Goal: Task Accomplishment & Management: Manage account settings

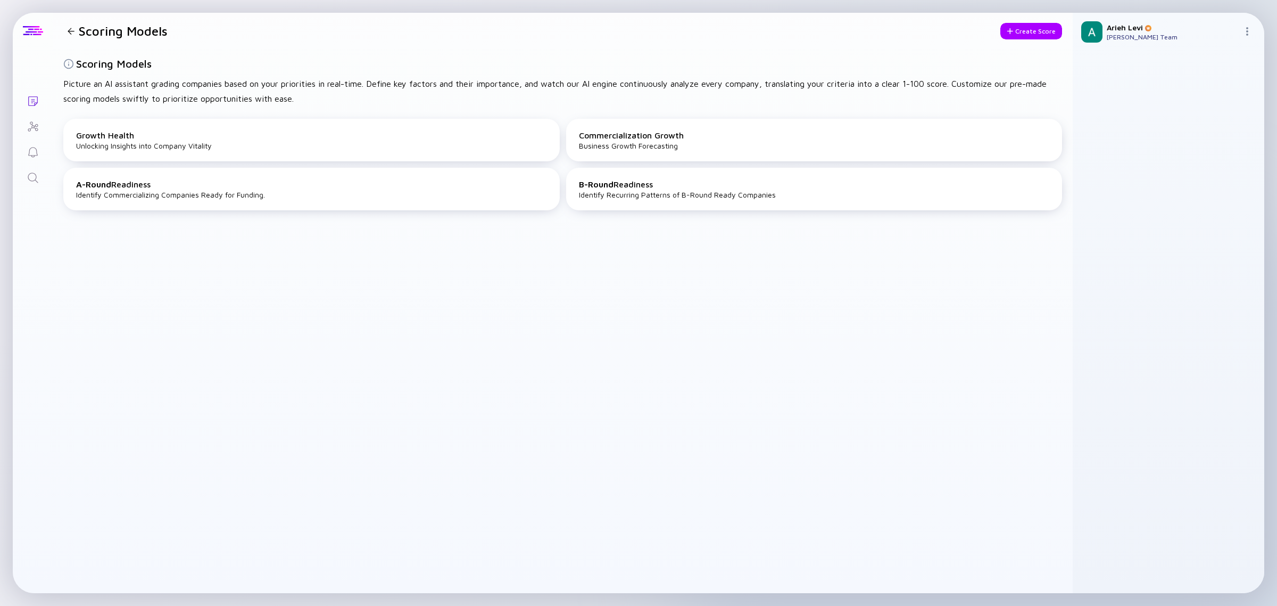
click at [32, 24] on div at bounding box center [33, 31] width 40 height 36
click at [32, 32] on div at bounding box center [33, 31] width 20 height 10
click at [35, 30] on div at bounding box center [33, 31] width 20 height 10
click at [72, 29] on div at bounding box center [71, 31] width 7 height 7
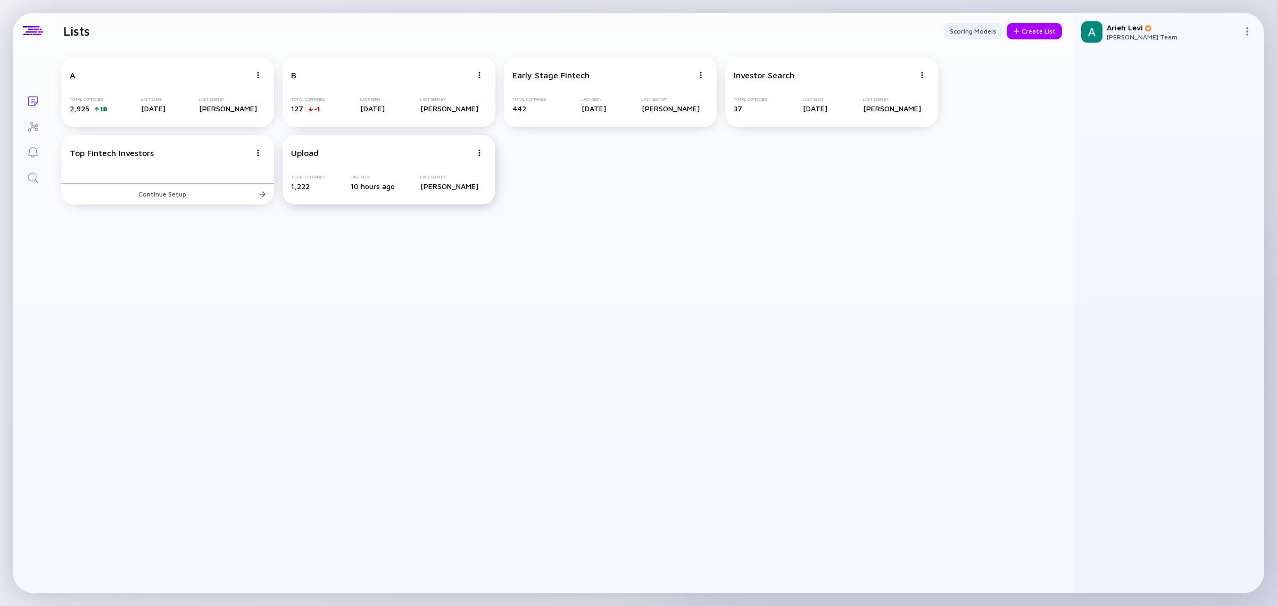
click at [387, 159] on div "Upload Total Companies 1,222 Last Seen 10 hours ago Last Seen By [PERSON_NAME]" at bounding box center [389, 169] width 213 height 69
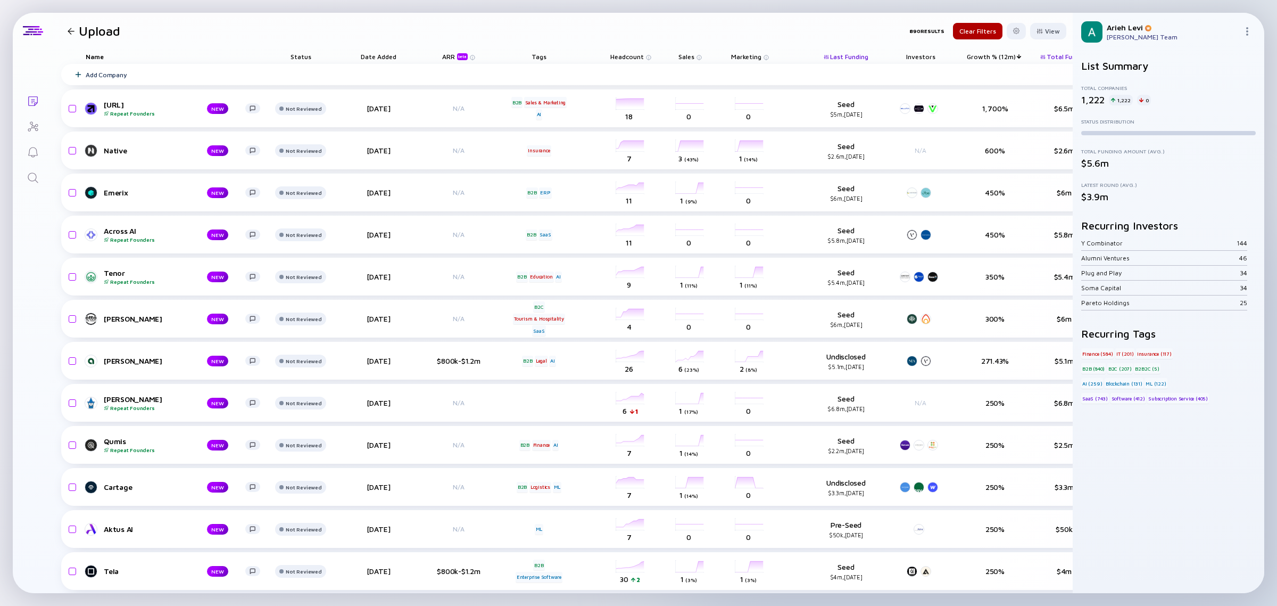
click at [543, 49] on div "Tags" at bounding box center [539, 56] width 60 height 15
click at [540, 57] on div "Tags" at bounding box center [539, 56] width 60 height 15
click at [548, 67] on div "Add Company" at bounding box center [590, 74] width 1059 height 21
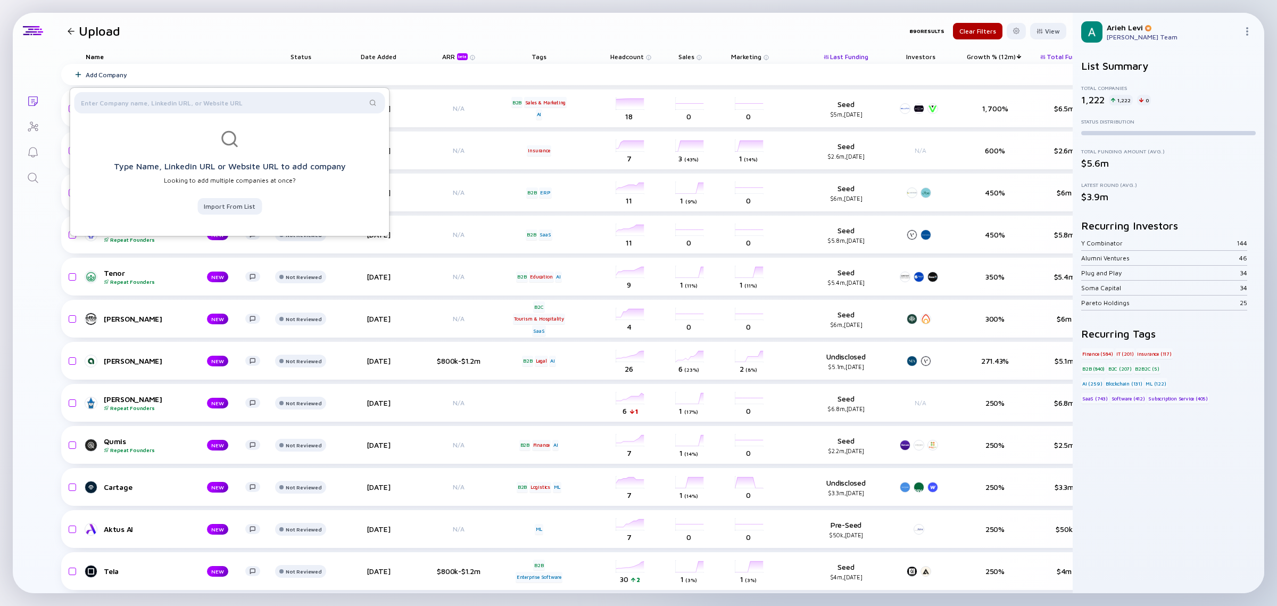
click at [541, 52] on div "Tags" at bounding box center [539, 56] width 60 height 15
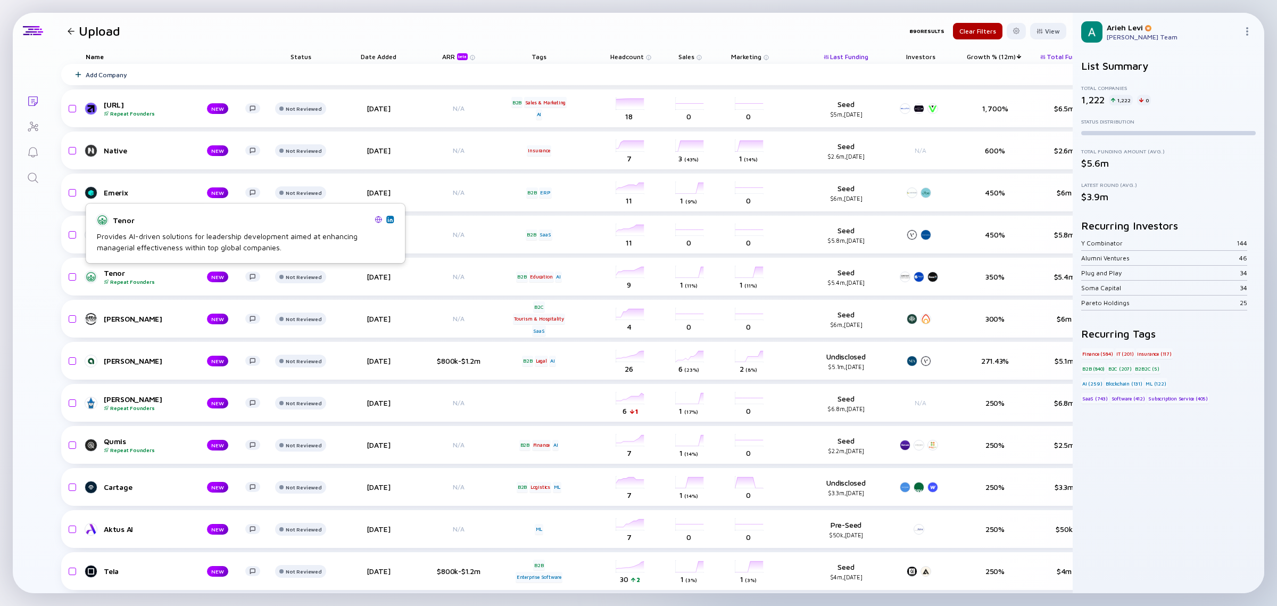
click at [390, 219] on img at bounding box center [389, 219] width 5 height 5
click at [308, 357] on img at bounding box center [305, 357] width 5 height 5
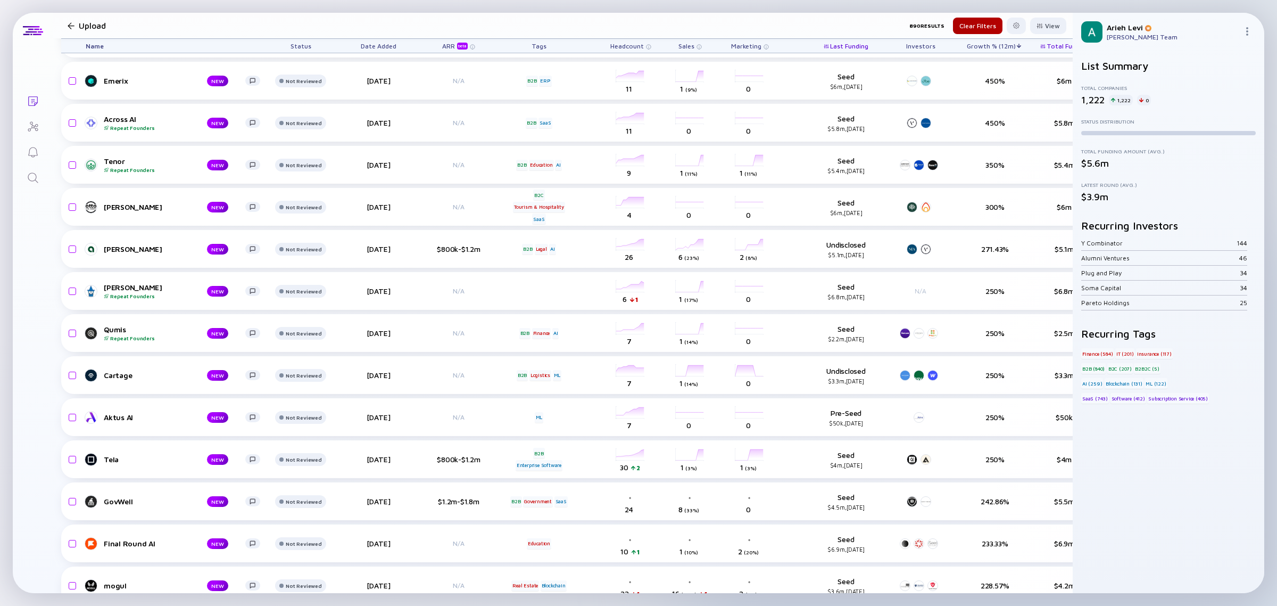
scroll to position [133, 0]
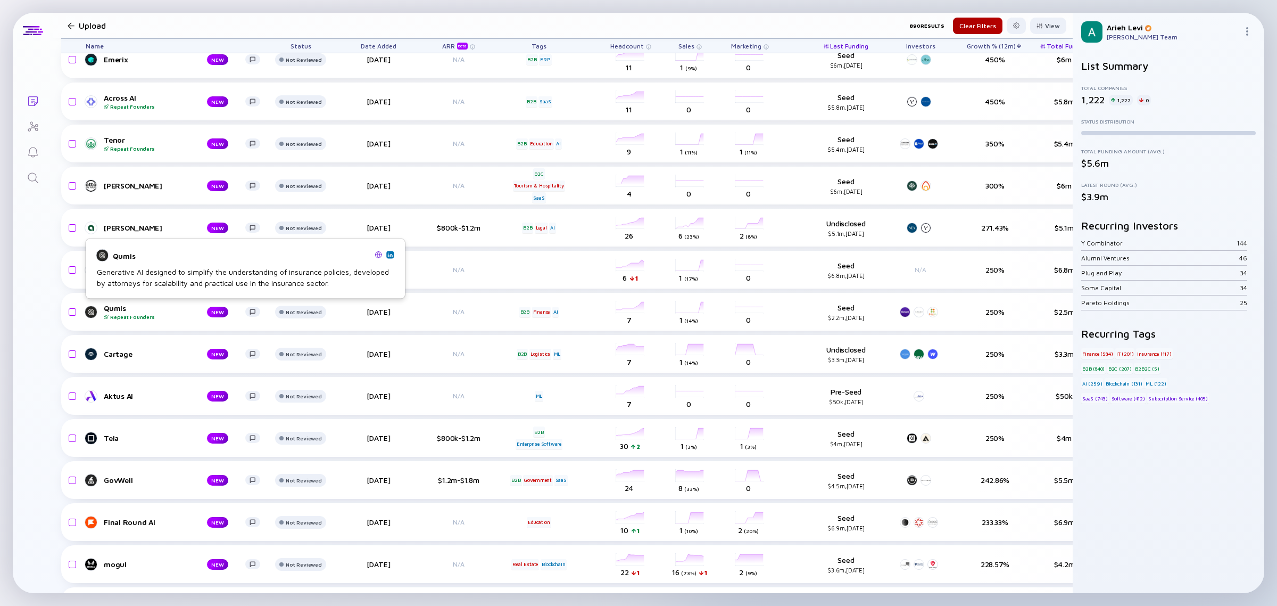
click at [392, 254] on img at bounding box center [389, 254] width 5 height 5
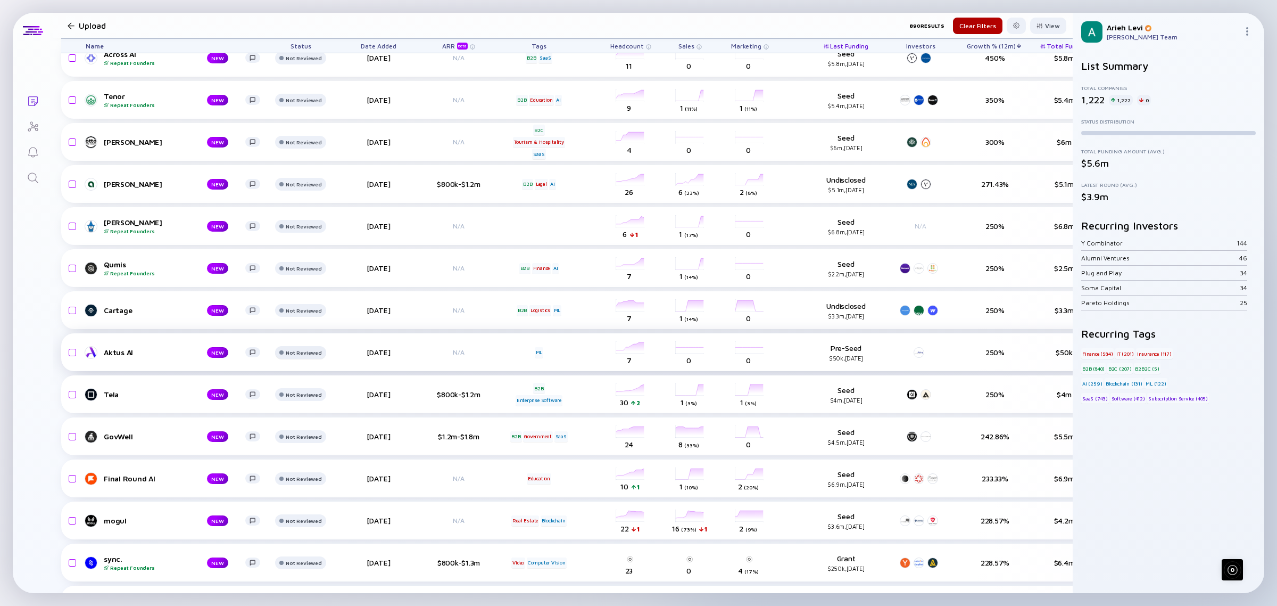
scroll to position [200, 0]
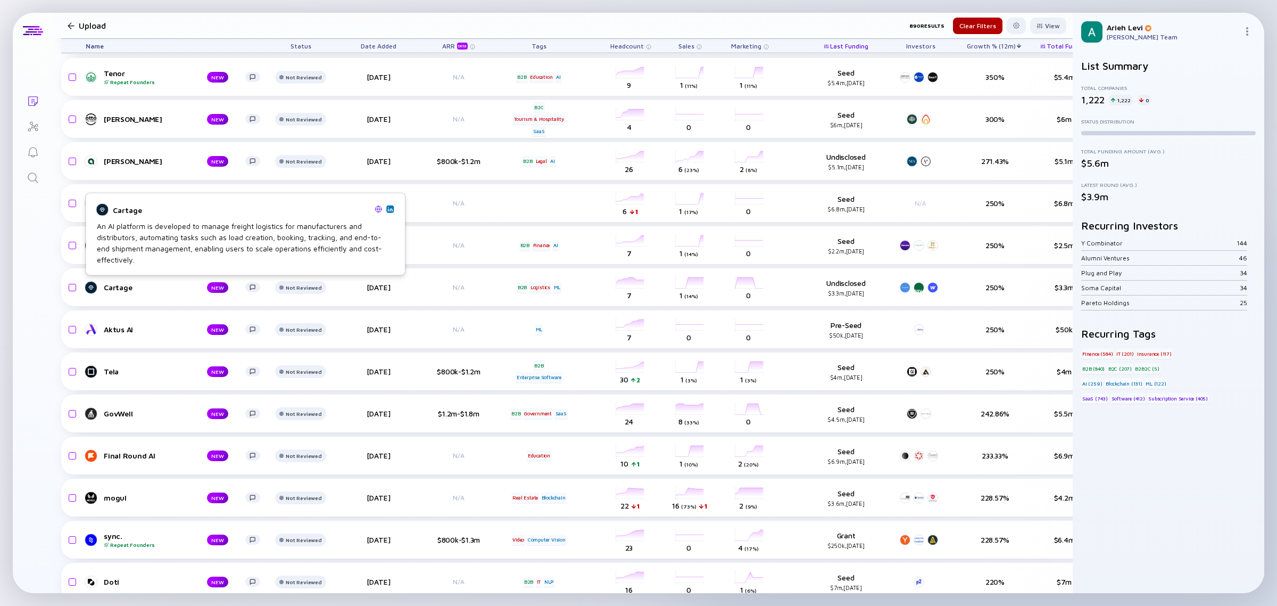
click at [391, 206] on img at bounding box center [389, 208] width 5 height 5
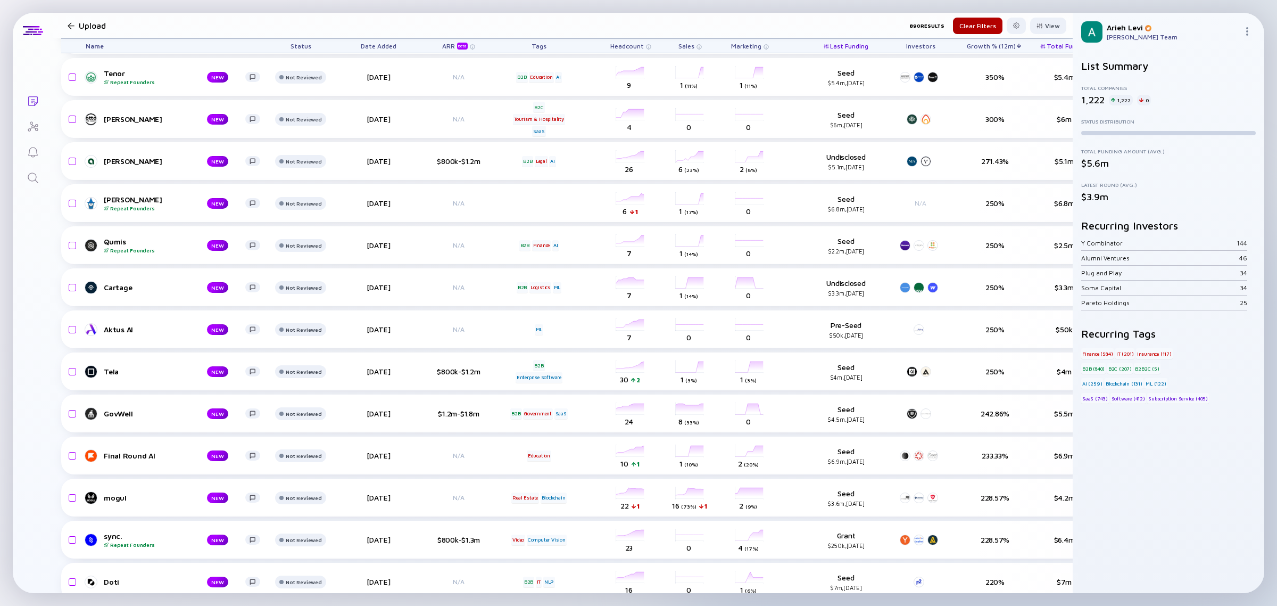
scroll to position [200, 70]
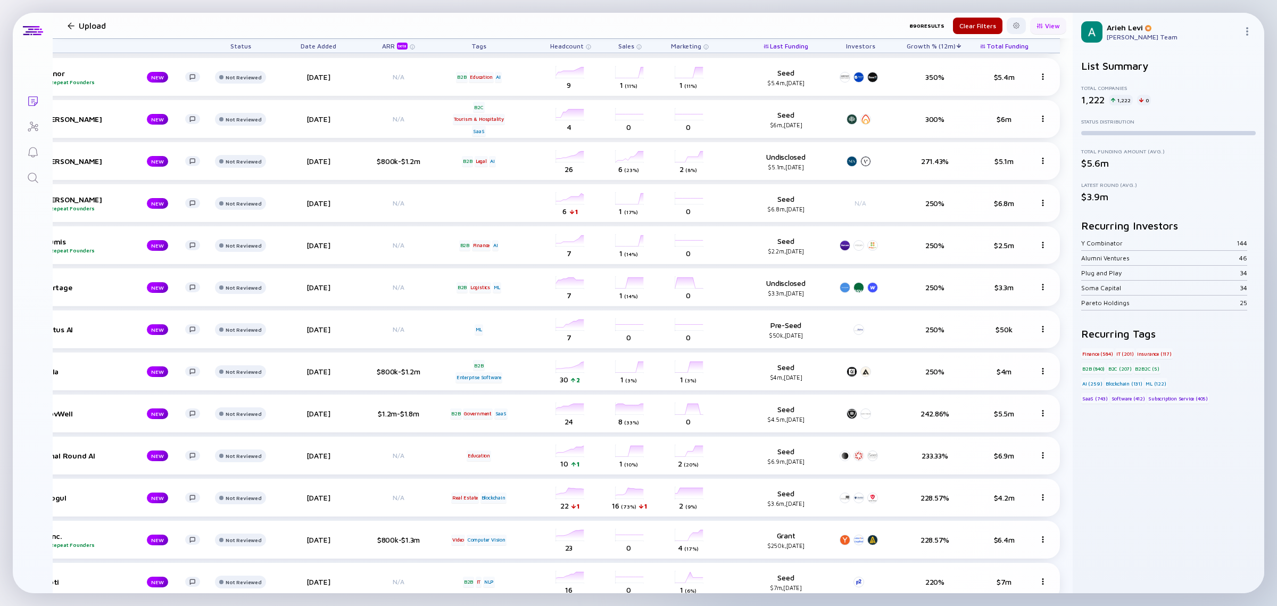
click at [1042, 28] on div "View" at bounding box center [1048, 26] width 36 height 16
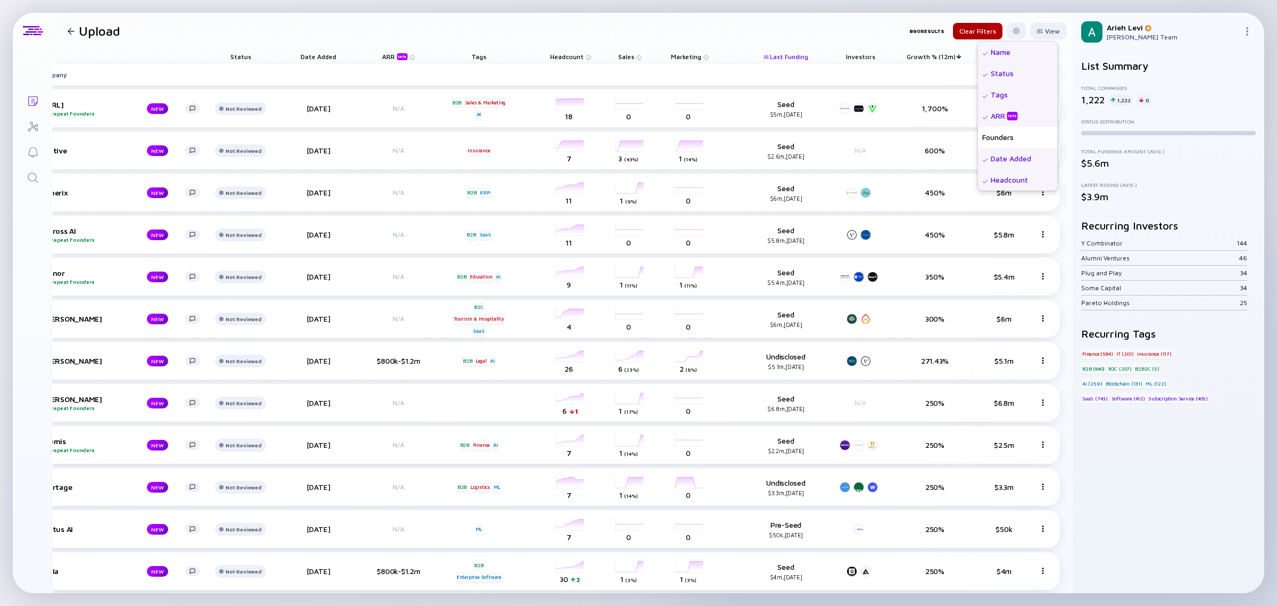
click at [978, 95] on div "Tags" at bounding box center [1018, 94] width 80 height 21
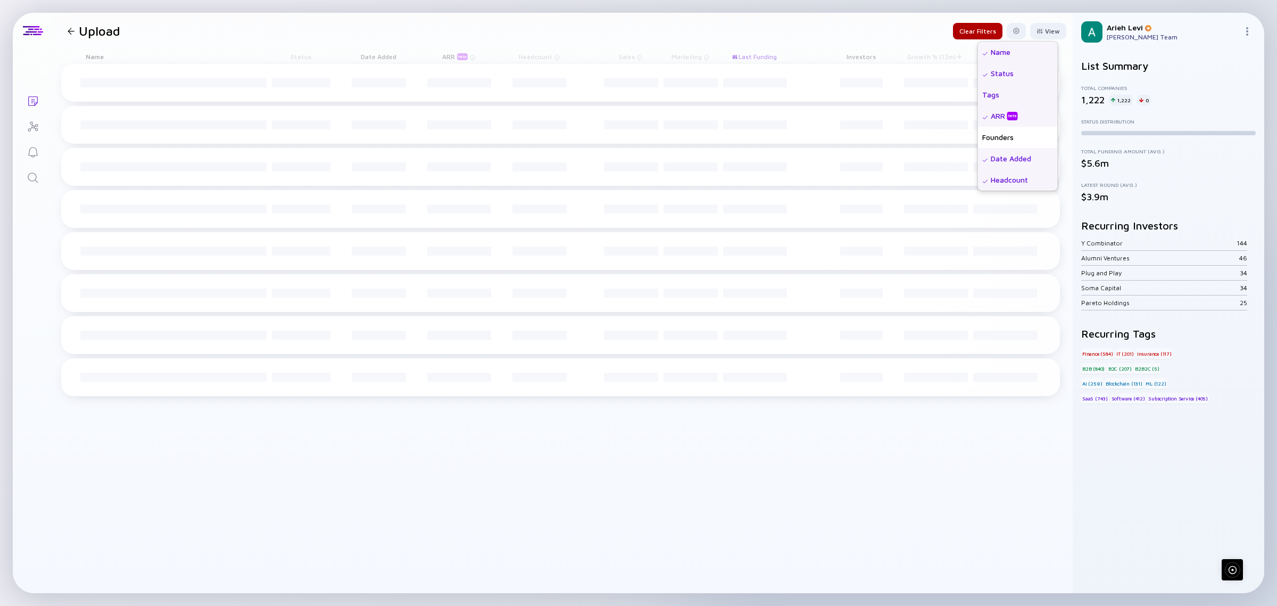
scroll to position [0, 0]
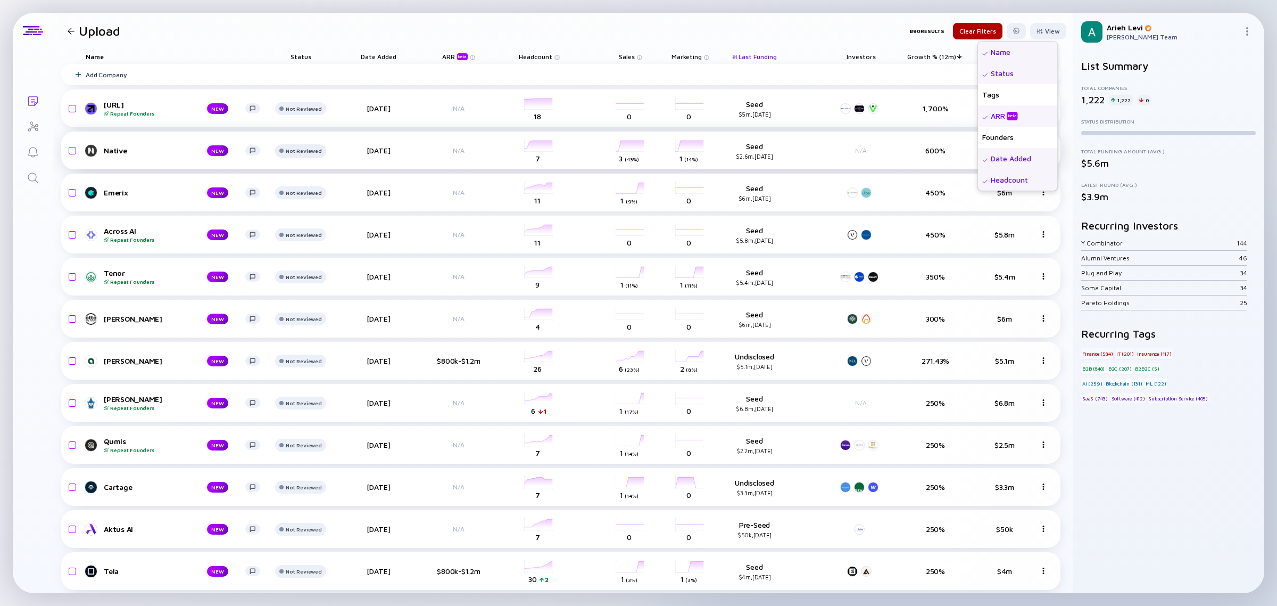
click at [294, 123] on div at bounding box center [300, 112] width 51 height 21
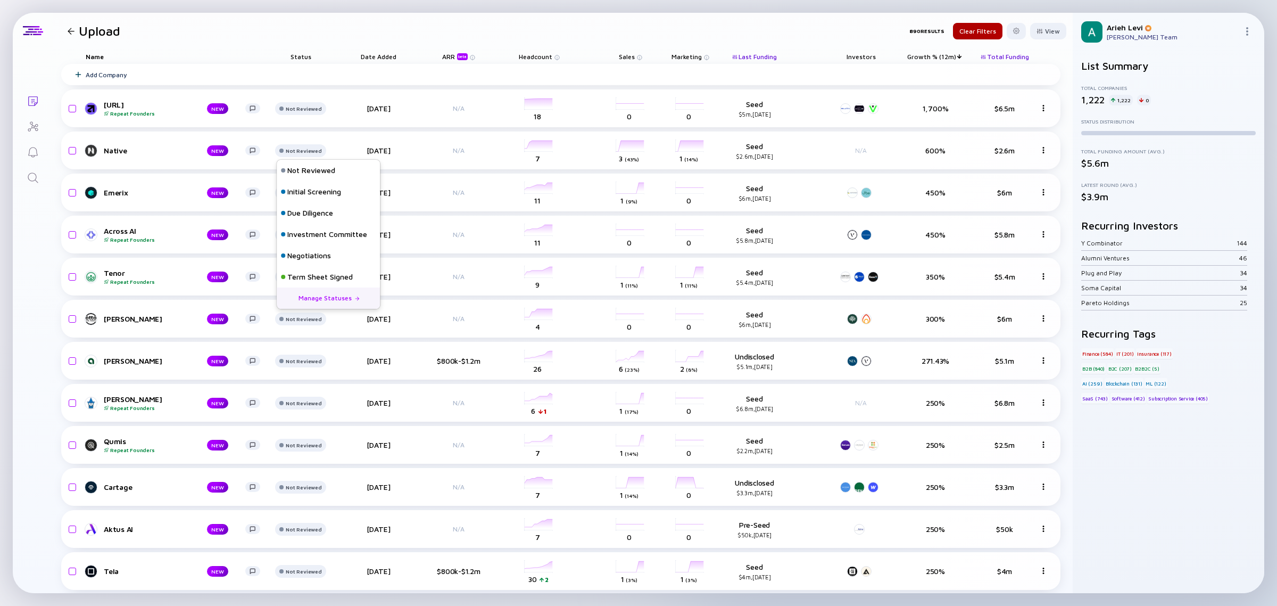
click at [333, 293] on div "Manage Statuses" at bounding box center [328, 297] width 103 height 21
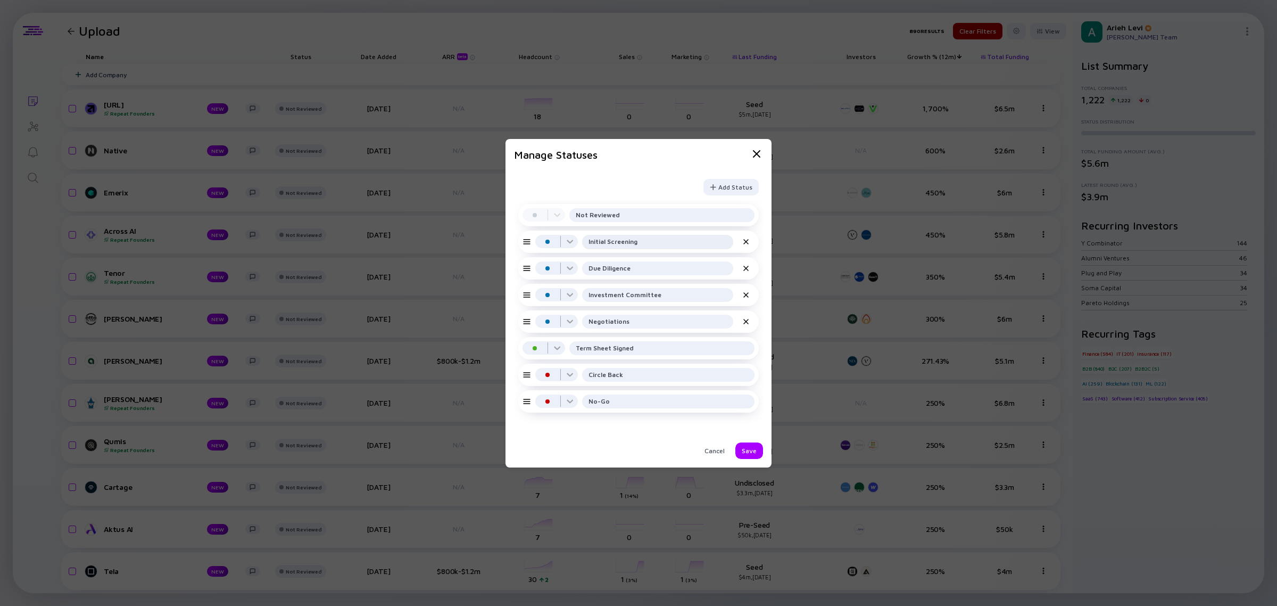
click at [687, 248] on div "Initial Screening" at bounding box center [657, 242] width 151 height 14
drag, startPoint x: 665, startPoint y: 243, endPoint x: 553, endPoint y: 240, distance: 111.8
click at [554, 240] on div "In Progress Initial Screening" at bounding box center [638, 241] width 241 height 22
click at [747, 271] on img at bounding box center [746, 268] width 9 height 9
click at [748, 269] on img at bounding box center [746, 268] width 9 height 9
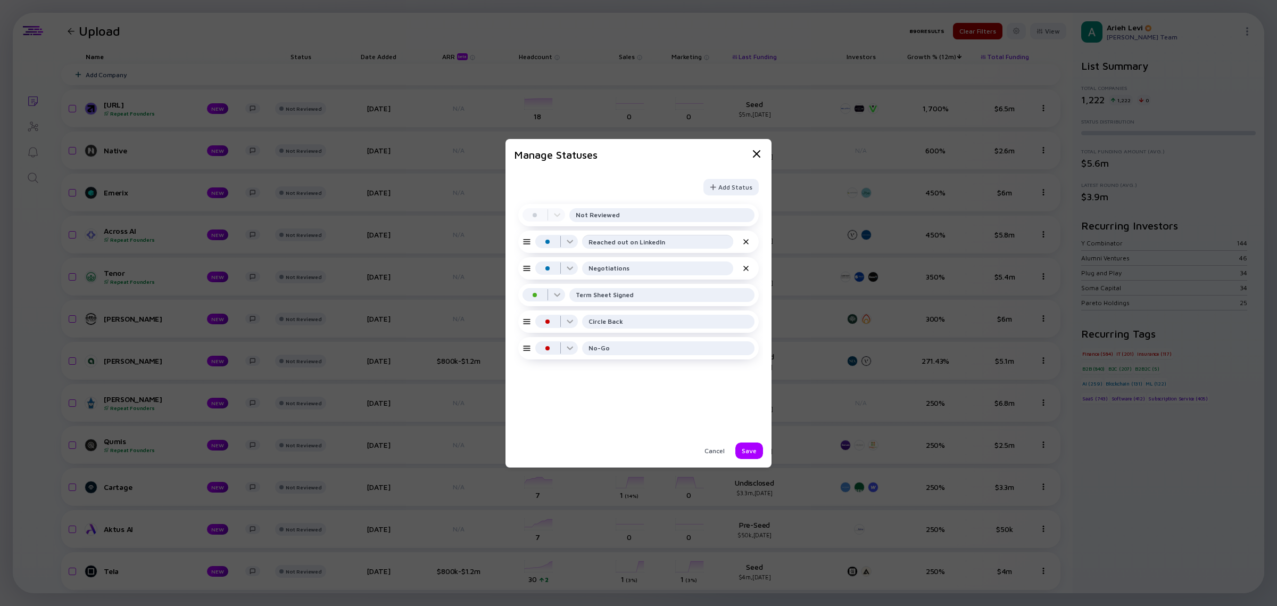
click at [748, 269] on img at bounding box center [746, 268] width 9 height 9
type input "Reached out on LinkedIn"
click at [748, 449] on div "Save" at bounding box center [749, 450] width 28 height 16
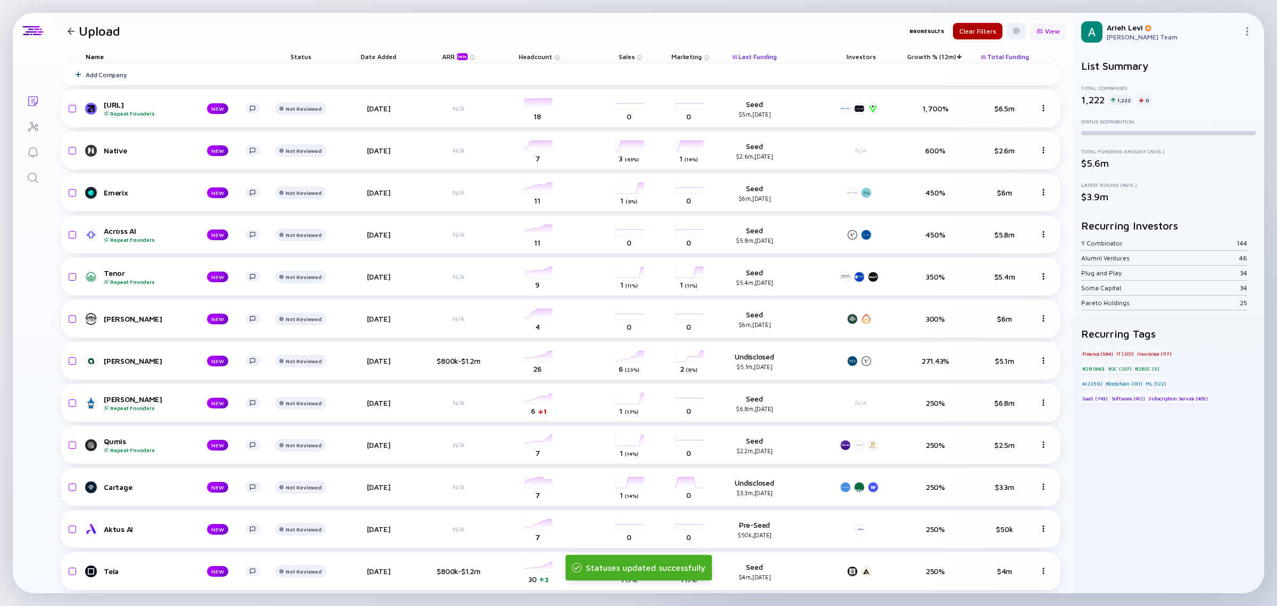
click at [1037, 28] on div at bounding box center [1040, 31] width 6 height 6
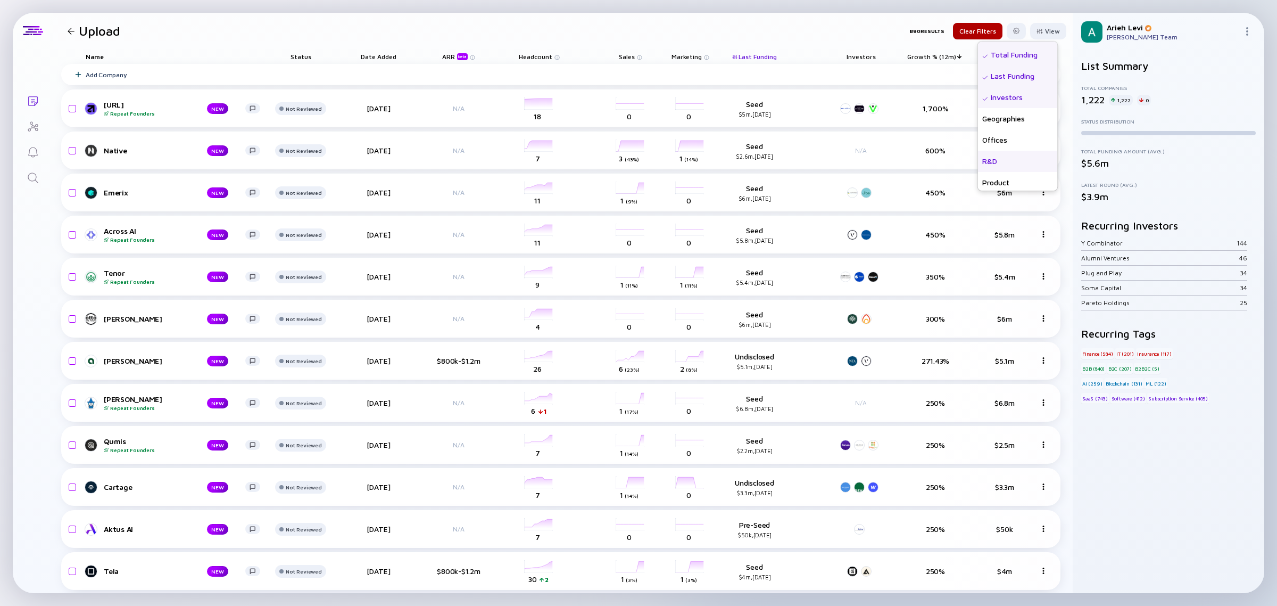
scroll to position [255, 0]
click at [995, 156] on div "Growth % (6m)" at bounding box center [1018, 158] width 80 height 21
click at [993, 187] on div "Growth % (12m)" at bounding box center [1018, 179] width 80 height 21
click at [993, 136] on div "Founders" at bounding box center [1019, 137] width 77 height 21
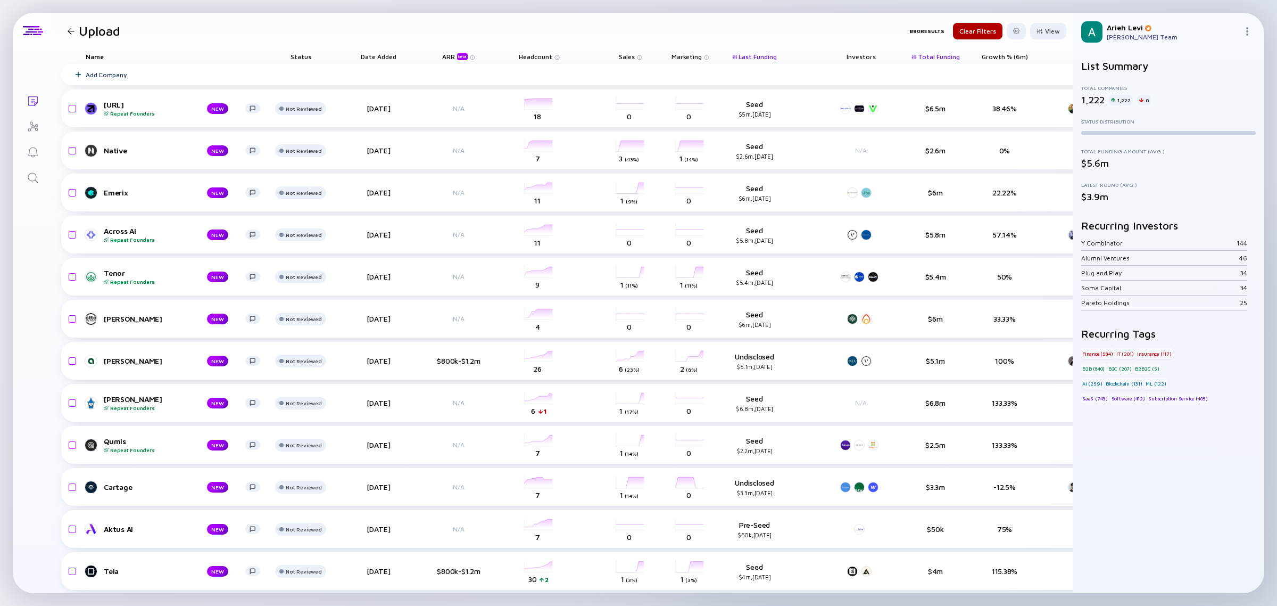
scroll to position [0, 105]
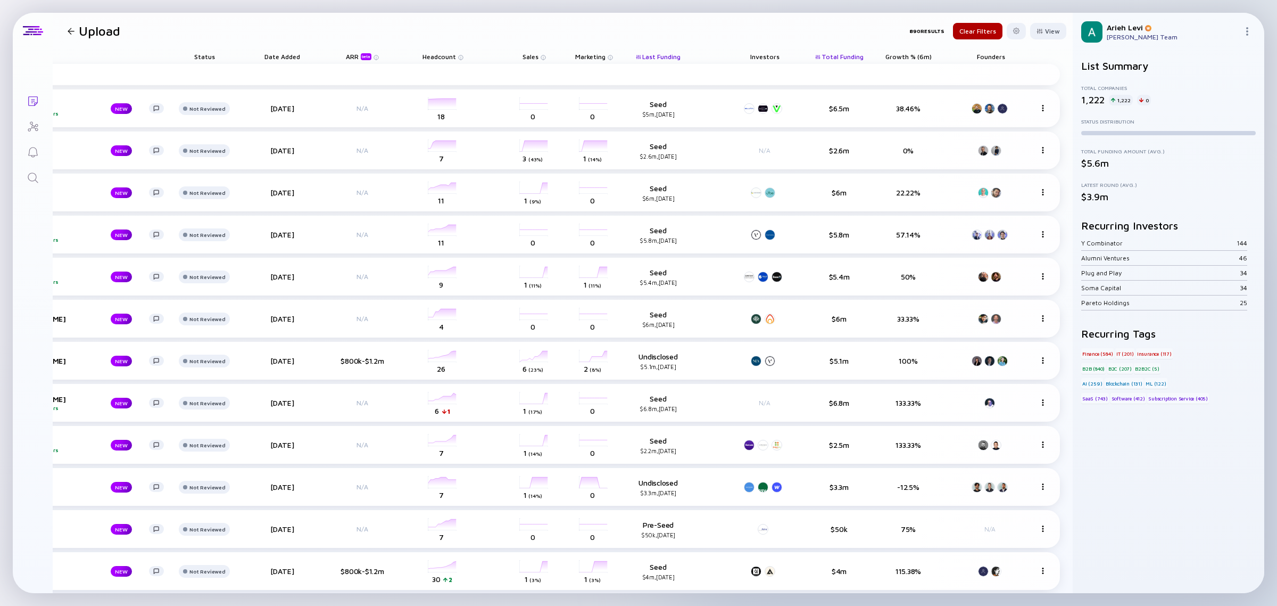
click at [681, 57] on span "Growth % (6m)" at bounding box center [661, 57] width 38 height 8
click at [903, 67] on div "Sort by Growth % (6m) ( Descending )" at bounding box center [956, 71] width 132 height 21
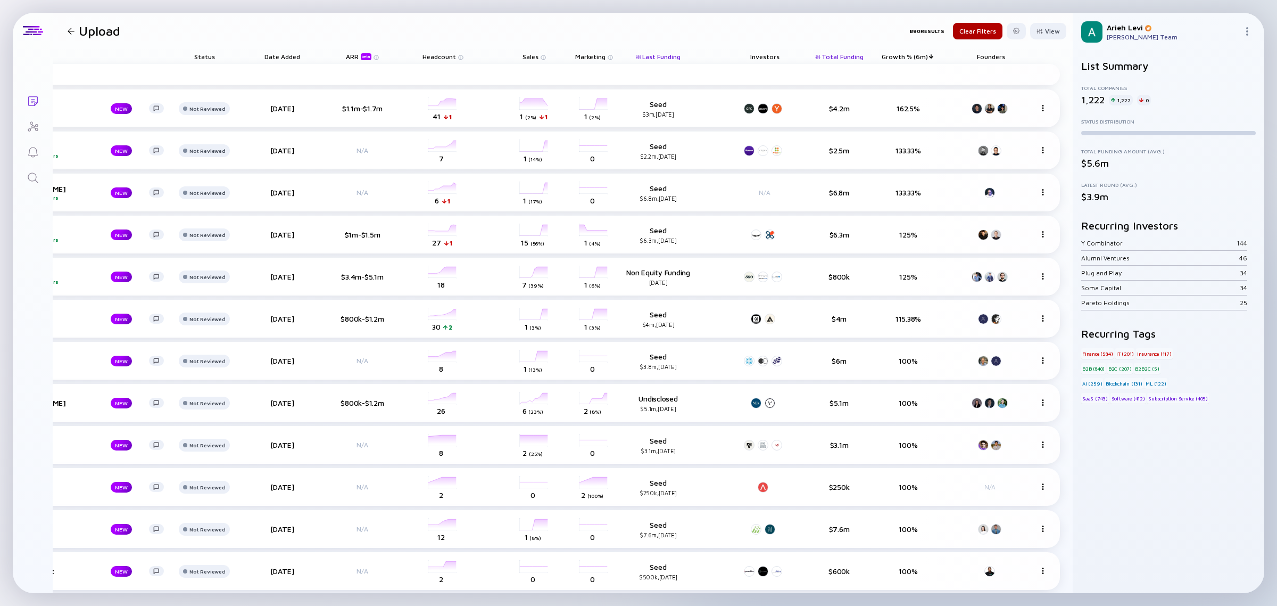
scroll to position [0, 0]
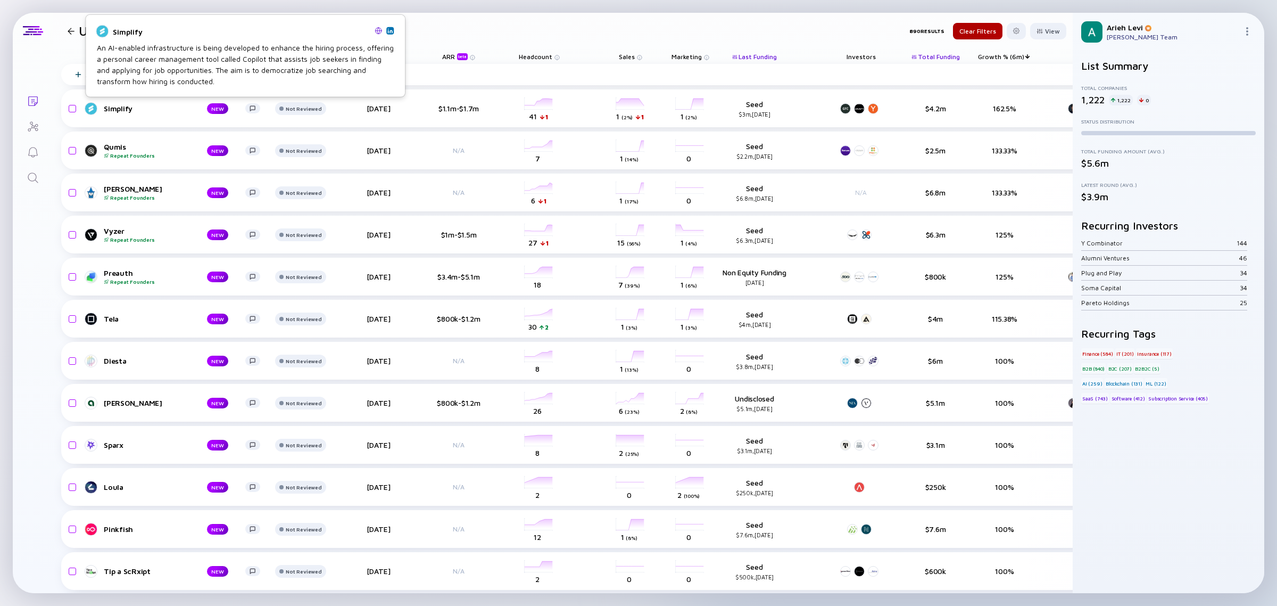
click at [389, 32] on img at bounding box center [389, 30] width 5 height 5
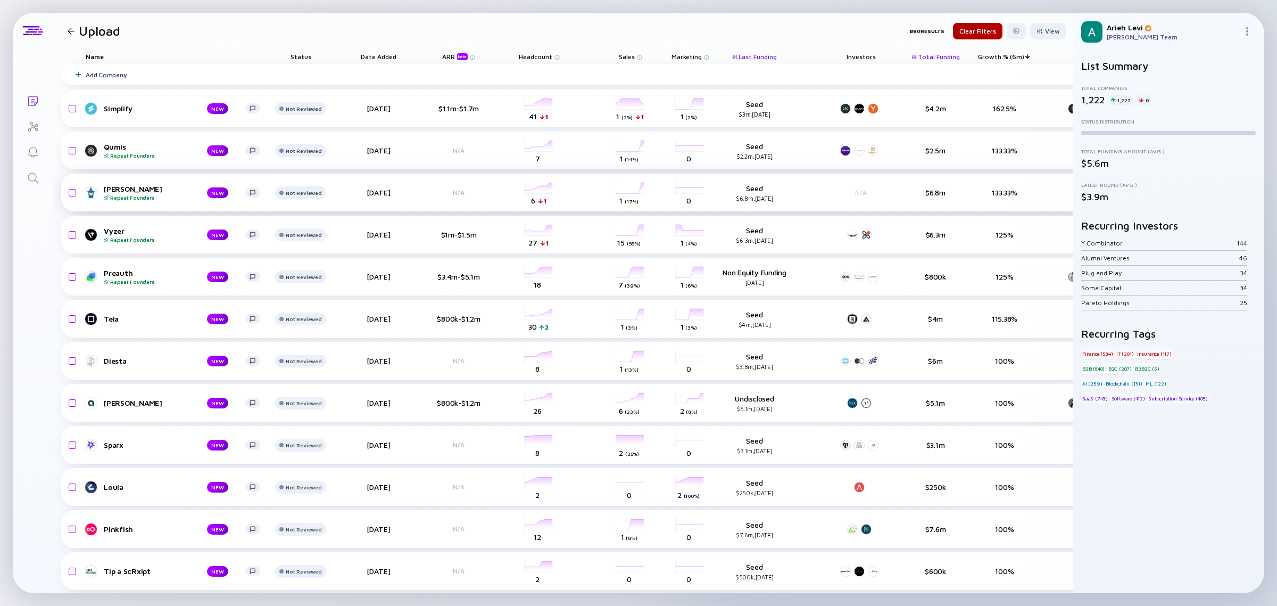
scroll to position [67, 0]
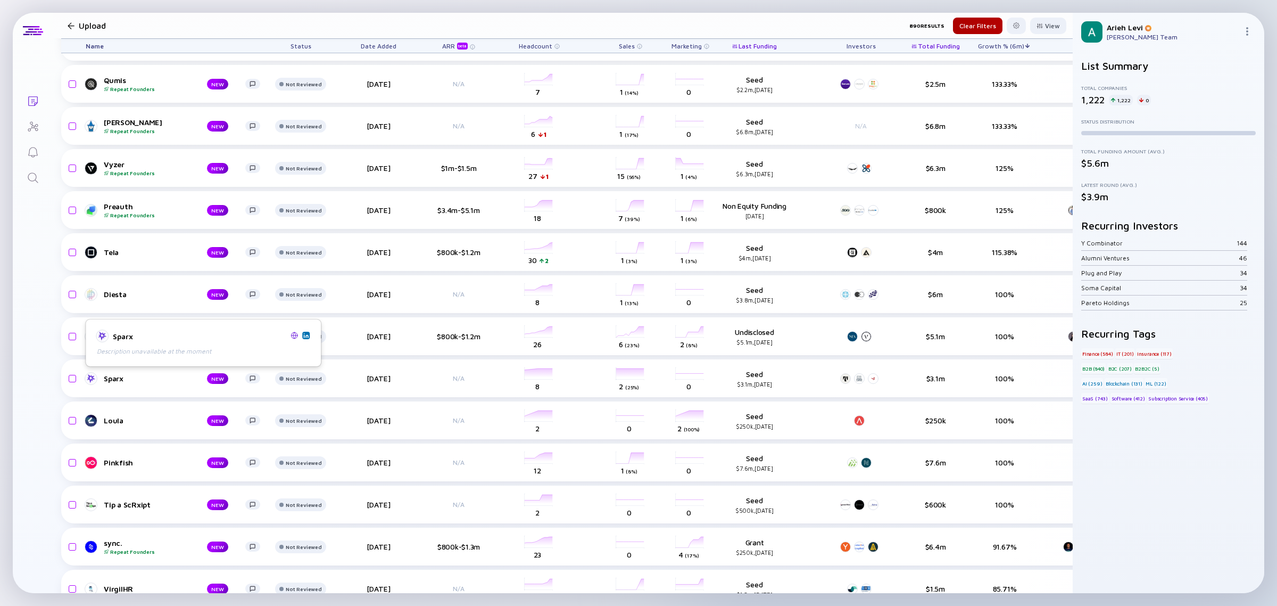
click at [304, 336] on img at bounding box center [305, 335] width 5 height 5
click at [299, 57] on div at bounding box center [300, 46] width 51 height 21
click at [307, 417] on div "Reached out on LinkedIn" at bounding box center [329, 419] width 84 height 11
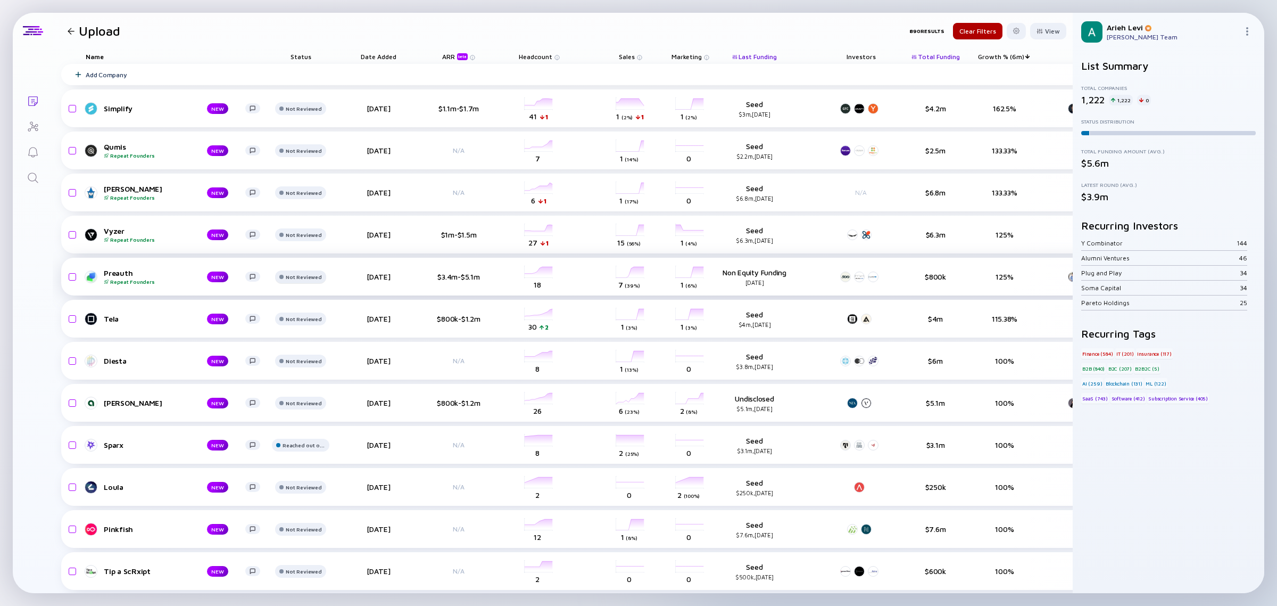
click at [296, 112] on div "Not Reviewed" at bounding box center [304, 108] width 36 height 6
click at [320, 312] on div "Reached out on LinkedIn" at bounding box center [329, 317] width 84 height 11
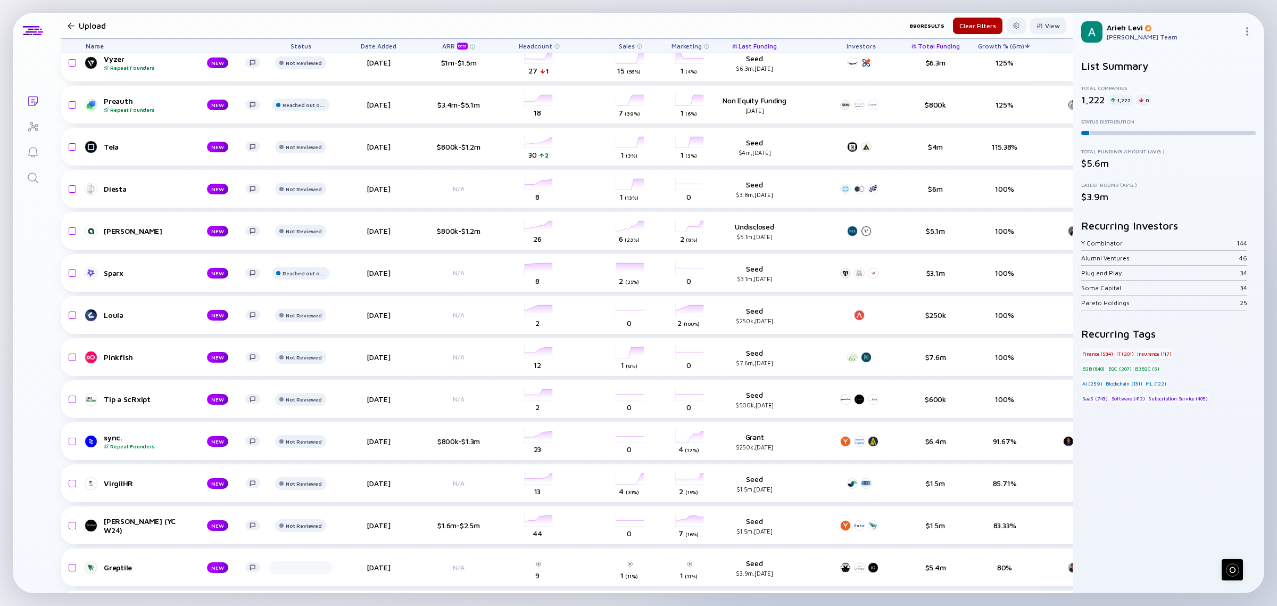
scroll to position [200, 0]
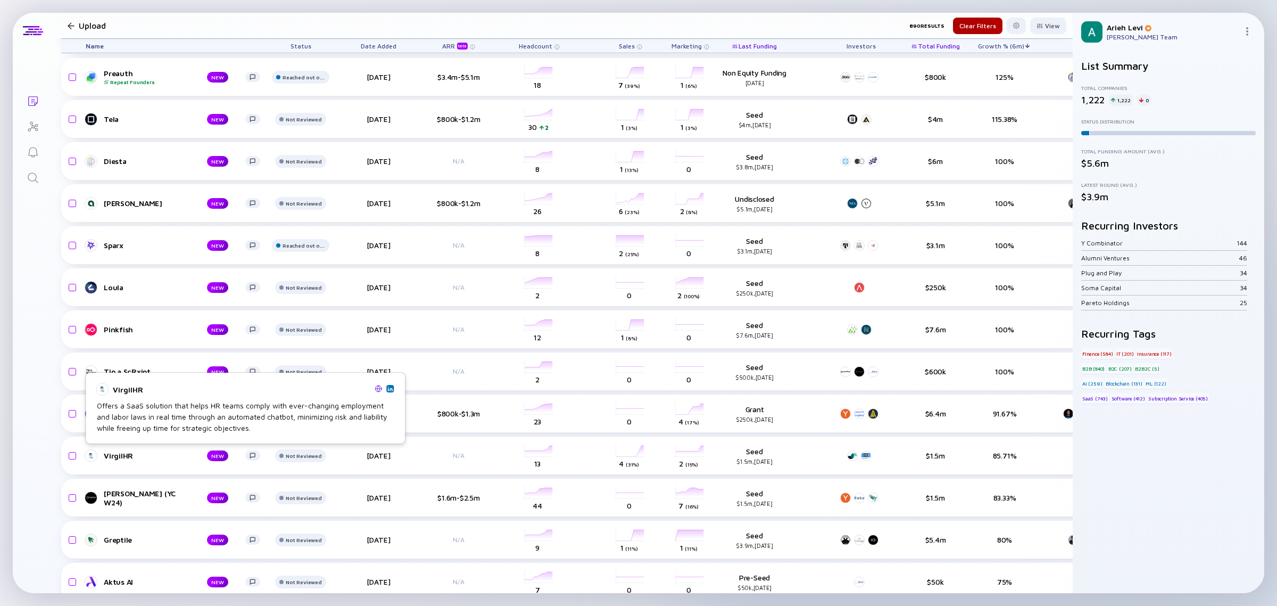
click at [387, 392] on div "VirgilHR" at bounding box center [245, 389] width 297 height 13
click at [388, 388] on img at bounding box center [389, 388] width 5 height 5
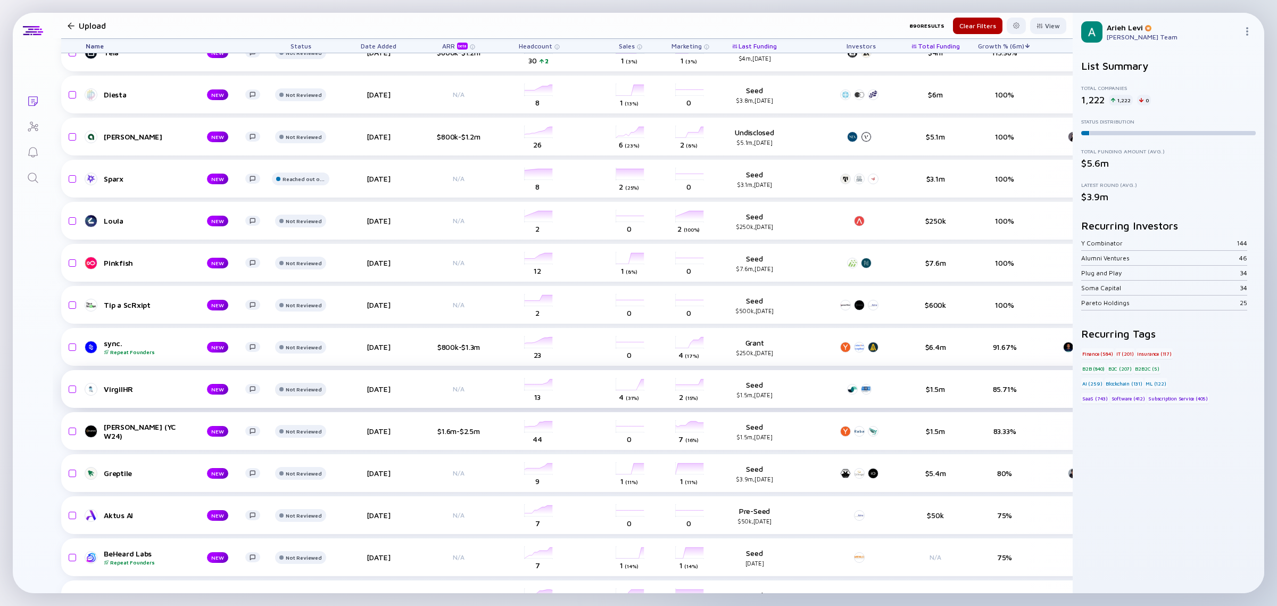
click at [295, 14] on div "Not Reviewed" at bounding box center [304, 10] width 43 height 6
click at [312, 515] on div "Manage Statuses" at bounding box center [330, 519] width 107 height 21
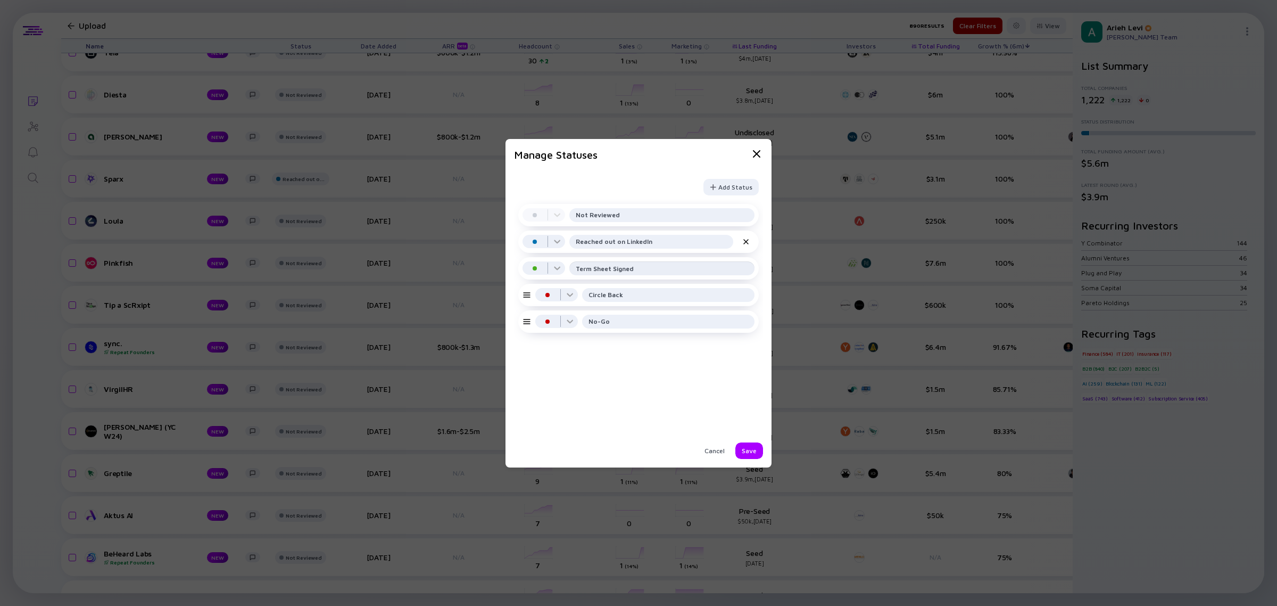
click at [703, 267] on input "Term Sheet Signed" at bounding box center [662, 268] width 172 height 11
drag, startPoint x: 681, startPoint y: 264, endPoint x: 476, endPoint y: 262, distance: 204.9
click at [476, 262] on div "Manage Statuses Add Status Pending Not Reviewed In Progress Reached out on Link…" at bounding box center [638, 303] width 1277 height 606
click at [577, 299] on div at bounding box center [556, 298] width 43 height 21
click at [572, 299] on div at bounding box center [556, 298] width 43 height 21
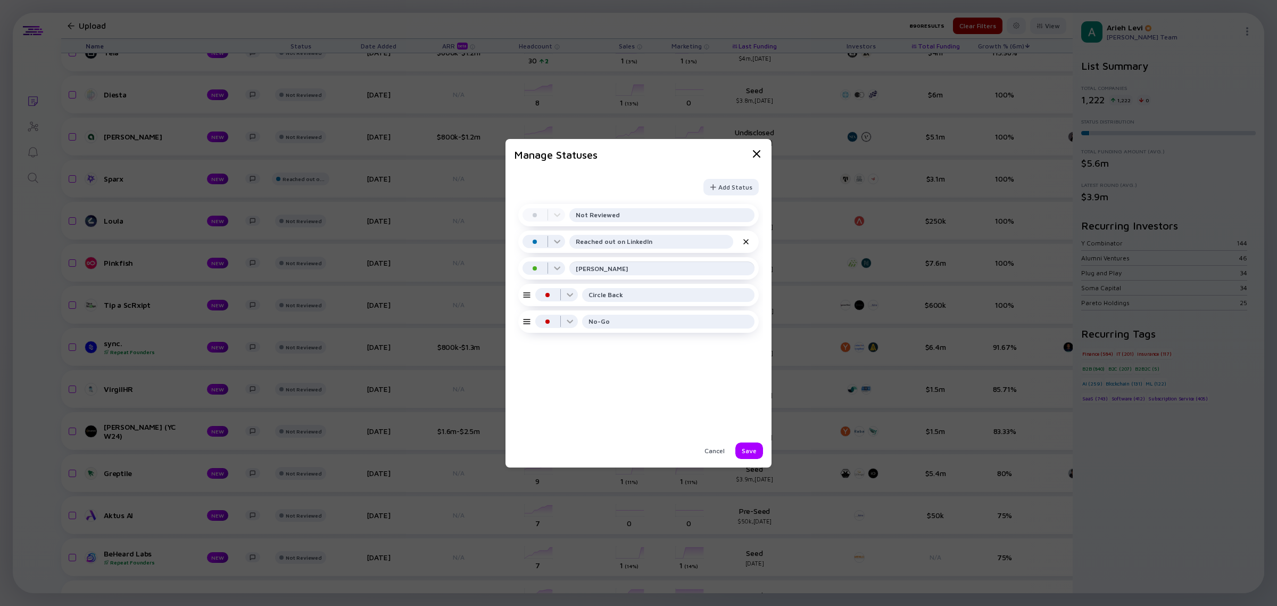
drag, startPoint x: 608, startPoint y: 272, endPoint x: 507, endPoint y: 263, distance: 101.5
click at [507, 263] on div "Manage Statuses Add Status Pending Not Reviewed In Progress Reached out on Link…" at bounding box center [639, 303] width 266 height 328
type input "Already in Affinity"
click at [745, 448] on div "Save" at bounding box center [749, 450] width 28 height 16
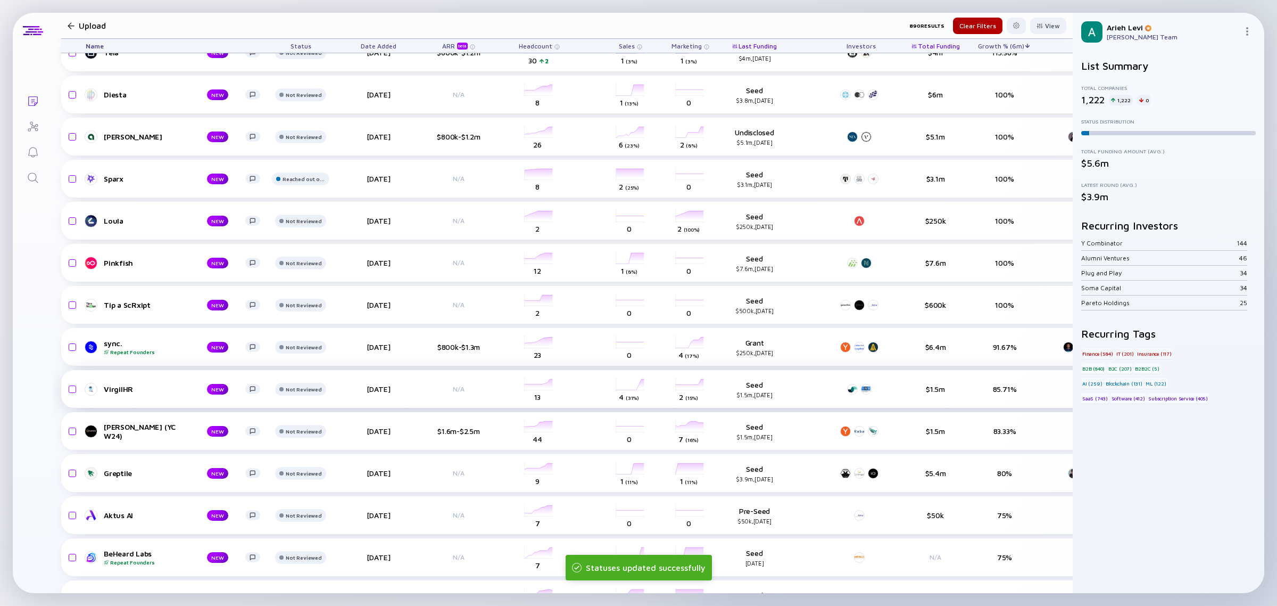
click at [217, 384] on link "VirgilHR NEW" at bounding box center [177, 389] width 183 height 13
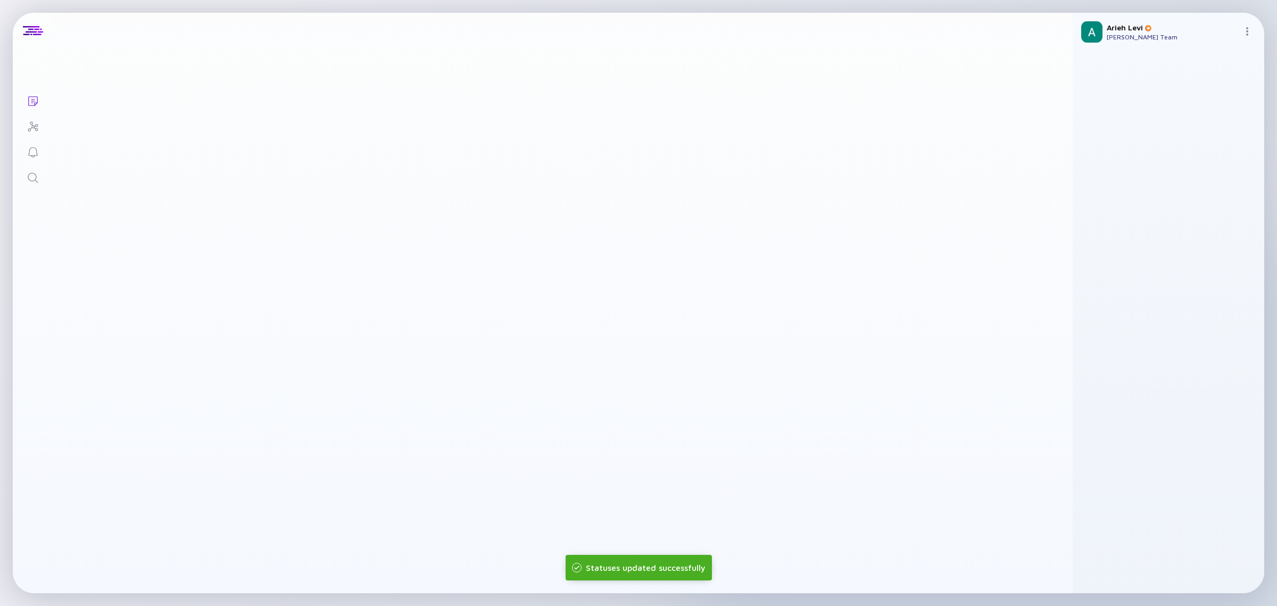
scroll to position [266, 0]
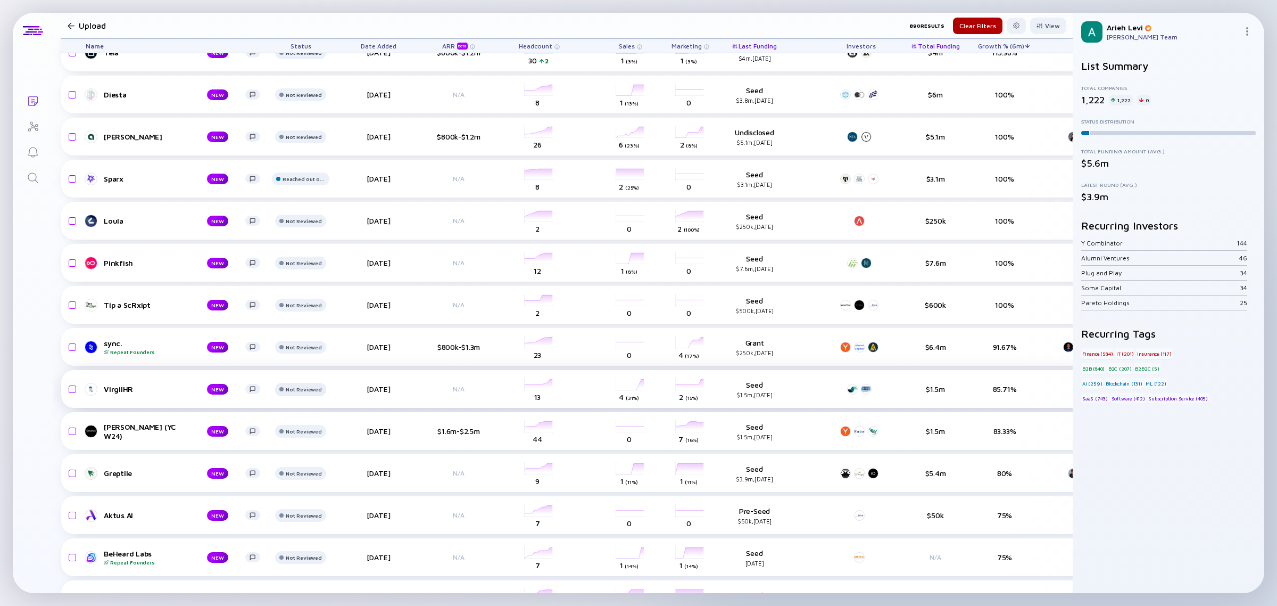
click at [301, 14] on div "Not Reviewed" at bounding box center [304, 10] width 43 height 6
click at [324, 456] on div "Already in Affinity" at bounding box center [330, 451] width 107 height 21
click at [294, 14] on div "Not Reviewed" at bounding box center [304, 10] width 43 height 6
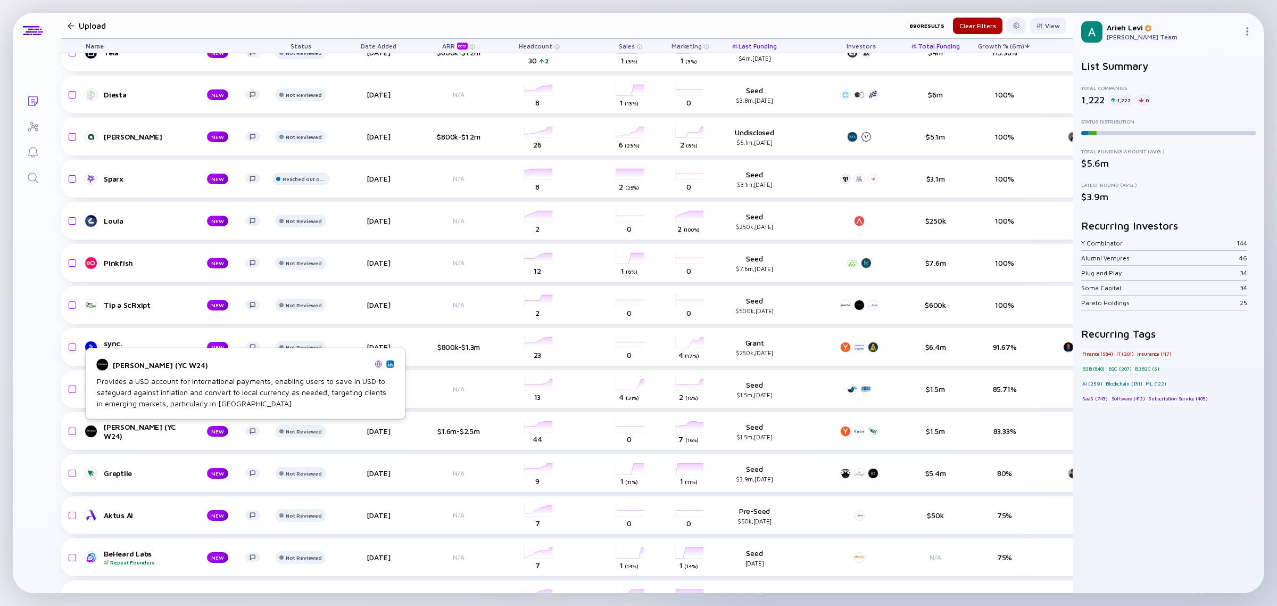
click at [393, 362] on link at bounding box center [389, 363] width 7 height 7
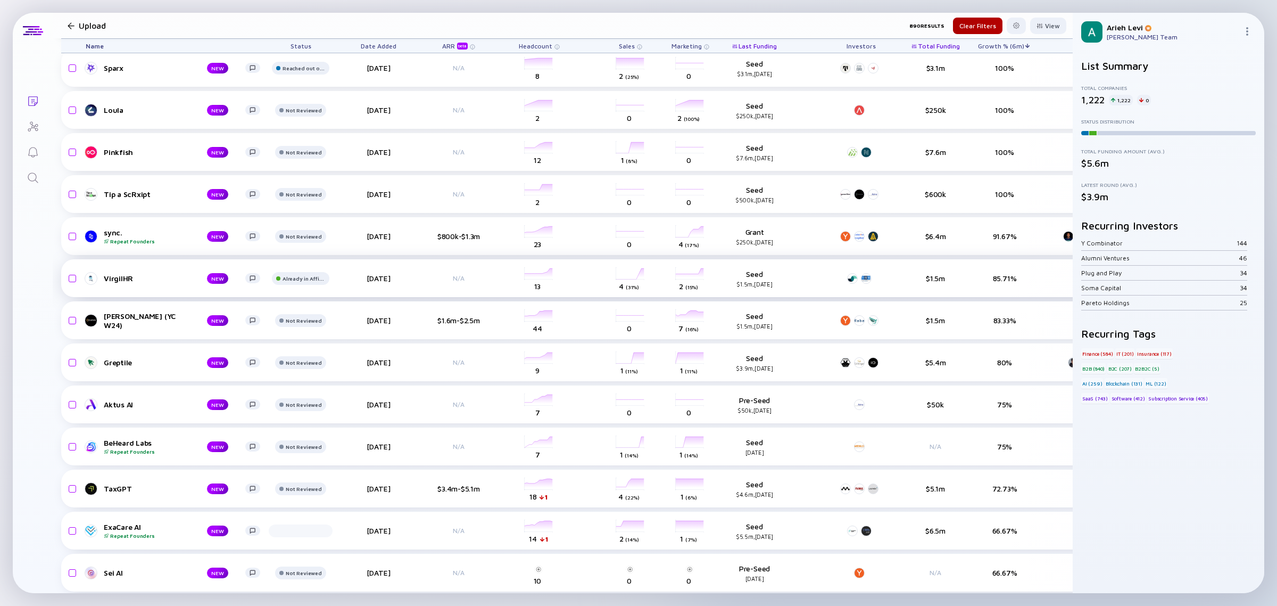
scroll to position [399, 0]
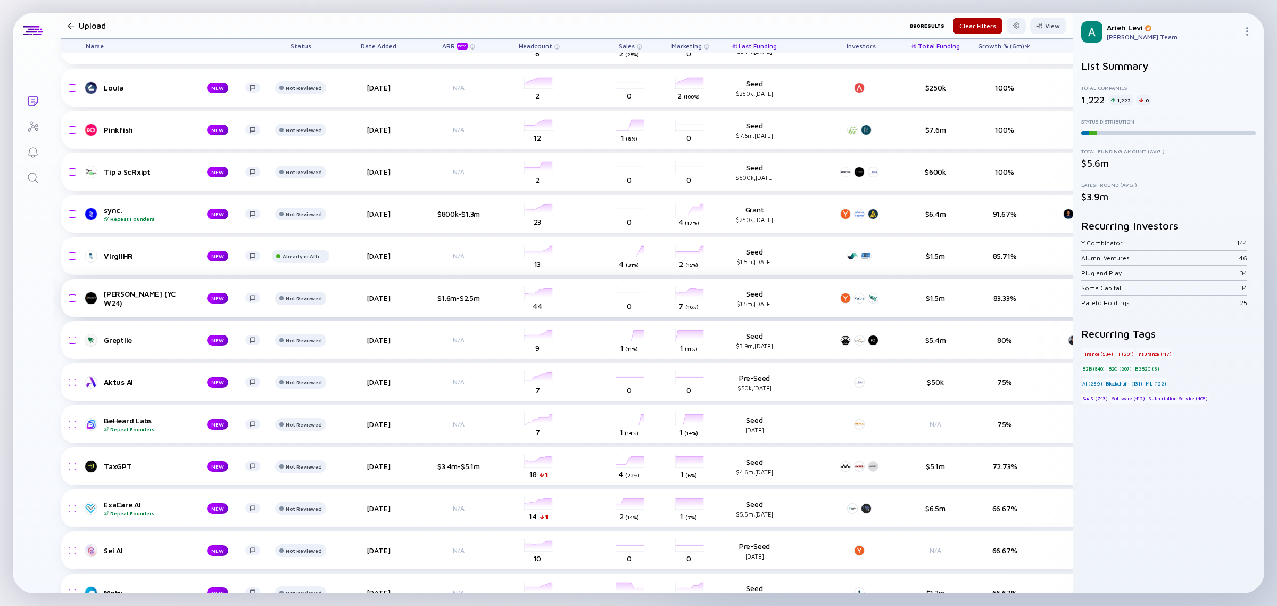
click at [310, 7] on div "Not Reviewed" at bounding box center [304, 4] width 36 height 6
click at [315, 336] on div "Reached out on LinkedIn" at bounding box center [329, 338] width 84 height 11
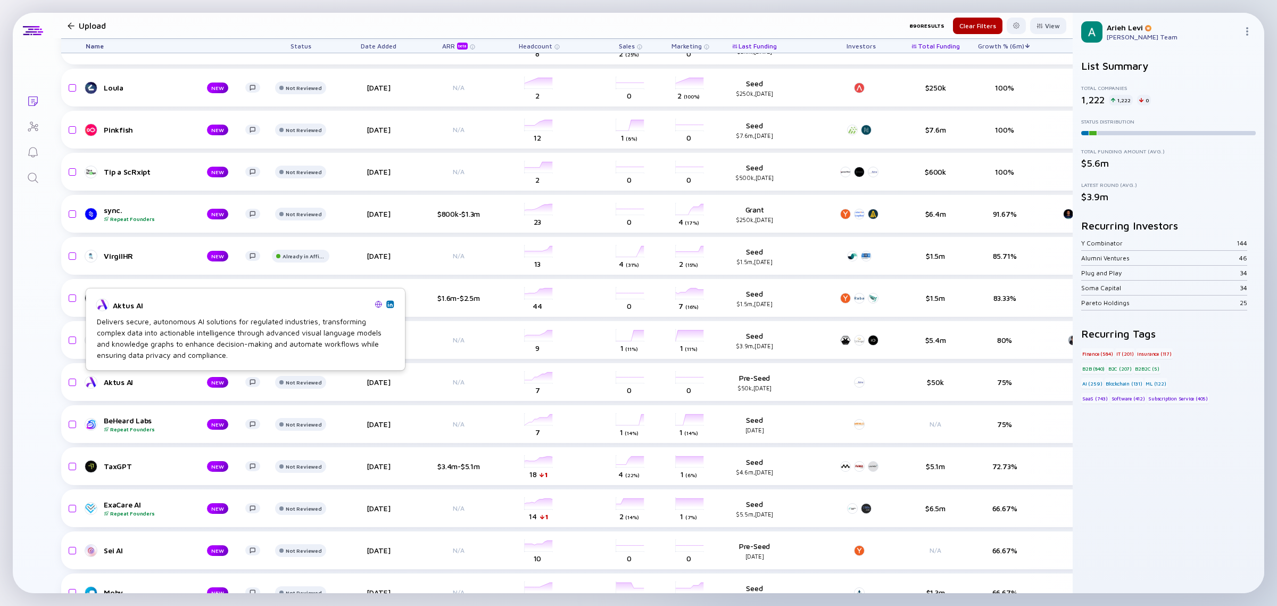
click at [390, 304] on img at bounding box center [389, 303] width 5 height 5
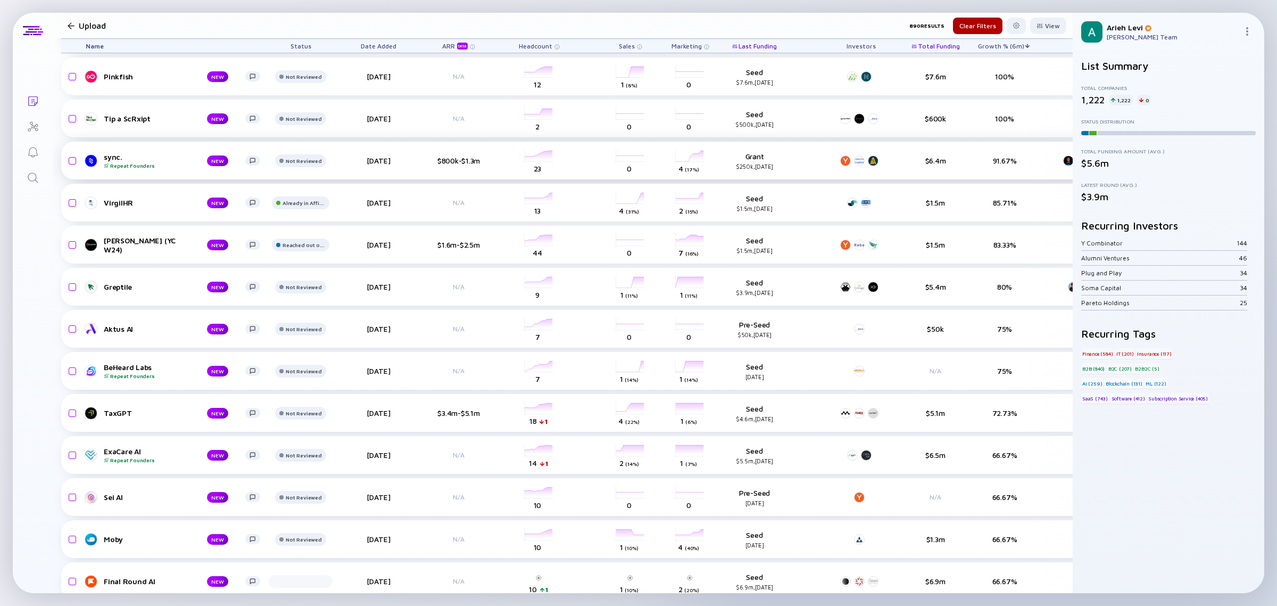
scroll to position [466, 0]
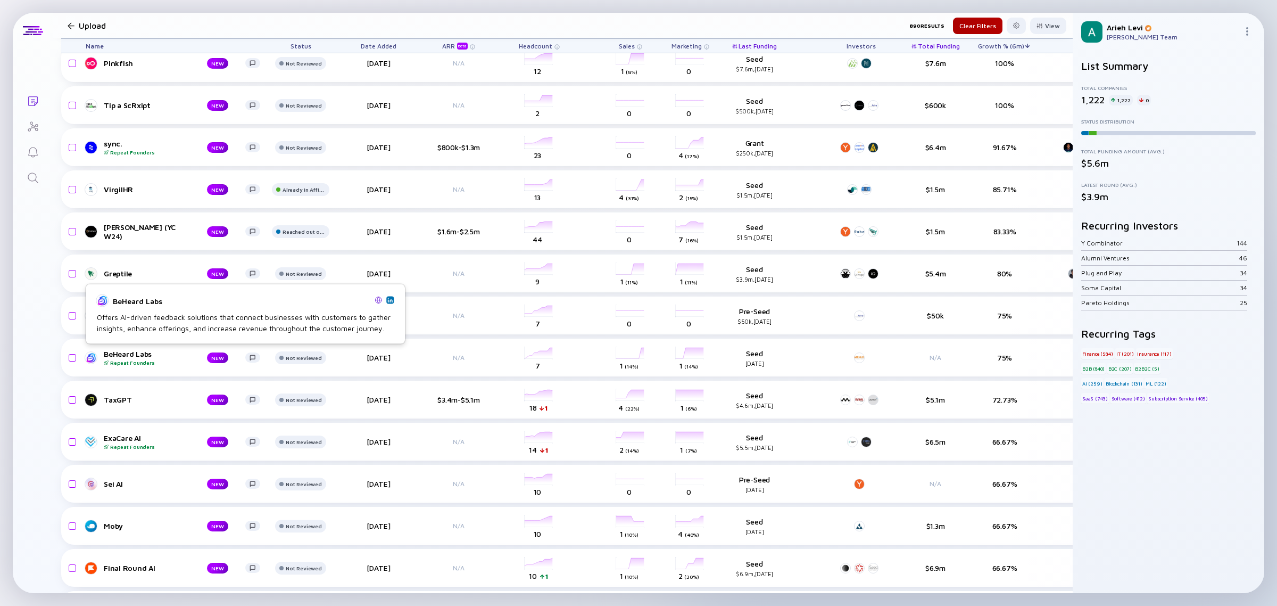
click at [390, 301] on img at bounding box center [389, 299] width 5 height 5
click at [310, 24] on div "Not Reviewed" at bounding box center [304, 21] width 36 height 6
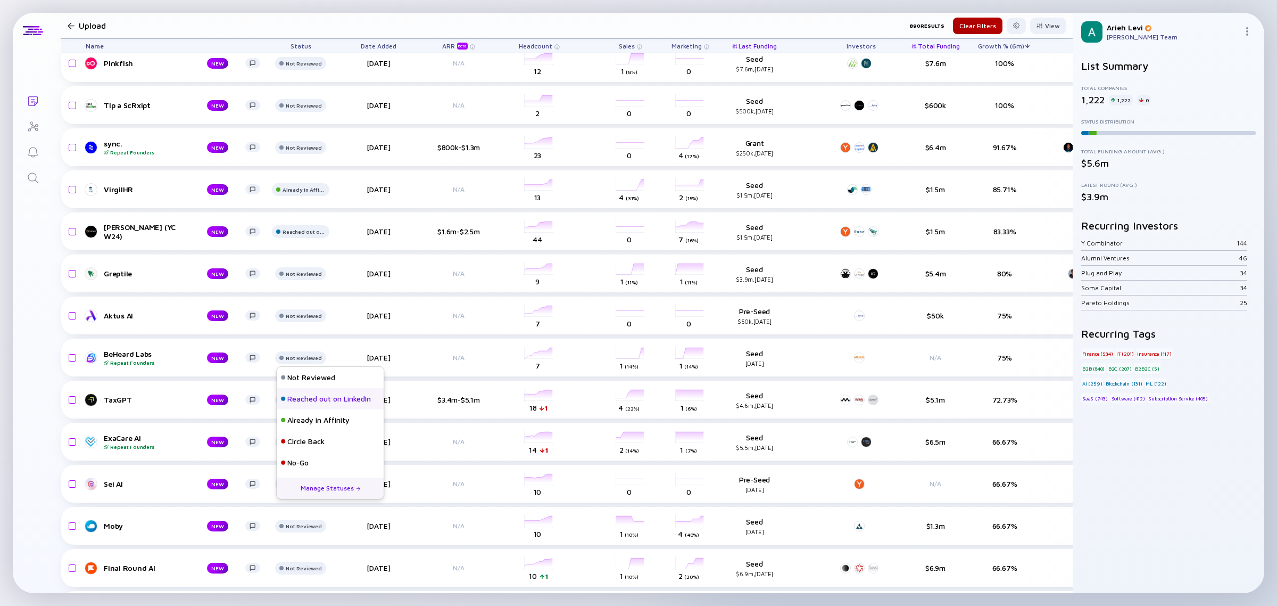
click at [314, 400] on div "Reached out on LinkedIn" at bounding box center [329, 398] width 84 height 11
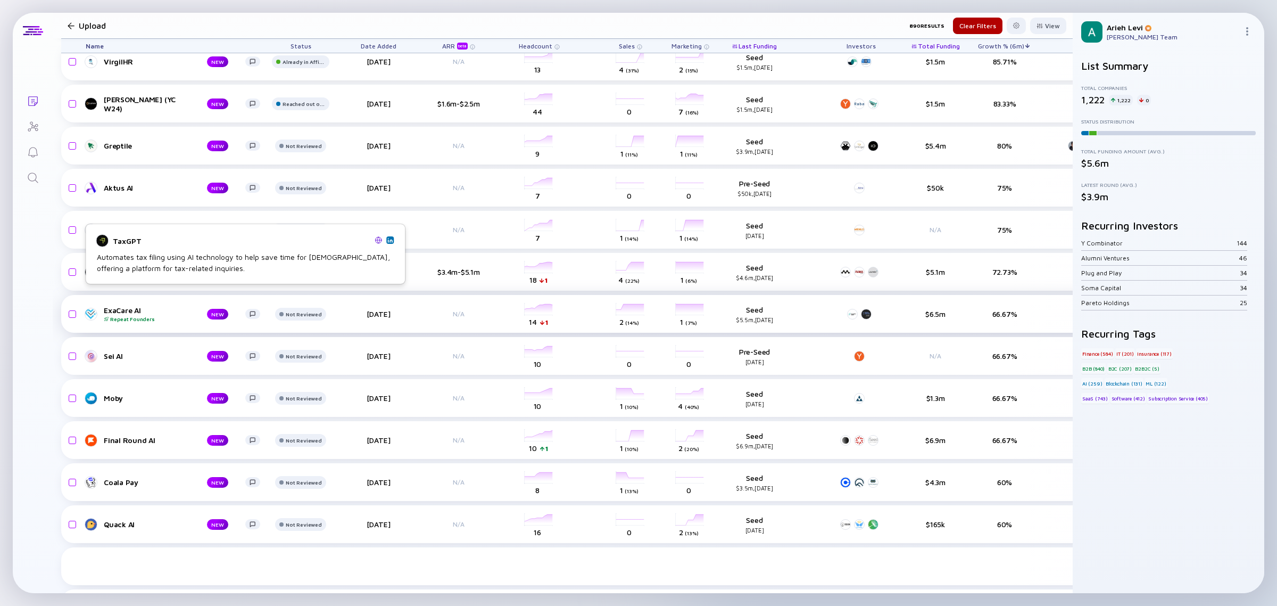
scroll to position [599, 0]
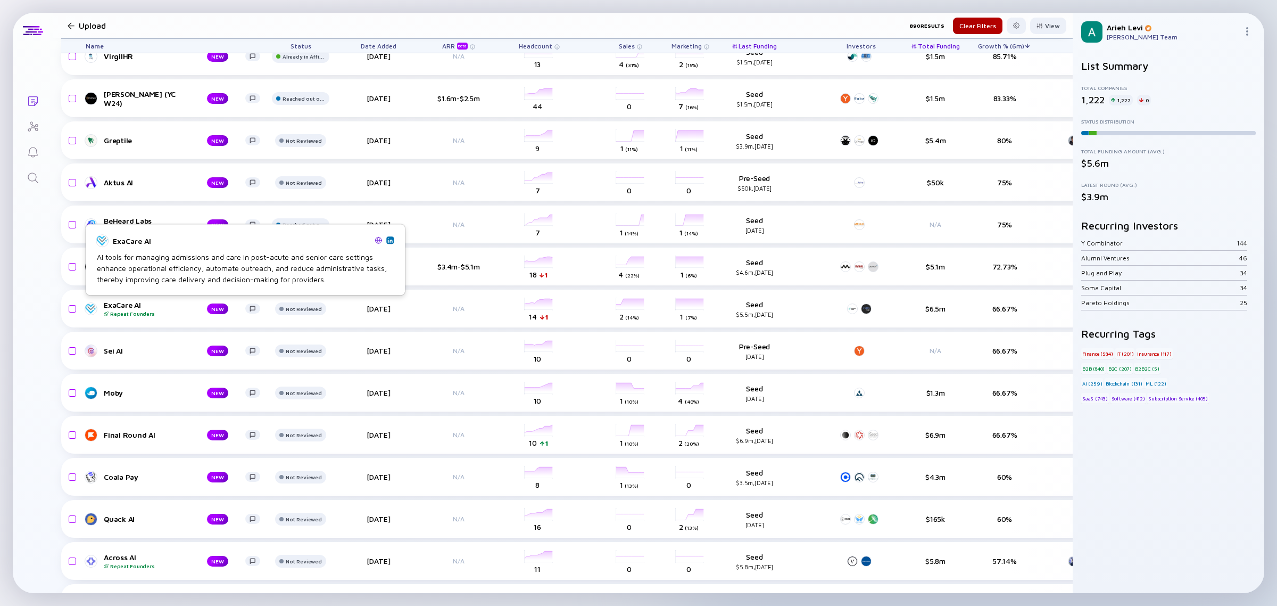
click at [391, 239] on img at bounding box center [389, 239] width 5 height 5
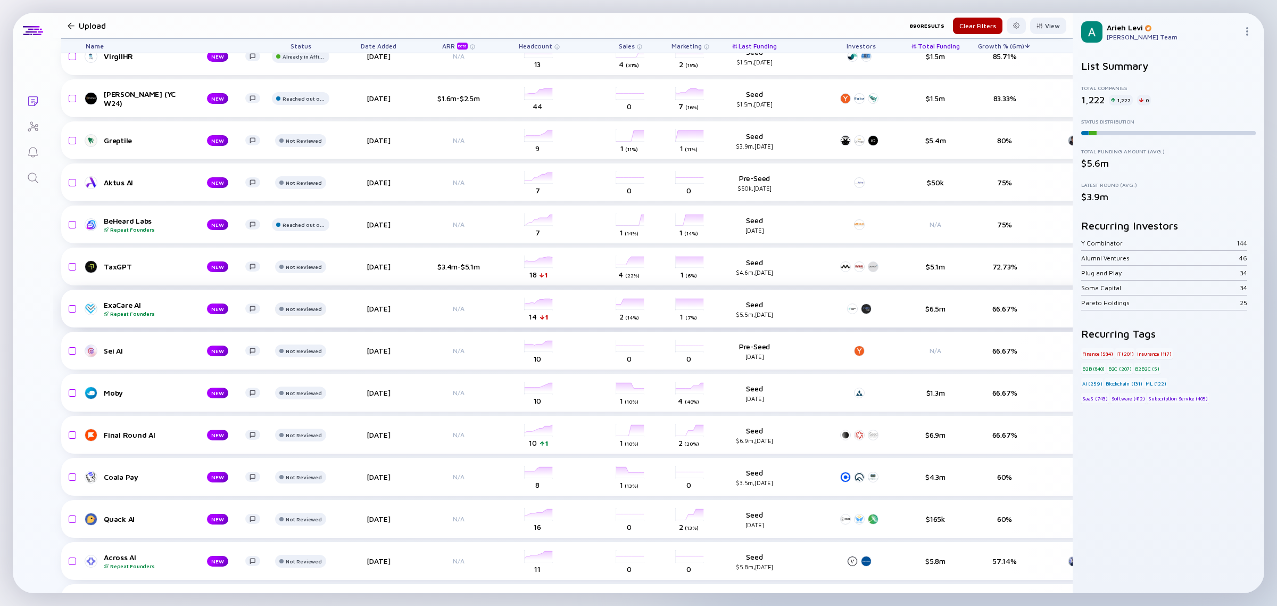
click at [298, 18] on div "Not Reviewed" at bounding box center [304, 14] width 36 height 6
click at [313, 354] on div "Reached out on LinkedIn" at bounding box center [330, 348] width 107 height 21
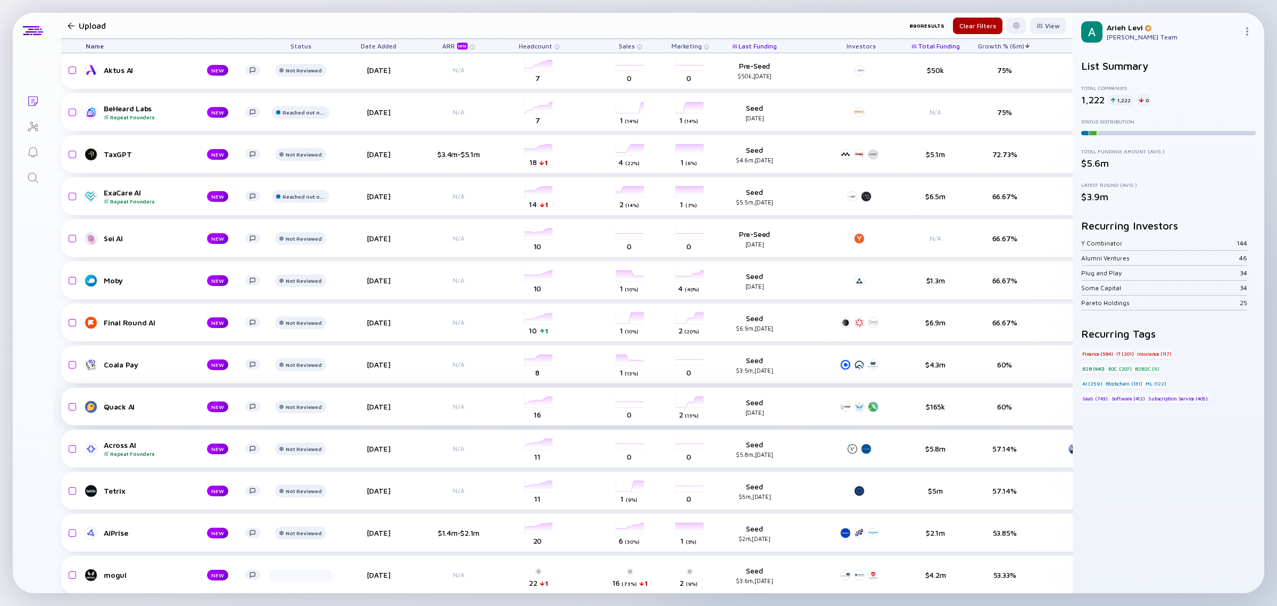
scroll to position [732, 0]
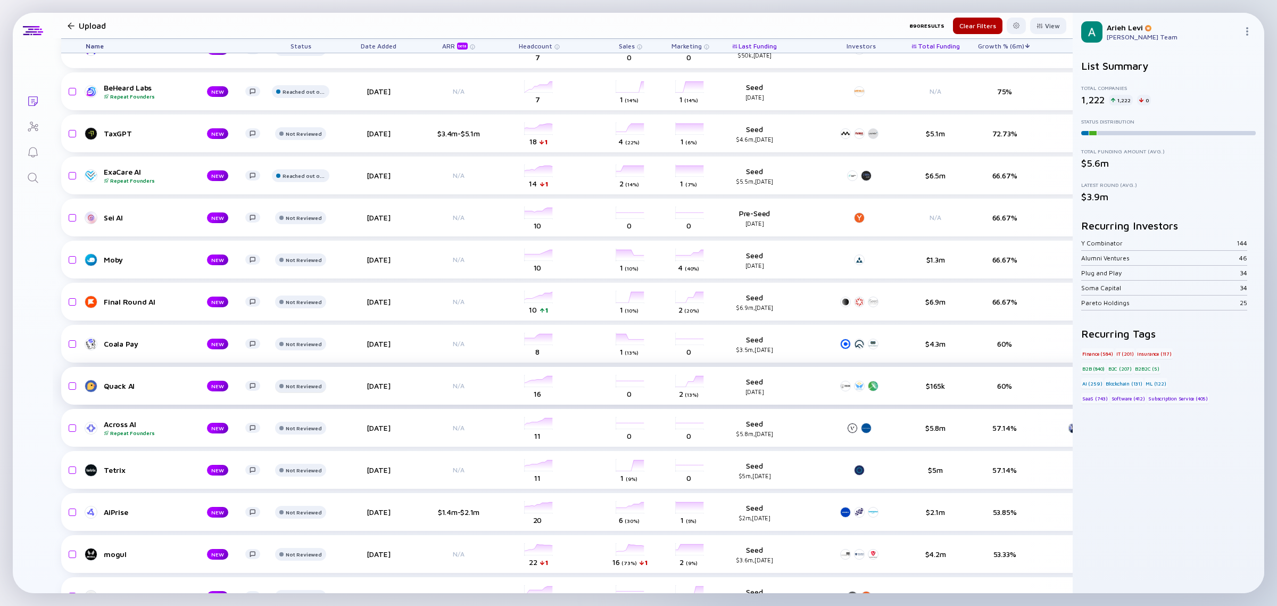
click at [298, 11] on div "Not Reviewed" at bounding box center [304, 7] width 36 height 6
click at [302, 445] on div "Already in Affinity" at bounding box center [318, 447] width 62 height 11
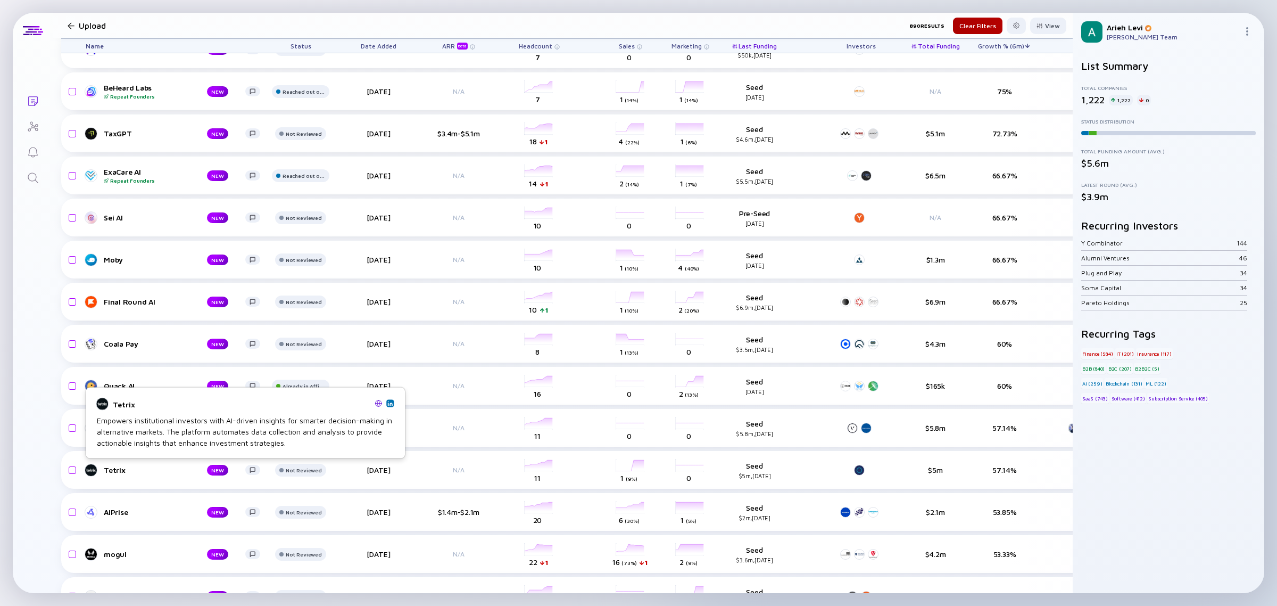
click at [390, 403] on img at bounding box center [389, 402] width 5 height 5
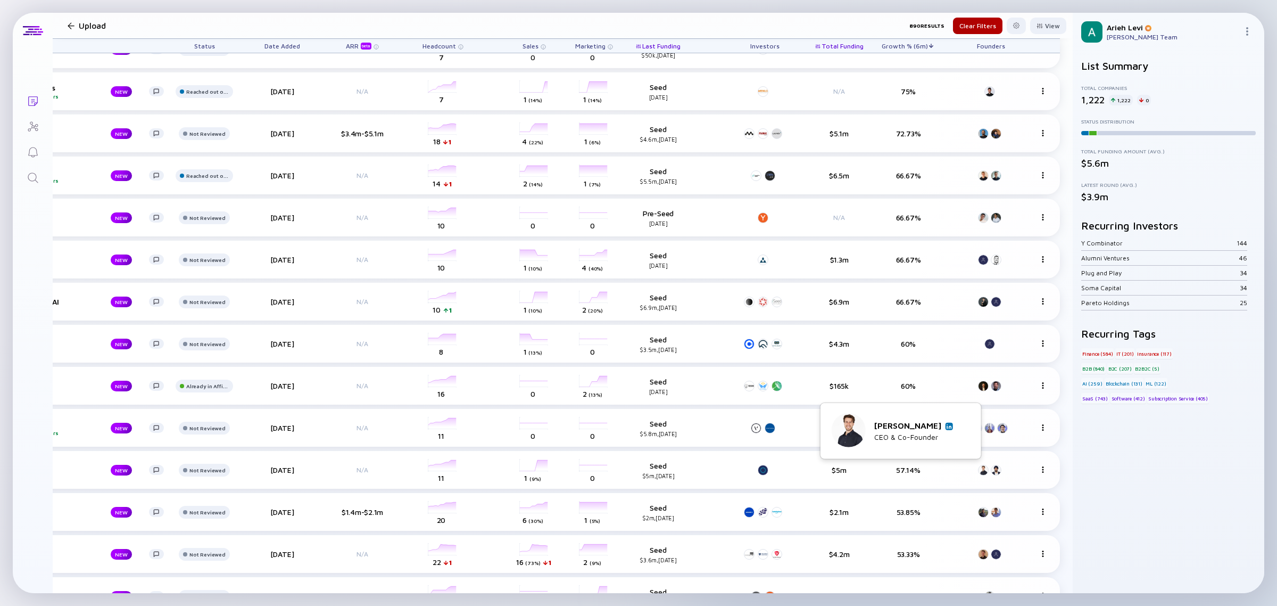
click at [948, 426] on img at bounding box center [949, 425] width 5 height 5
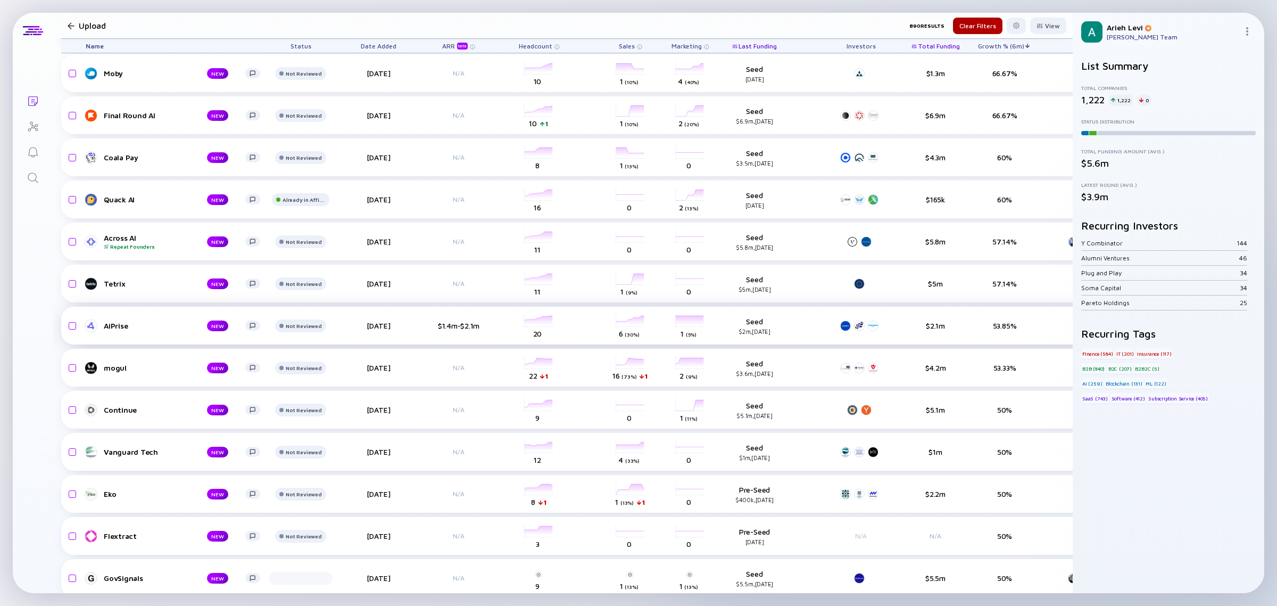
scroll to position [931, 0]
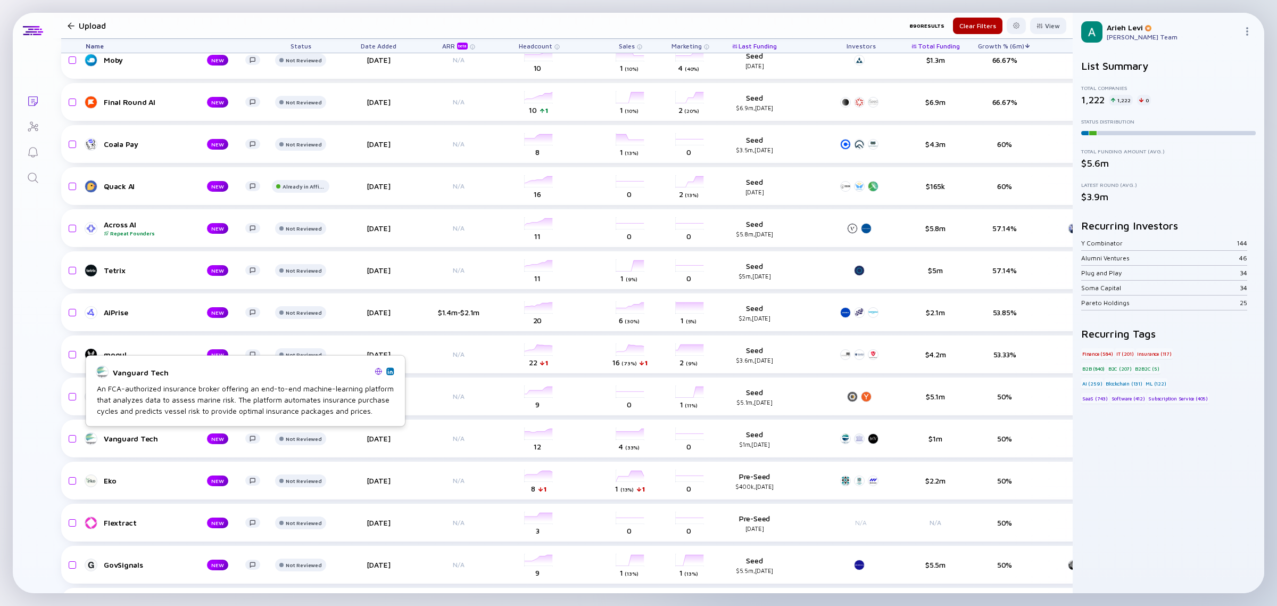
click at [390, 373] on img at bounding box center [389, 370] width 5 height 5
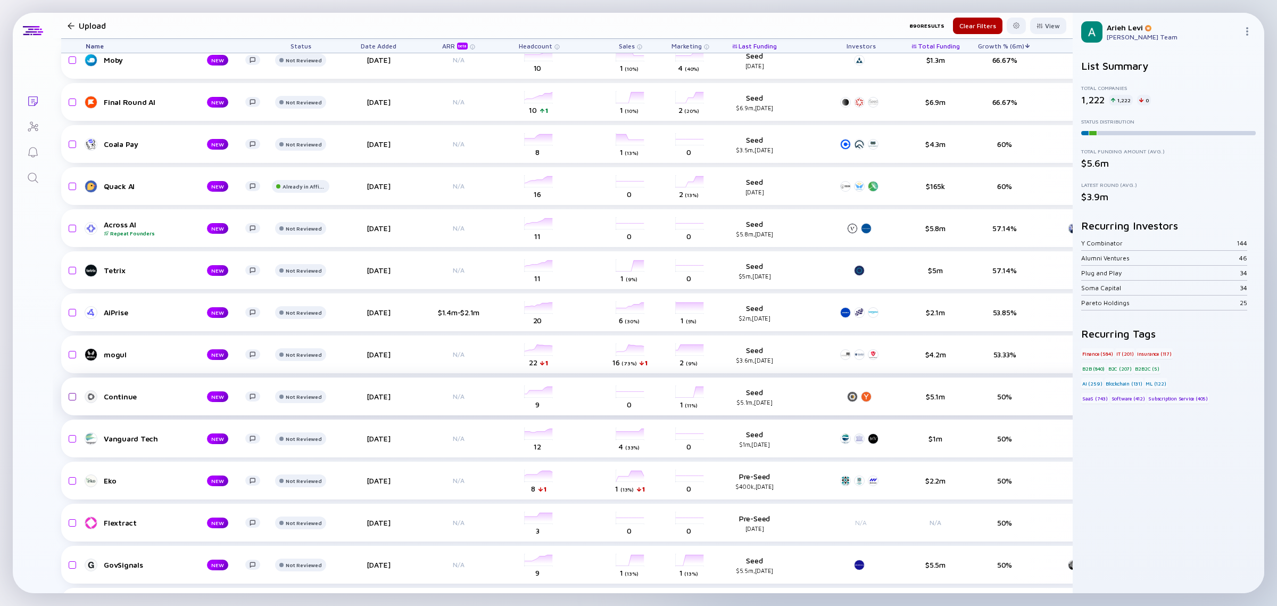
scroll to position [998, 0]
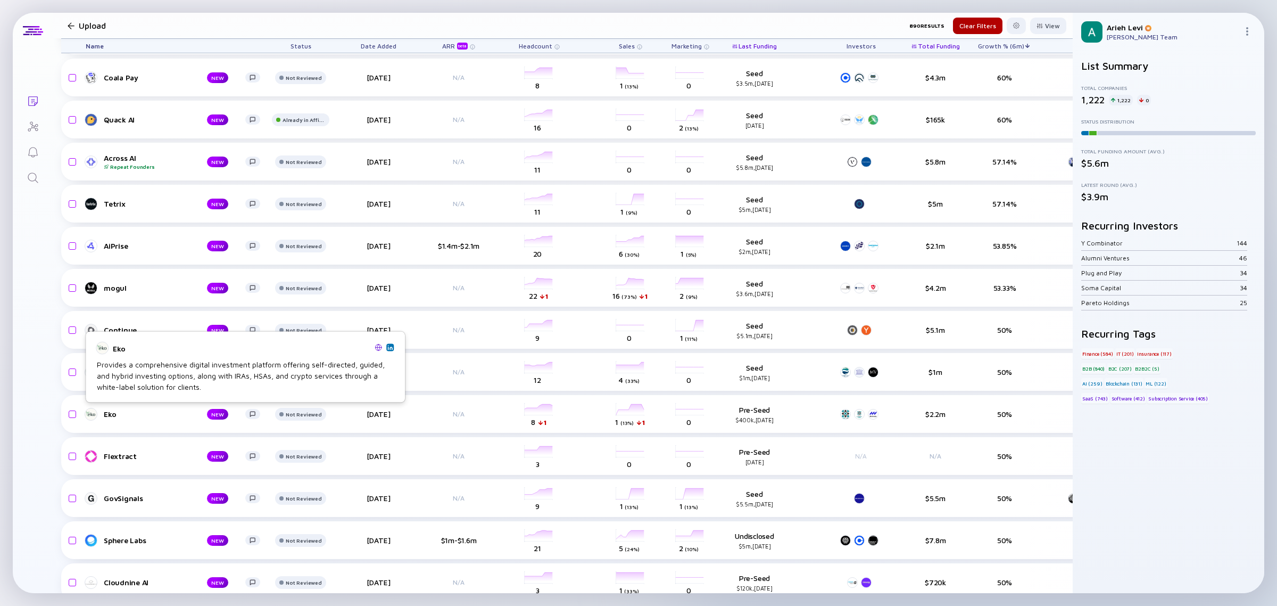
click at [390, 347] on img at bounding box center [389, 346] width 5 height 5
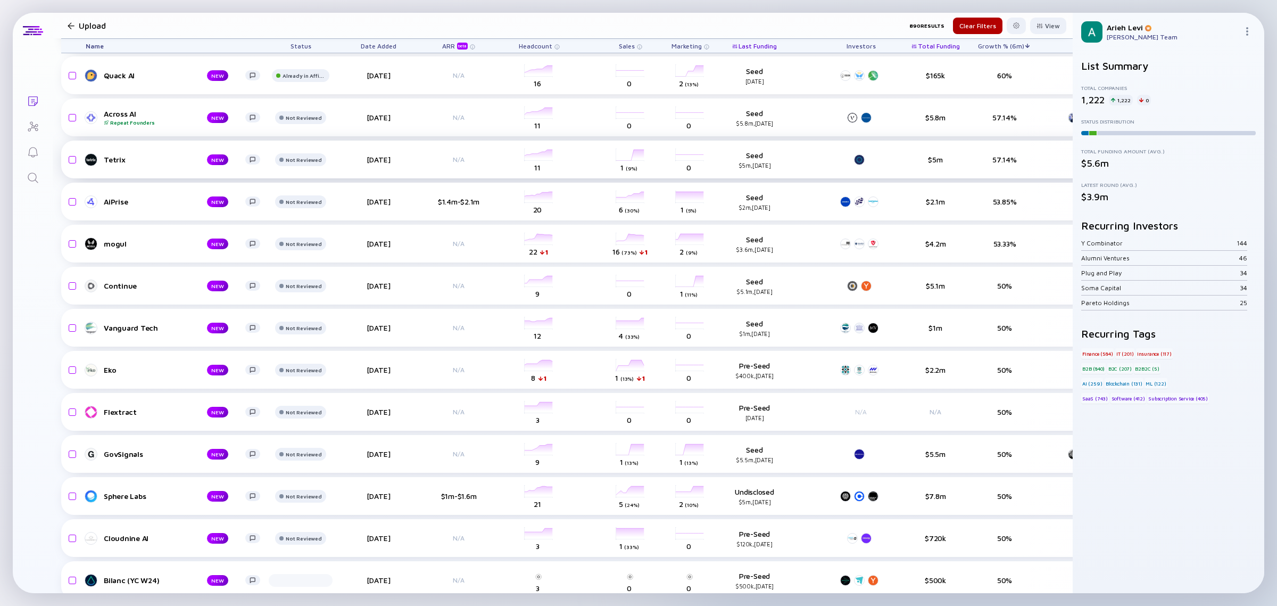
scroll to position [1064, 0]
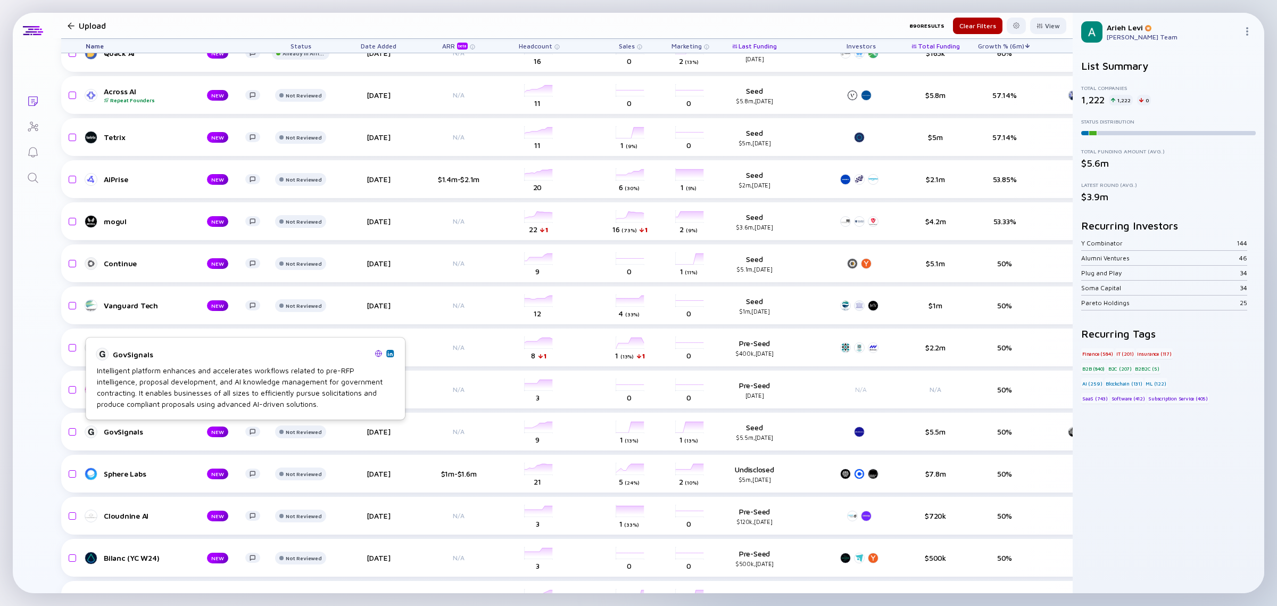
click at [388, 353] on img at bounding box center [389, 353] width 5 height 5
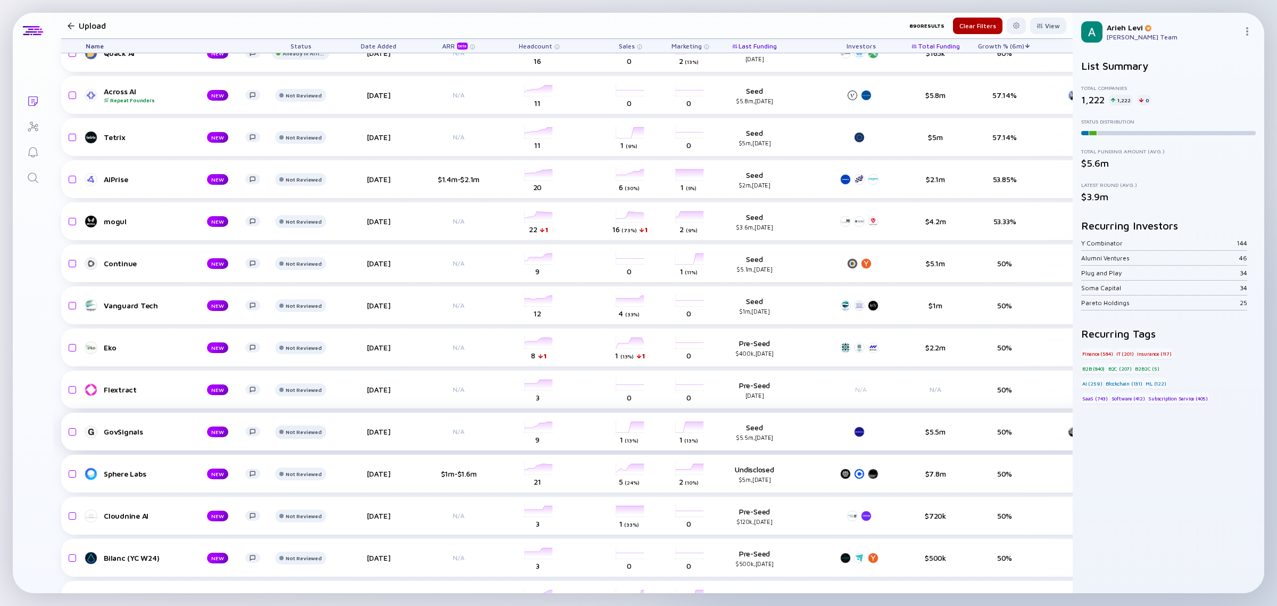
click at [301, 14] on div "Not Reviewed" at bounding box center [304, 11] width 36 height 6
click at [310, 468] on div "Reached out on LinkedIn" at bounding box center [329, 472] width 84 height 11
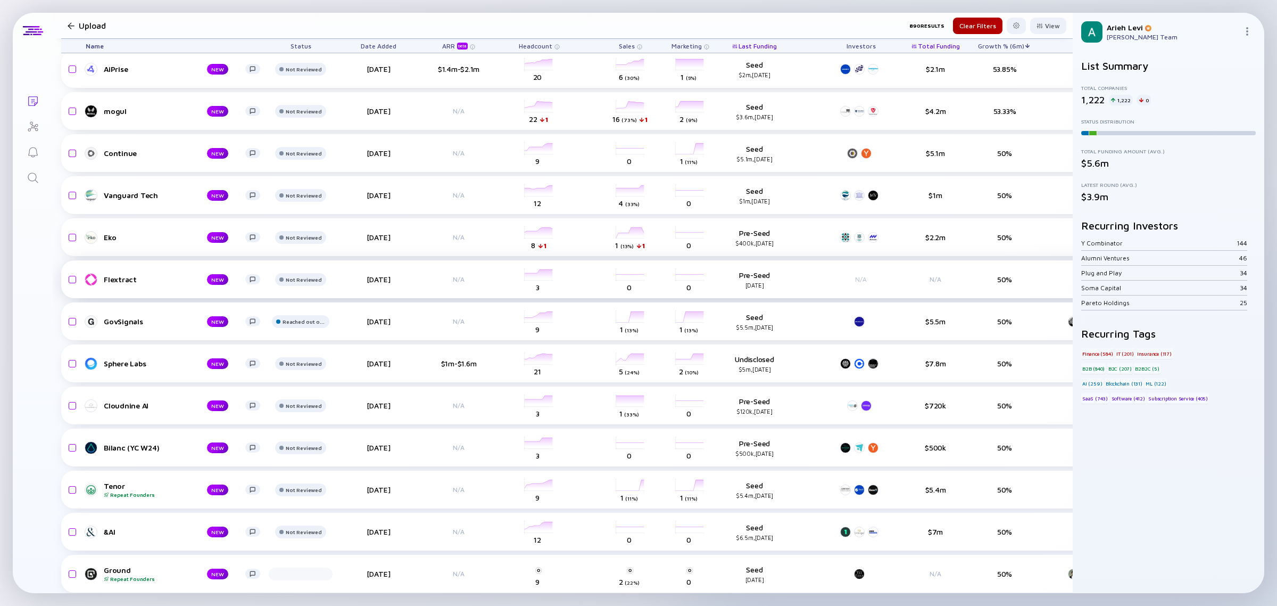
scroll to position [1197, 0]
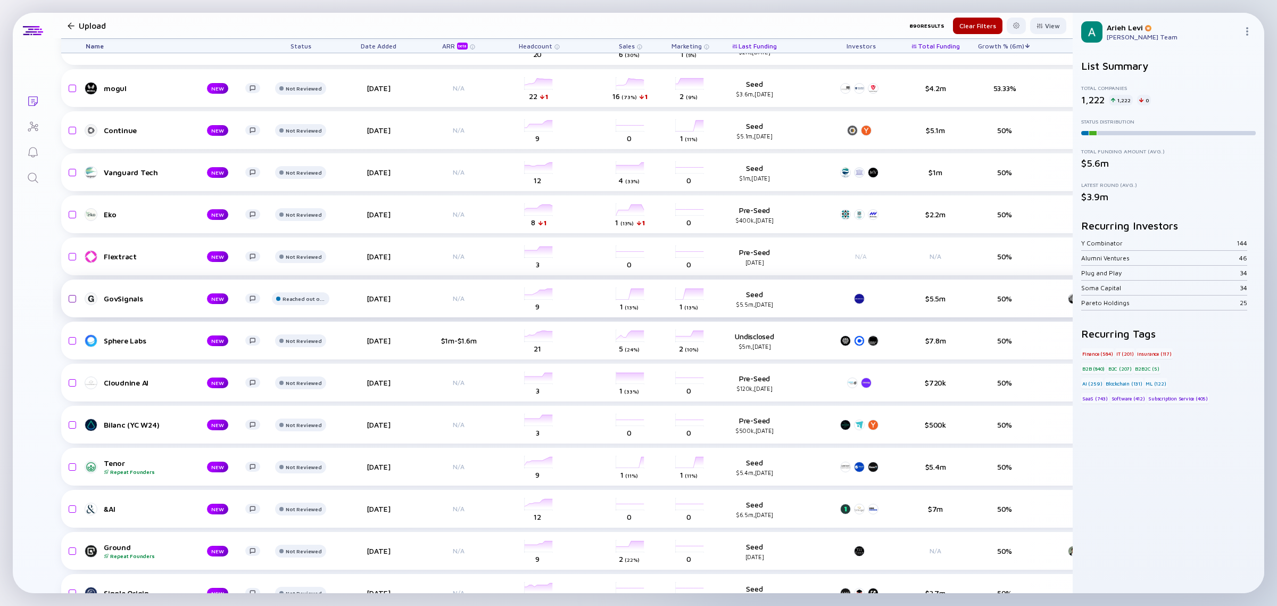
click at [67, 296] on input "checkbox" at bounding box center [70, 298] width 13 height 24
click at [73, 299] on input "checkbox" at bounding box center [70, 298] width 13 height 24
checkbox input "false"
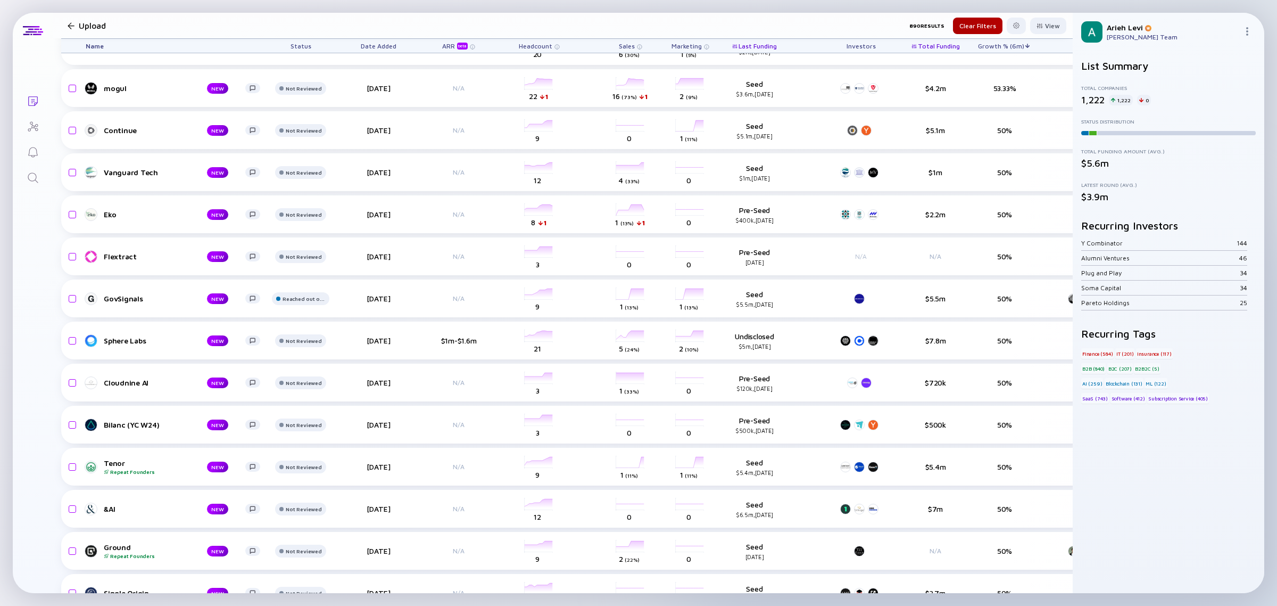
click at [301, 45] on span "Status" at bounding box center [301, 46] width 21 height 8
click at [40, 408] on div "Lists Upload 890 Results Clear Filters View Name Status Sort by Status ( Descen…" at bounding box center [639, 303] width 1252 height 580
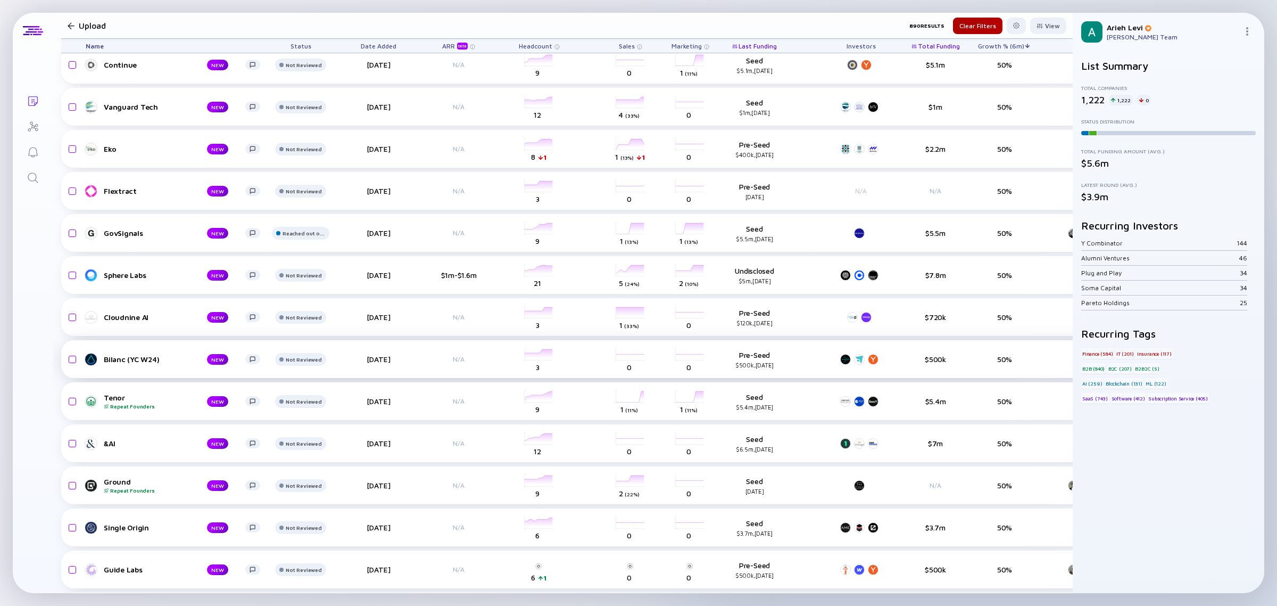
scroll to position [1264, 0]
click at [301, 25] on div "Not Reviewed" at bounding box center [304, 22] width 36 height 6
click at [306, 435] on div "Reached out on LinkedIn" at bounding box center [329, 440] width 84 height 11
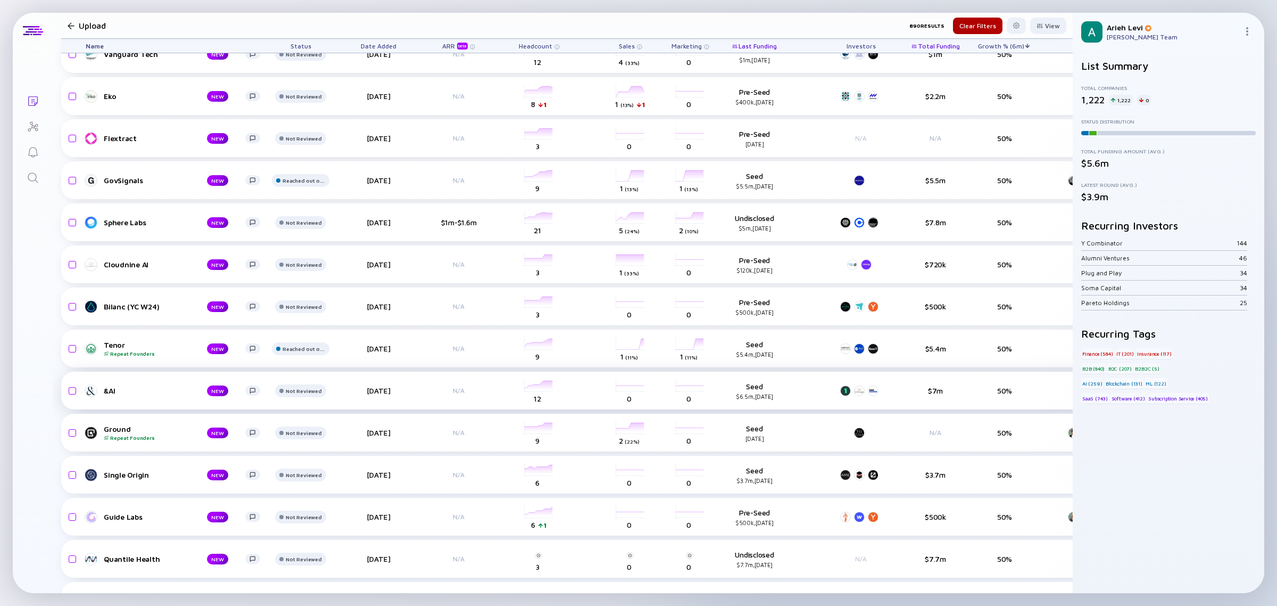
scroll to position [1330, 0]
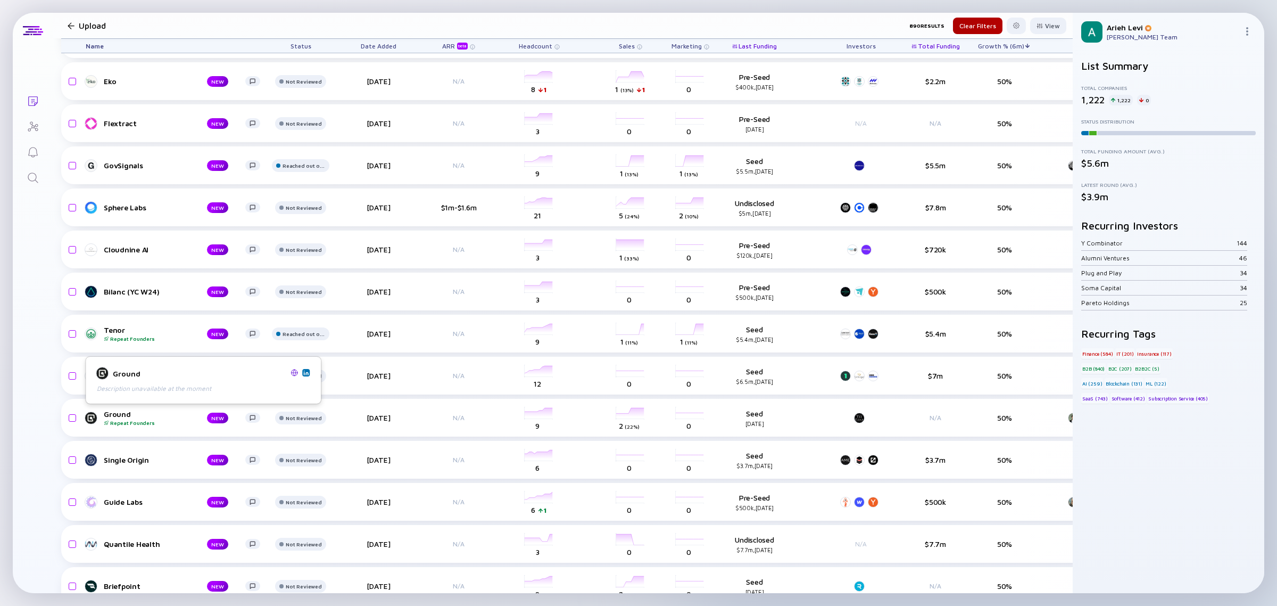
click at [309, 373] on img at bounding box center [305, 372] width 5 height 5
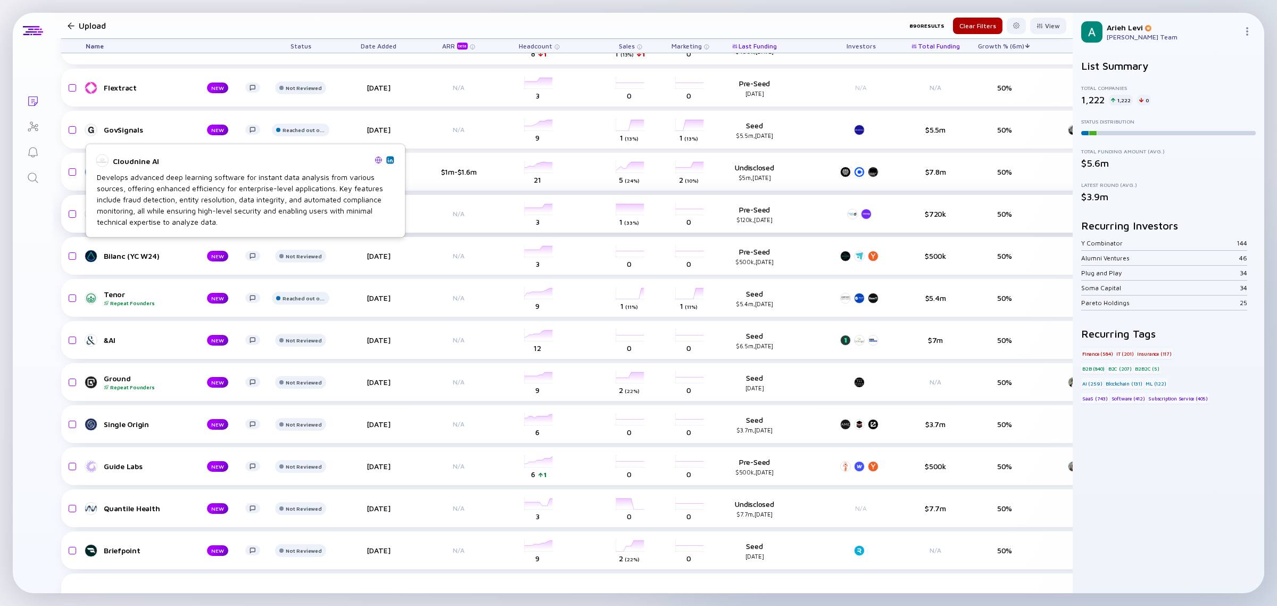
scroll to position [1397, 0]
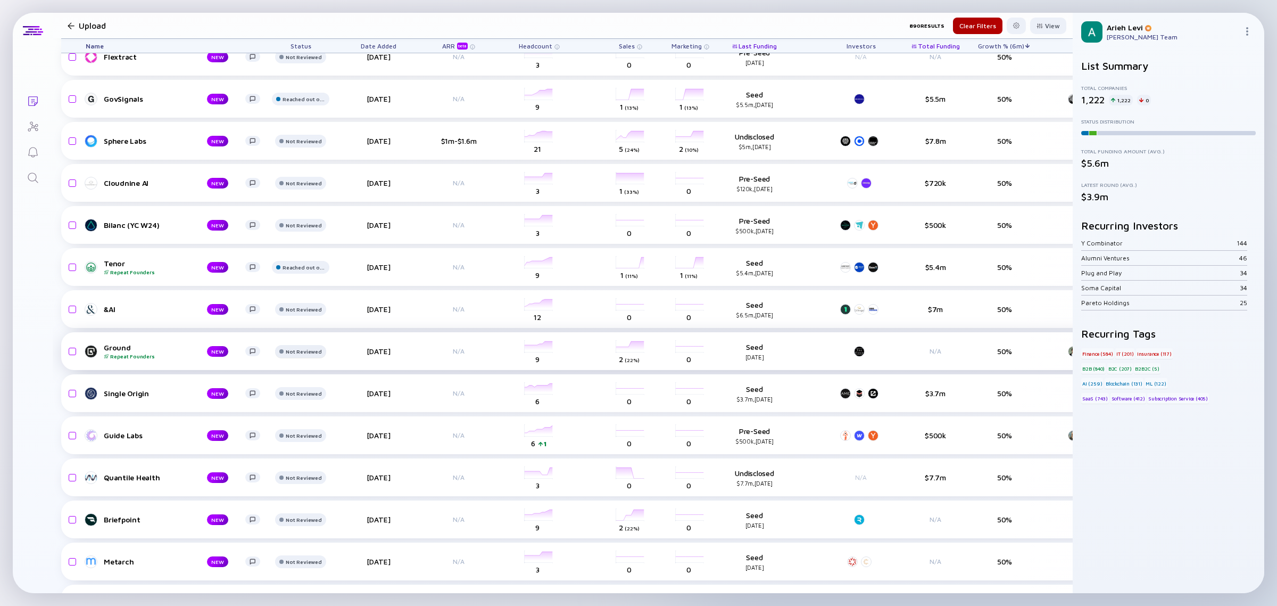
click at [298, 18] on div "Not Reviewed" at bounding box center [304, 15] width 36 height 6
click at [309, 392] on div "Reached out on LinkedIn" at bounding box center [329, 391] width 84 height 11
click at [307, 349] on img at bounding box center [305, 349] width 5 height 5
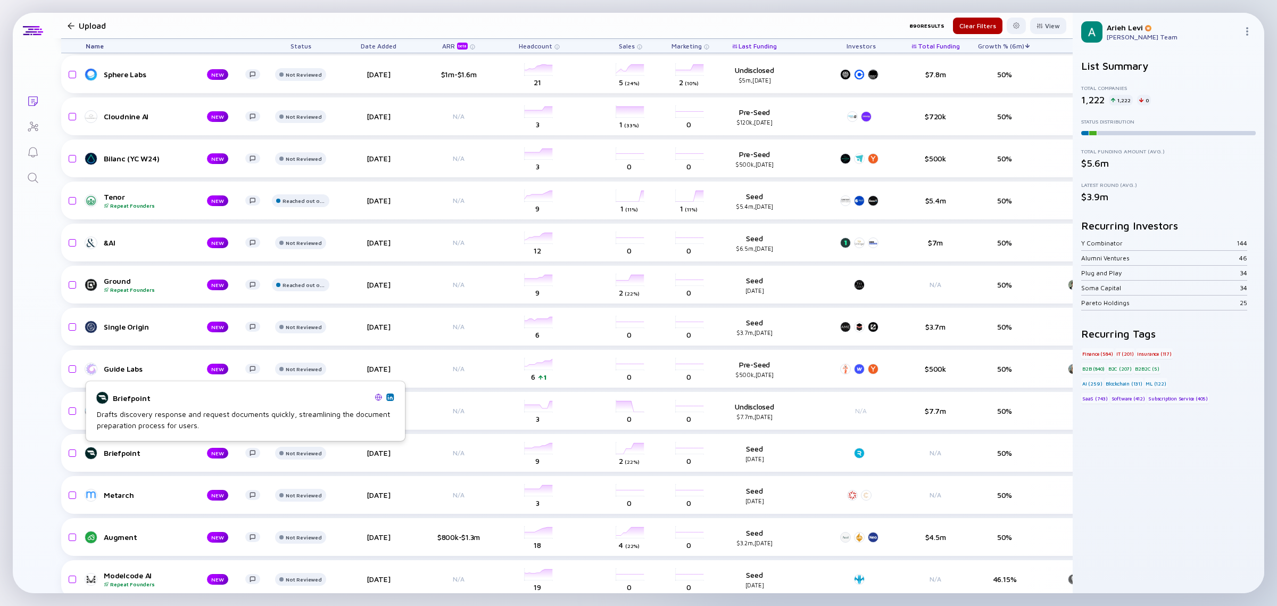
click at [391, 396] on img at bounding box center [389, 396] width 5 height 5
click at [307, 39] on div "Not Reviewed" at bounding box center [300, 32] width 57 height 13
click at [306, 36] on div "Not Reviewed" at bounding box center [304, 32] width 43 height 6
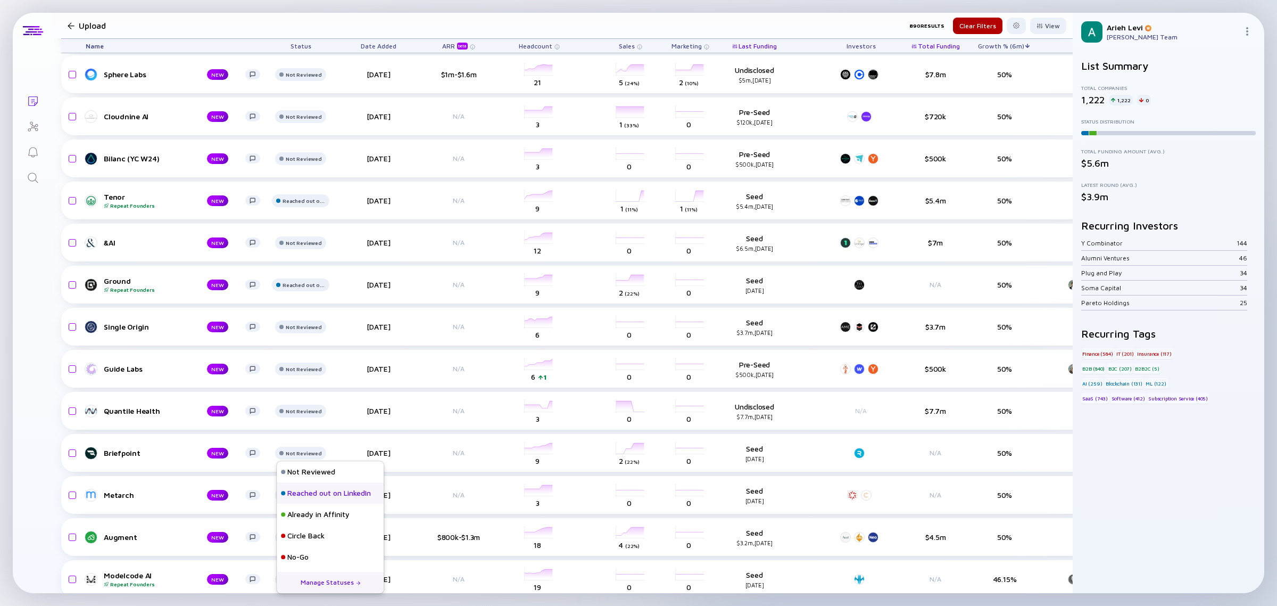
click at [312, 491] on div "Reached out on LinkedIn" at bounding box center [329, 492] width 84 height 11
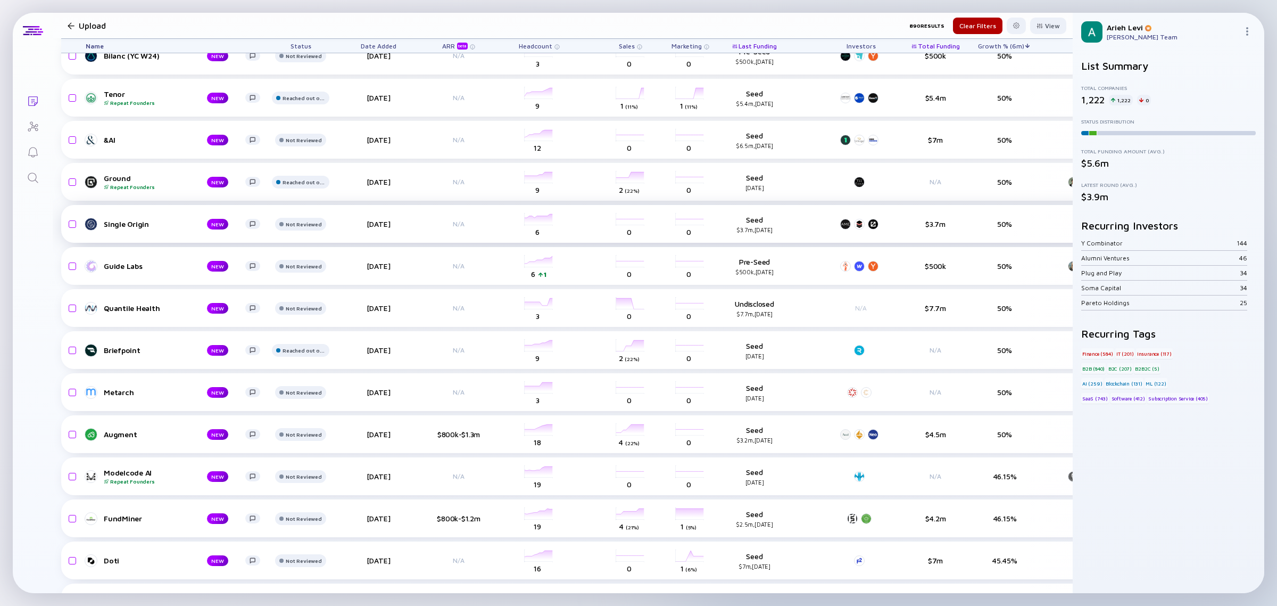
scroll to position [1597, 0]
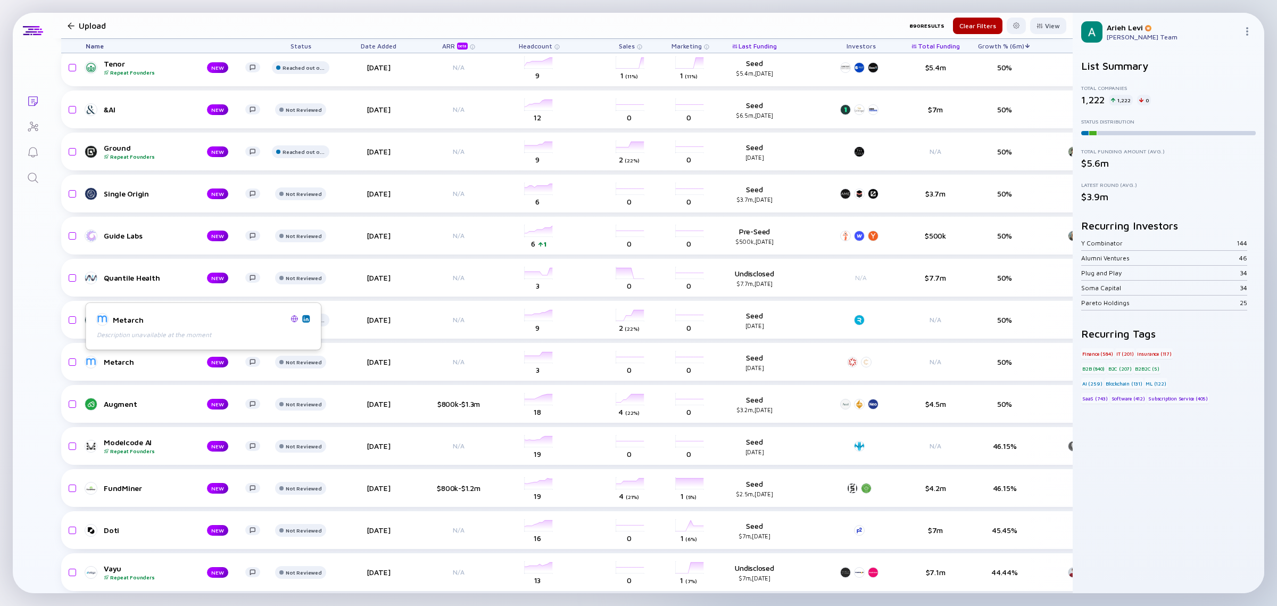
click at [308, 320] on img at bounding box center [305, 318] width 5 height 5
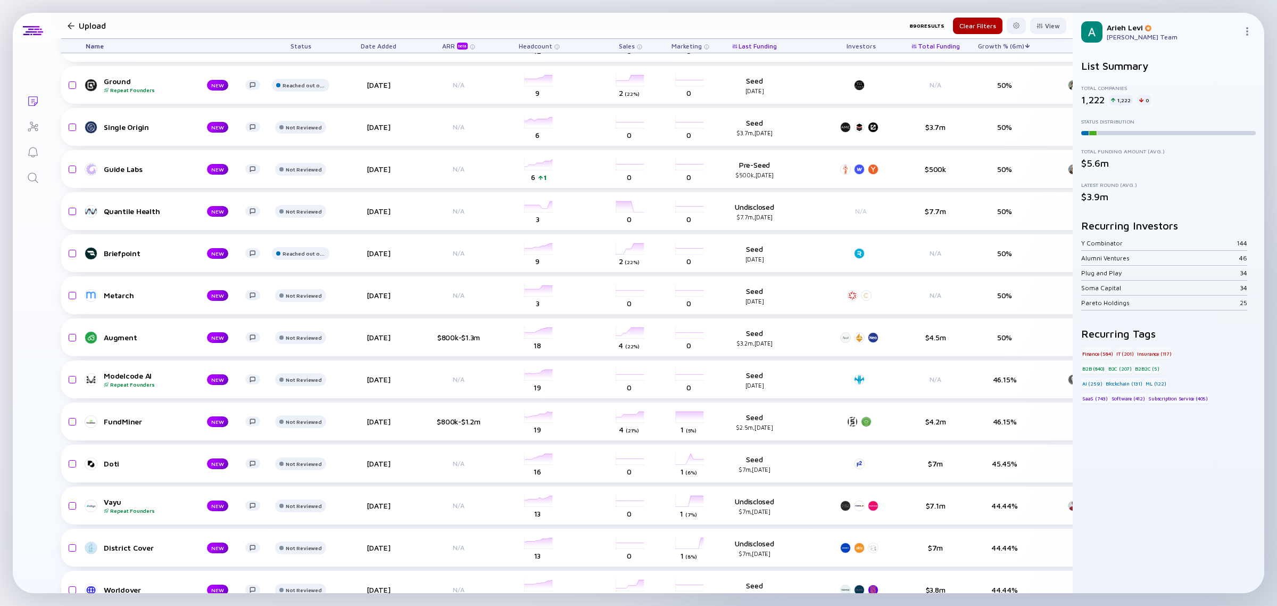
scroll to position [1663, 105]
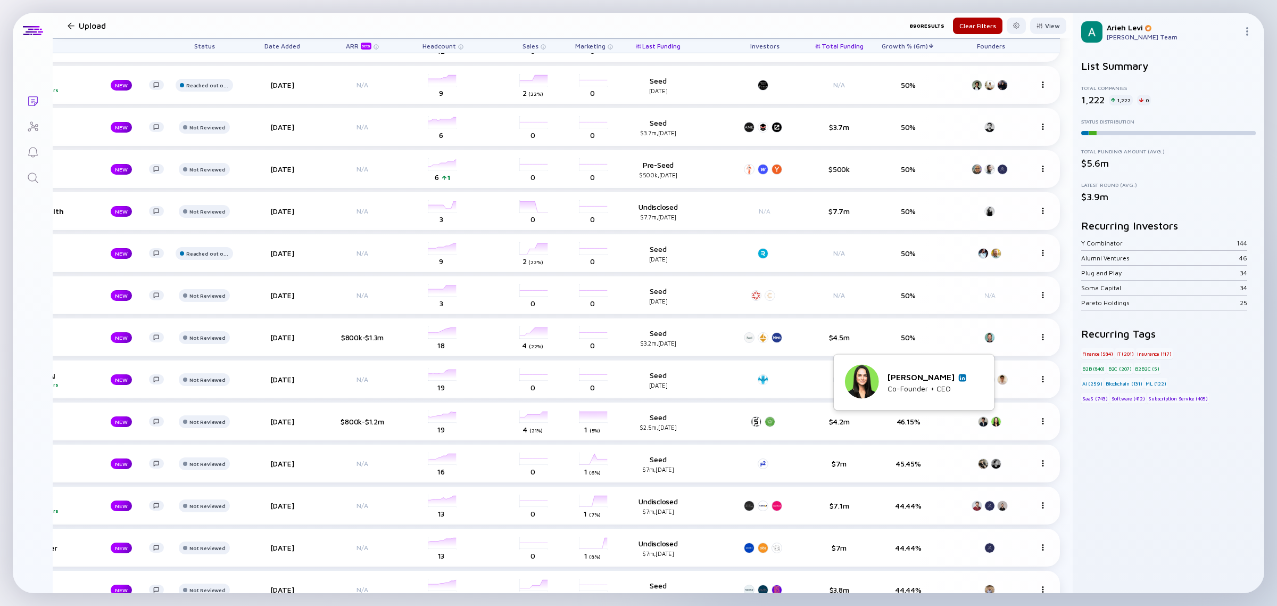
click at [962, 378] on img at bounding box center [962, 377] width 5 height 5
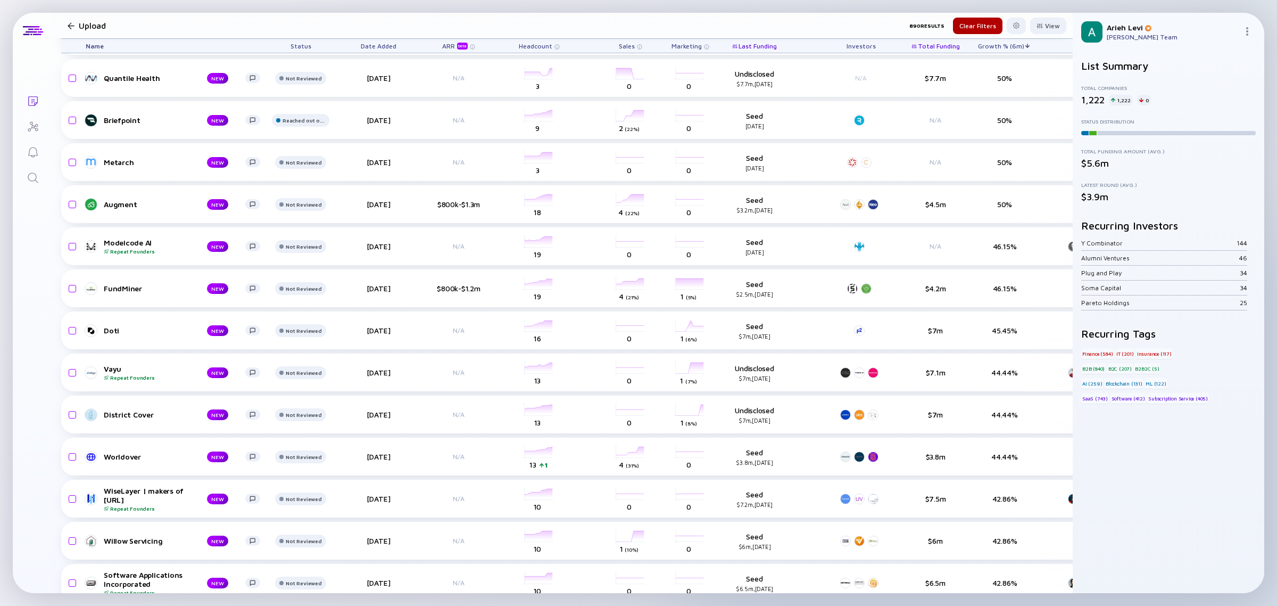
scroll to position [1796, 105]
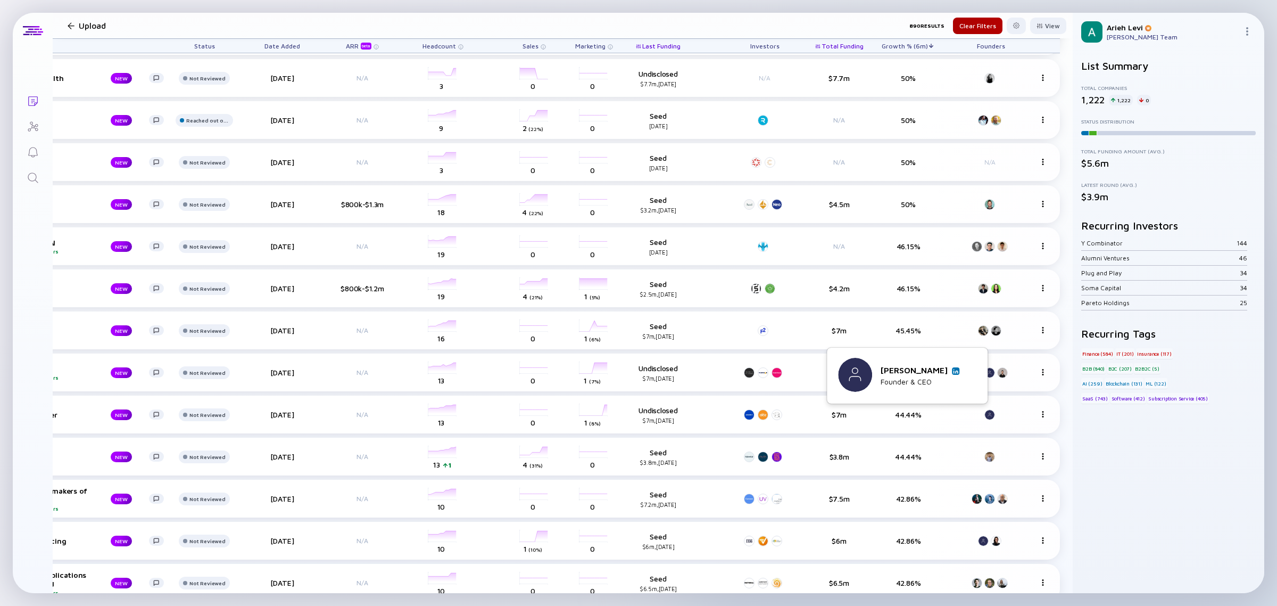
click at [955, 370] on img at bounding box center [955, 370] width 5 height 5
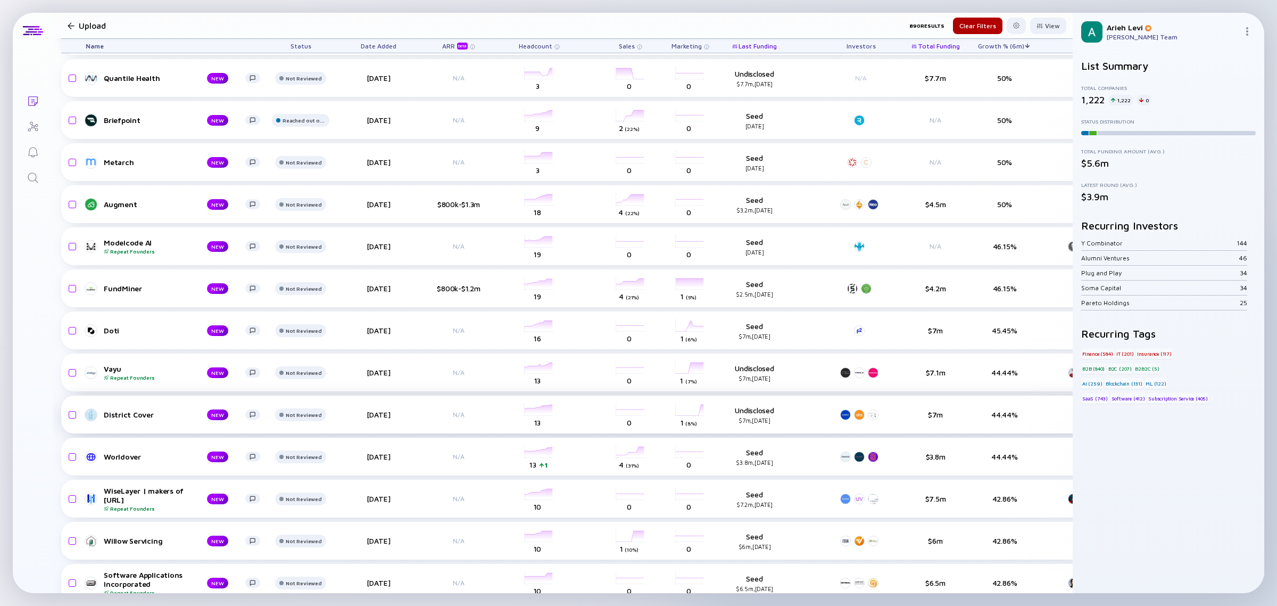
scroll to position [1863, 0]
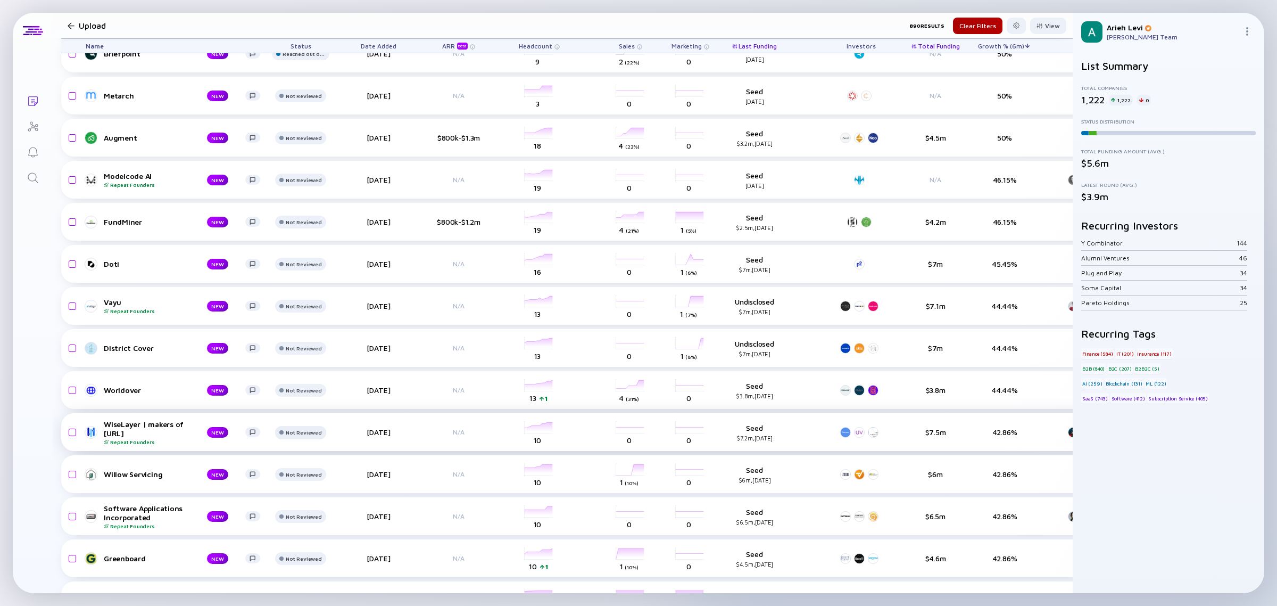
click at [307, 15] on div "Not Reviewed" at bounding box center [304, 12] width 36 height 6
click at [321, 471] on div "Reached out on LinkedIn" at bounding box center [329, 472] width 84 height 11
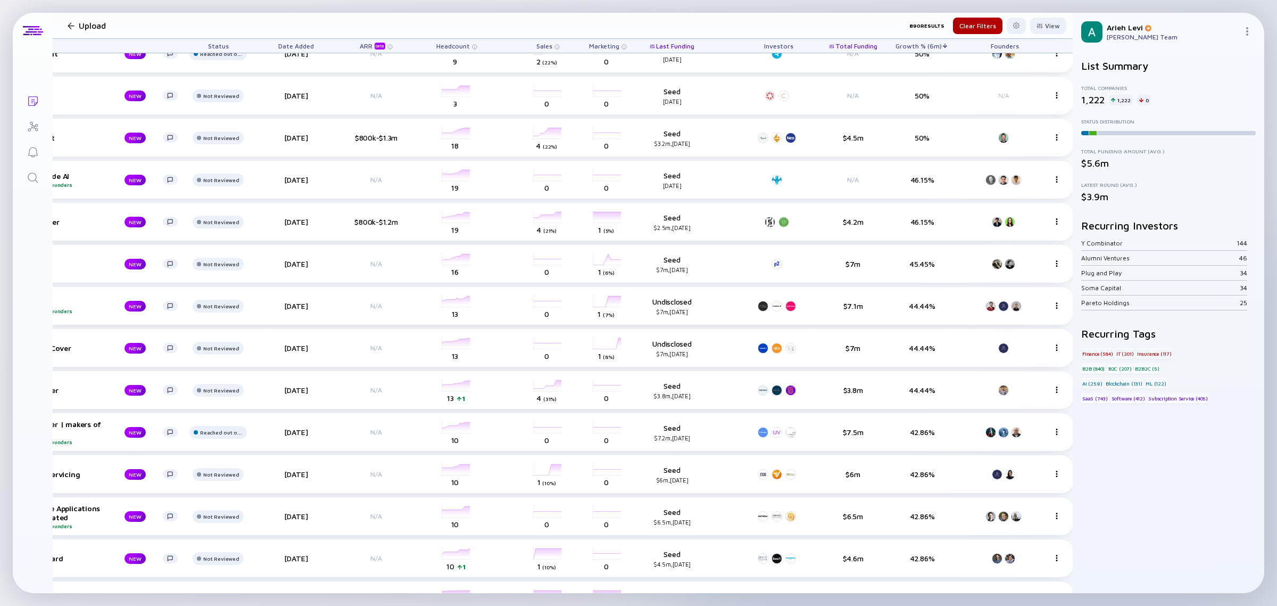
scroll to position [1863, 105]
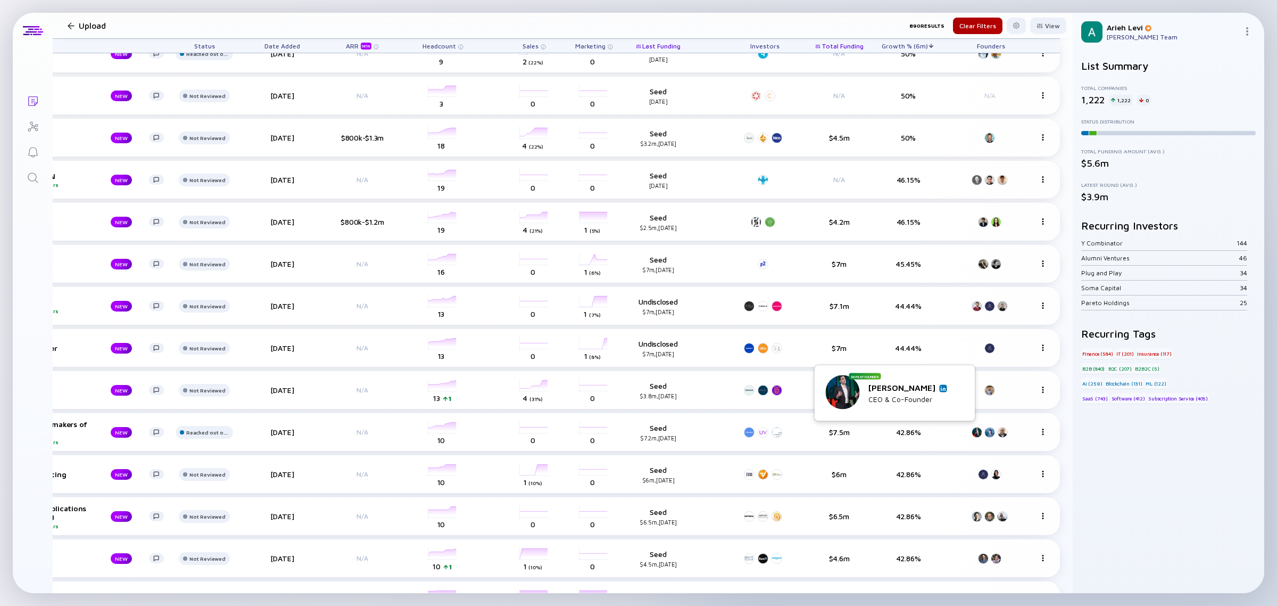
click at [941, 388] on img at bounding box center [943, 387] width 5 height 5
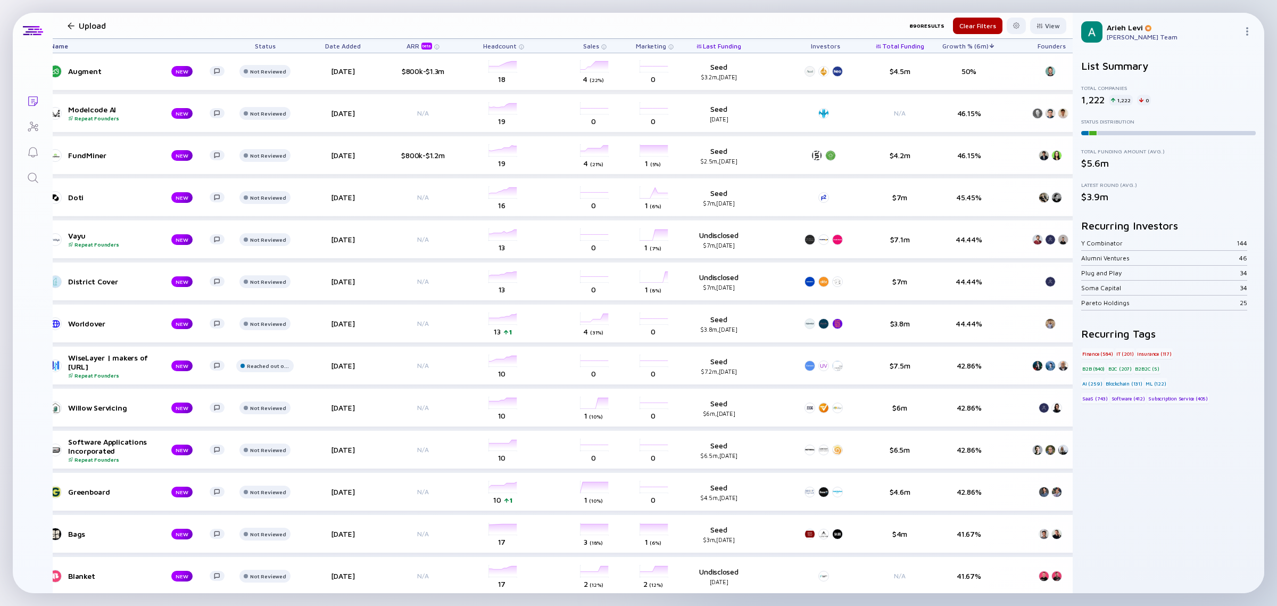
scroll to position [1929, 105]
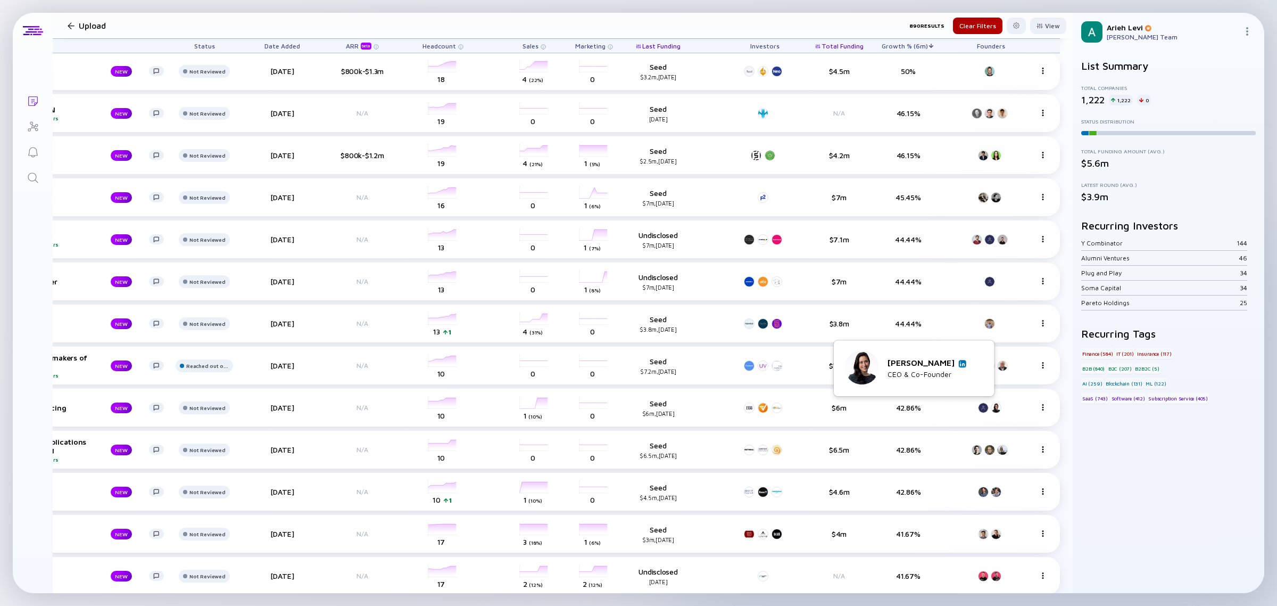
click at [960, 363] on img at bounding box center [962, 363] width 5 height 5
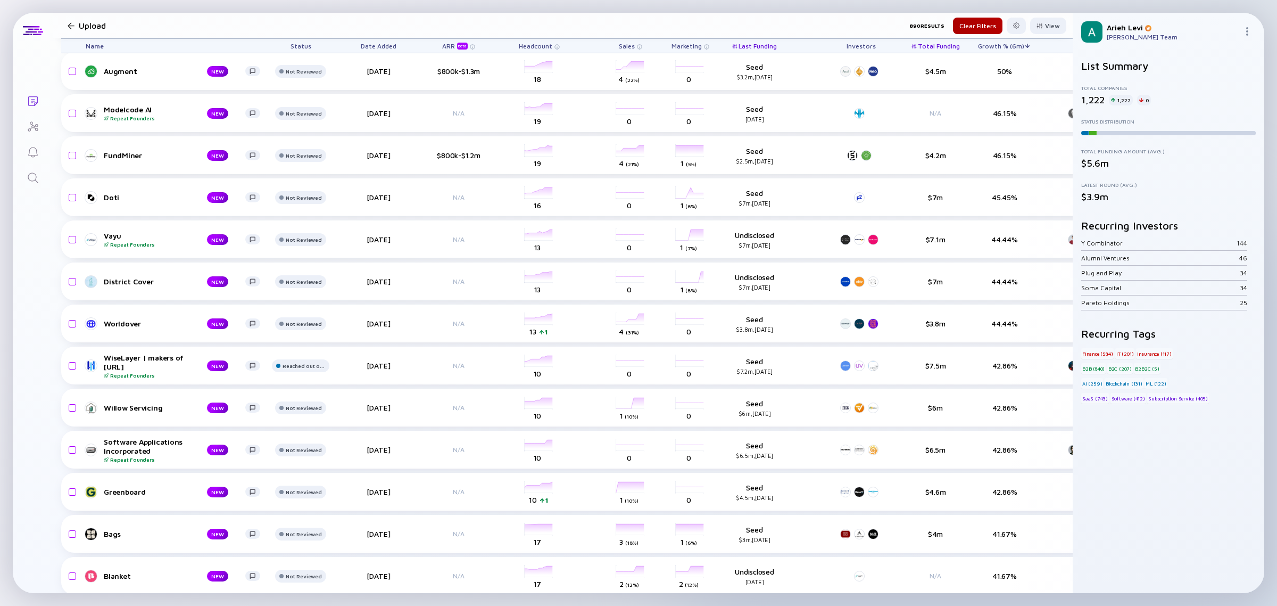
scroll to position [1996, 0]
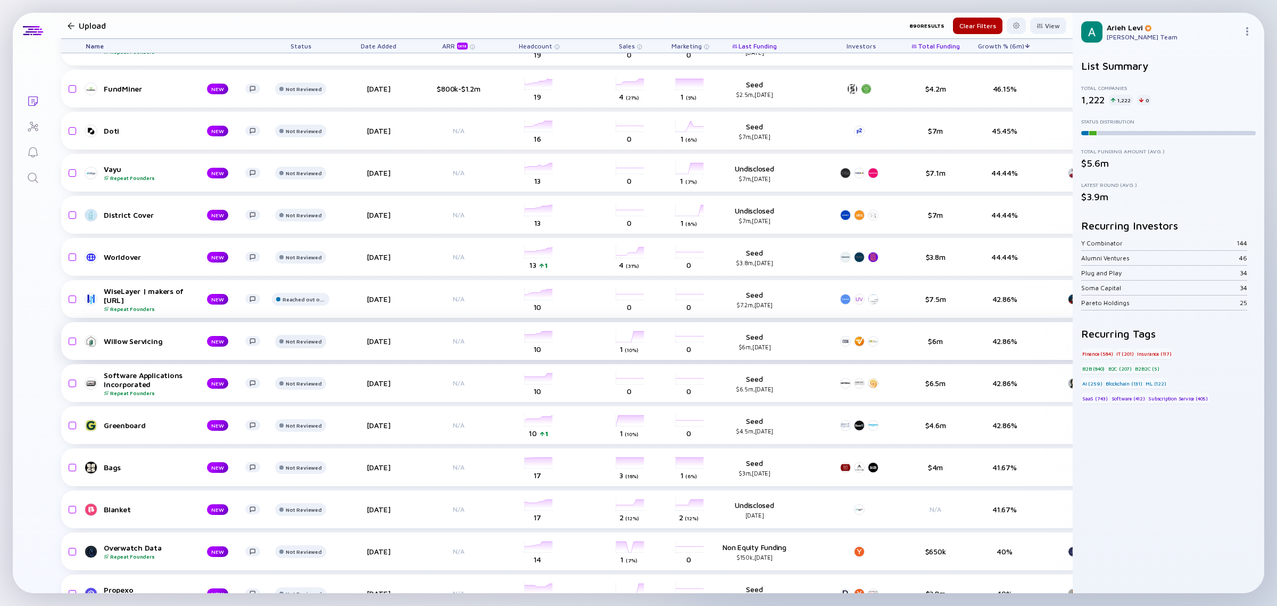
click at [304, 8] on div "Not Reviewed" at bounding box center [304, 5] width 36 height 6
click at [316, 384] on div "Reached out on LinkedIn" at bounding box center [329, 381] width 84 height 11
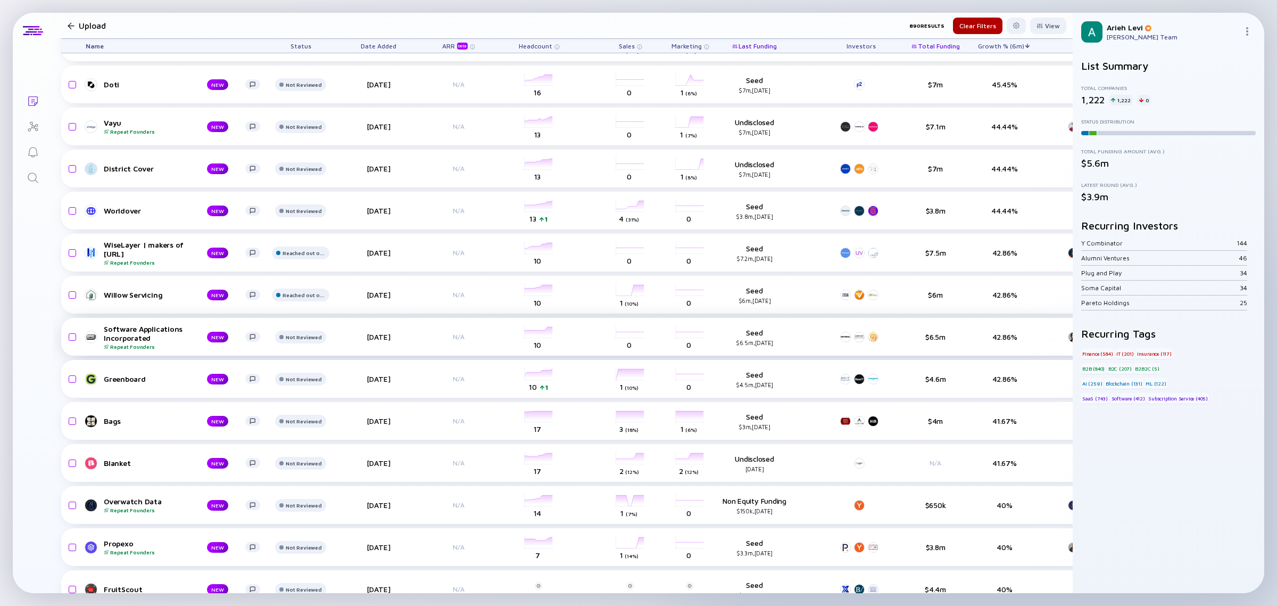
scroll to position [2062, 0]
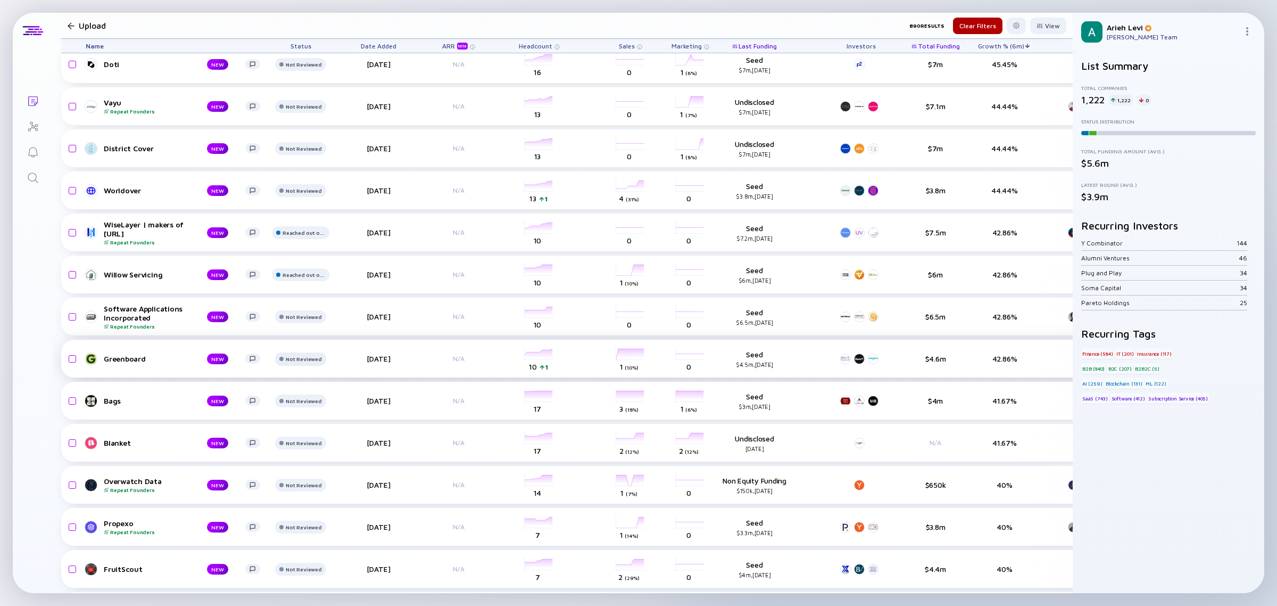
click at [301, 26] on div "Not Reviewed" at bounding box center [304, 22] width 36 height 6
click at [313, 399] on div "Reached out on LinkedIn" at bounding box center [329, 399] width 84 height 11
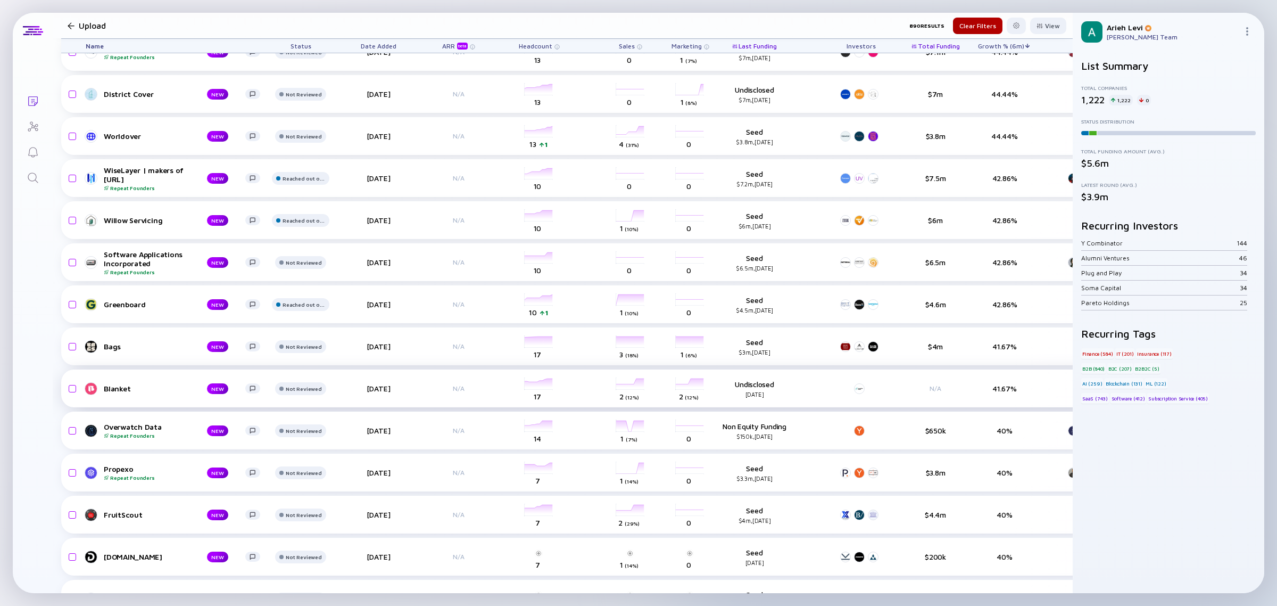
scroll to position [2129, 0]
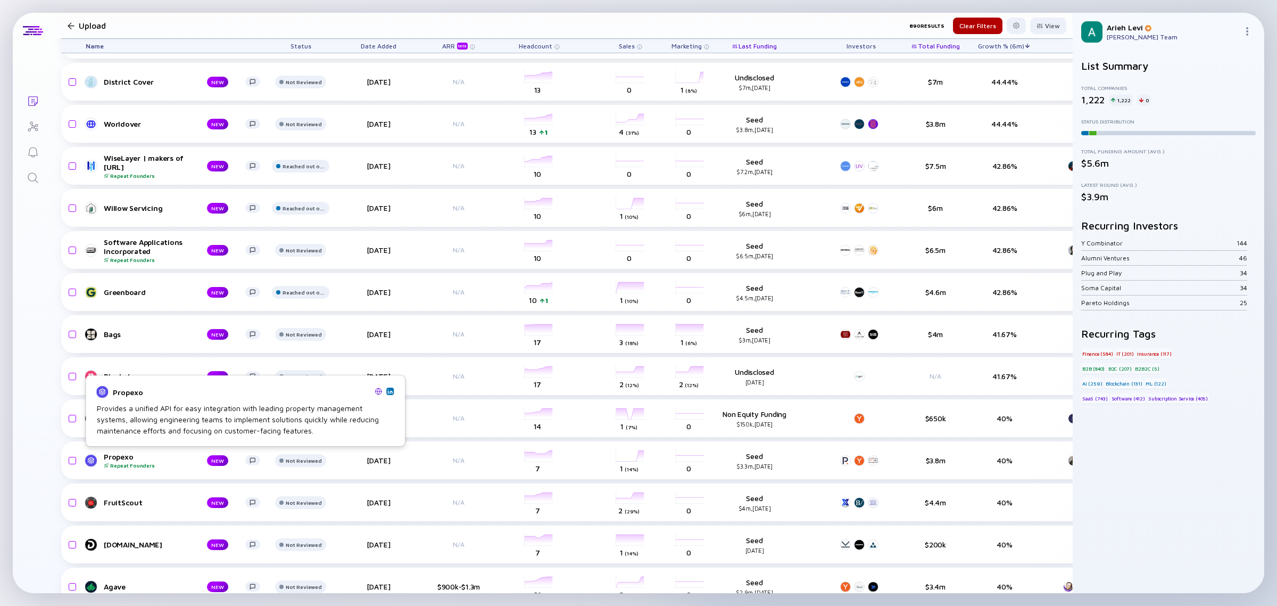
click at [389, 391] on img at bounding box center [389, 390] width 5 height 5
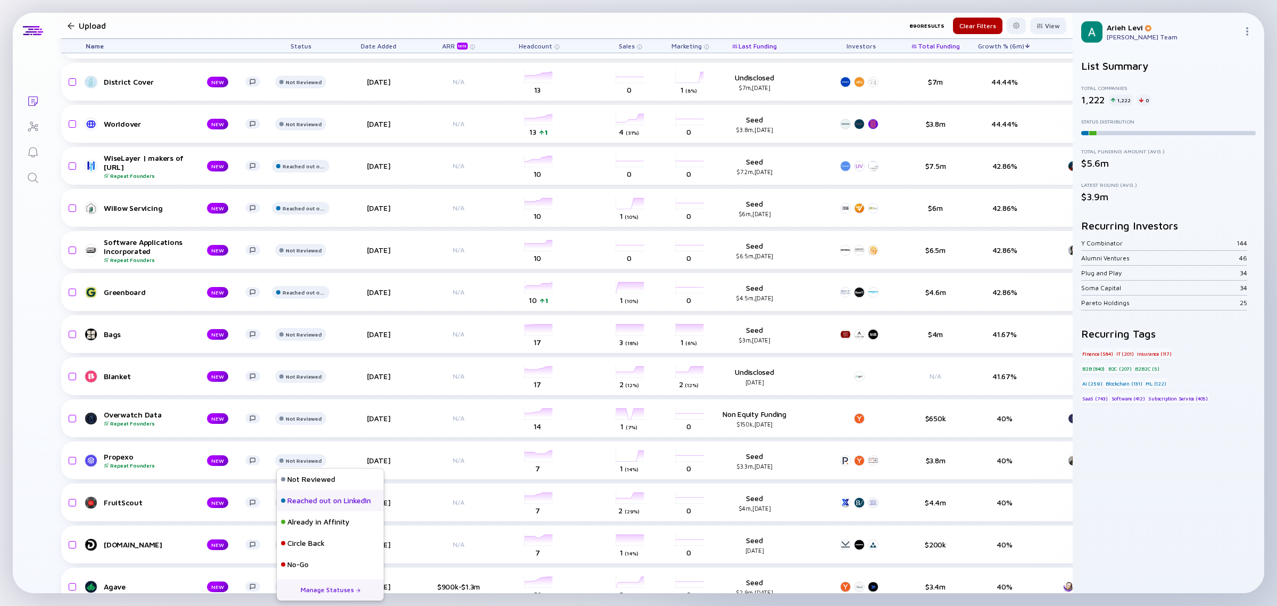
click at [323, 499] on div "Reached out on LinkedIn" at bounding box center [329, 500] width 84 height 11
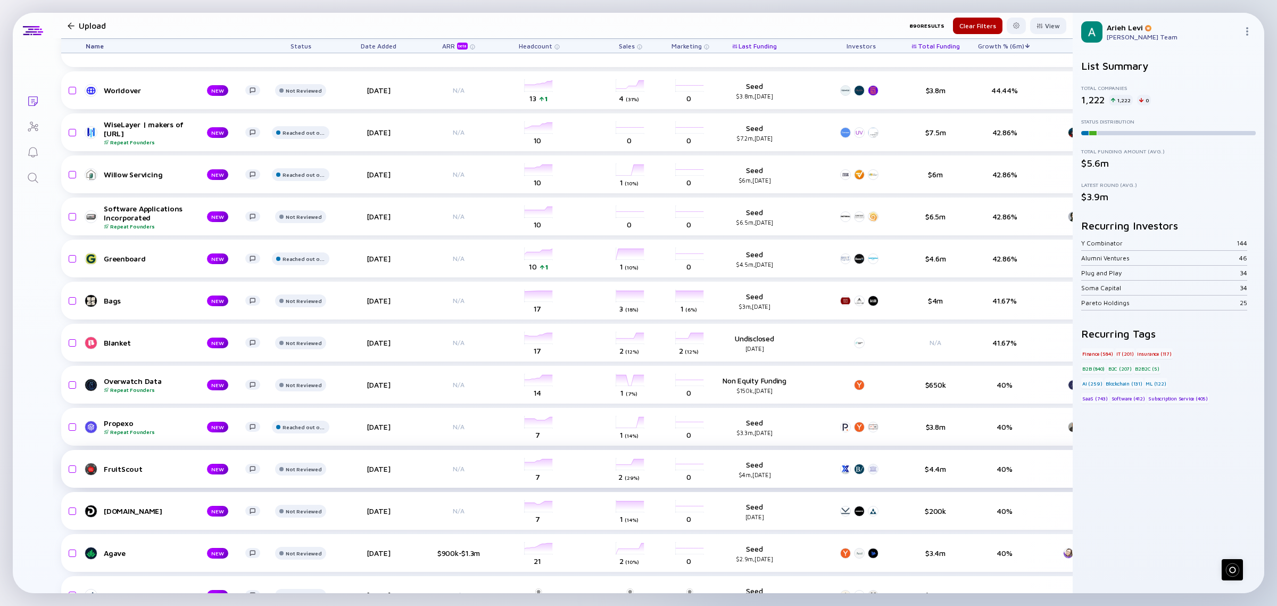
scroll to position [2262, 0]
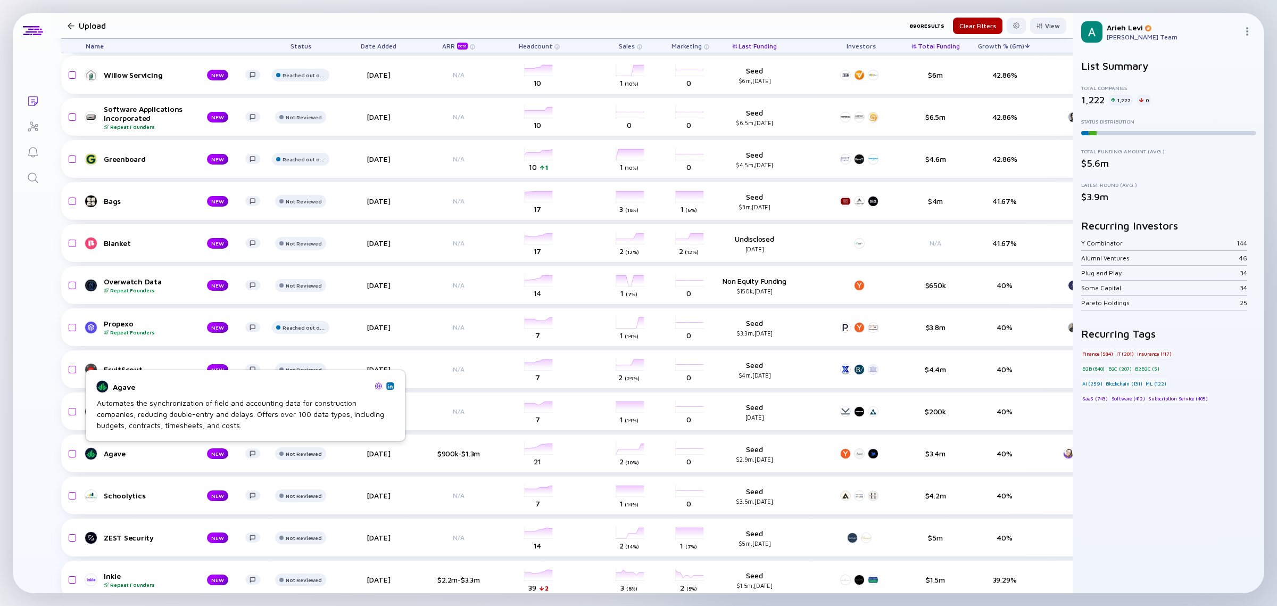
click at [387, 382] on link at bounding box center [389, 385] width 7 height 7
click at [294, 36] on div "Not Reviewed" at bounding box center [304, 33] width 43 height 6
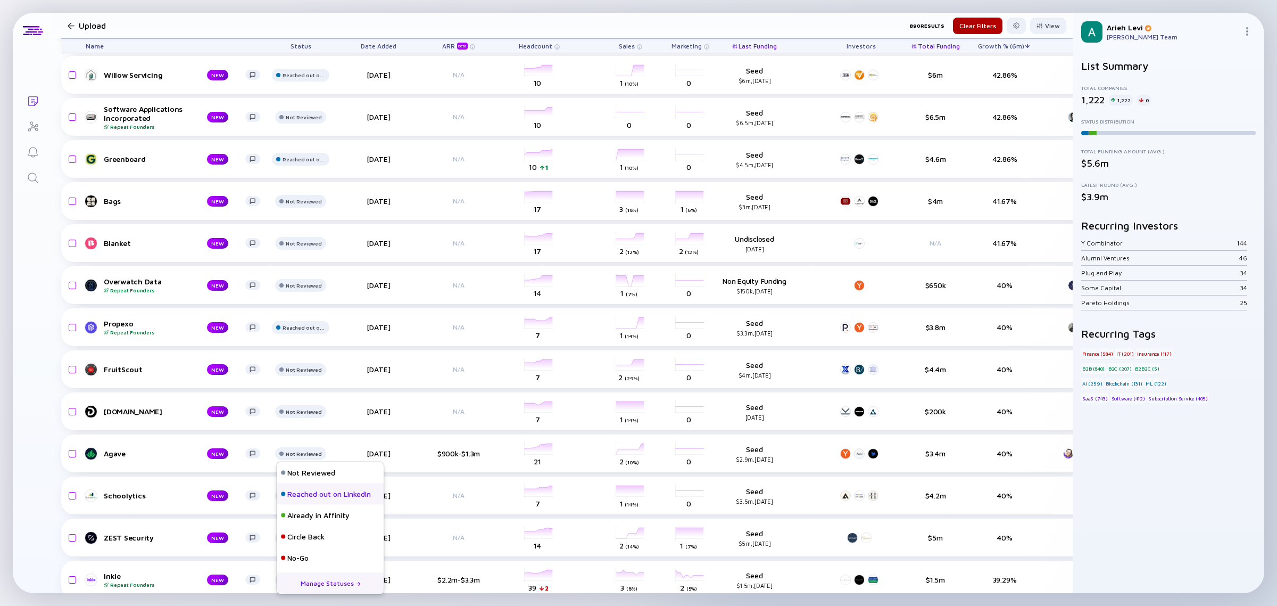
click at [318, 491] on div "Reached out on LinkedIn" at bounding box center [329, 494] width 84 height 11
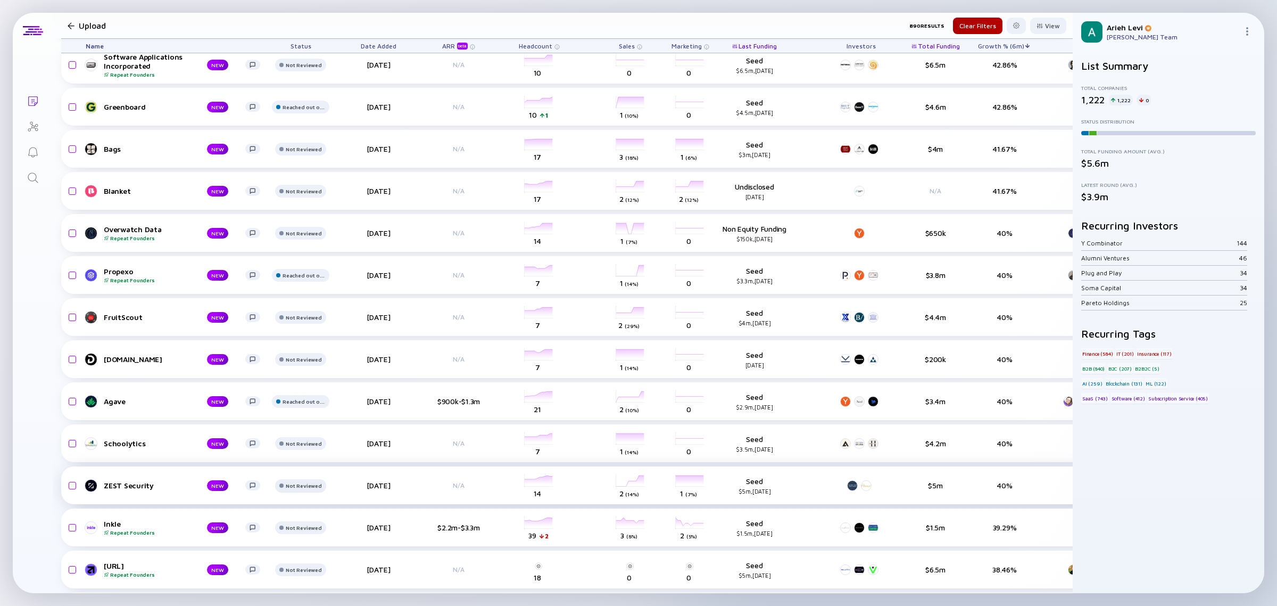
scroll to position [2328, 0]
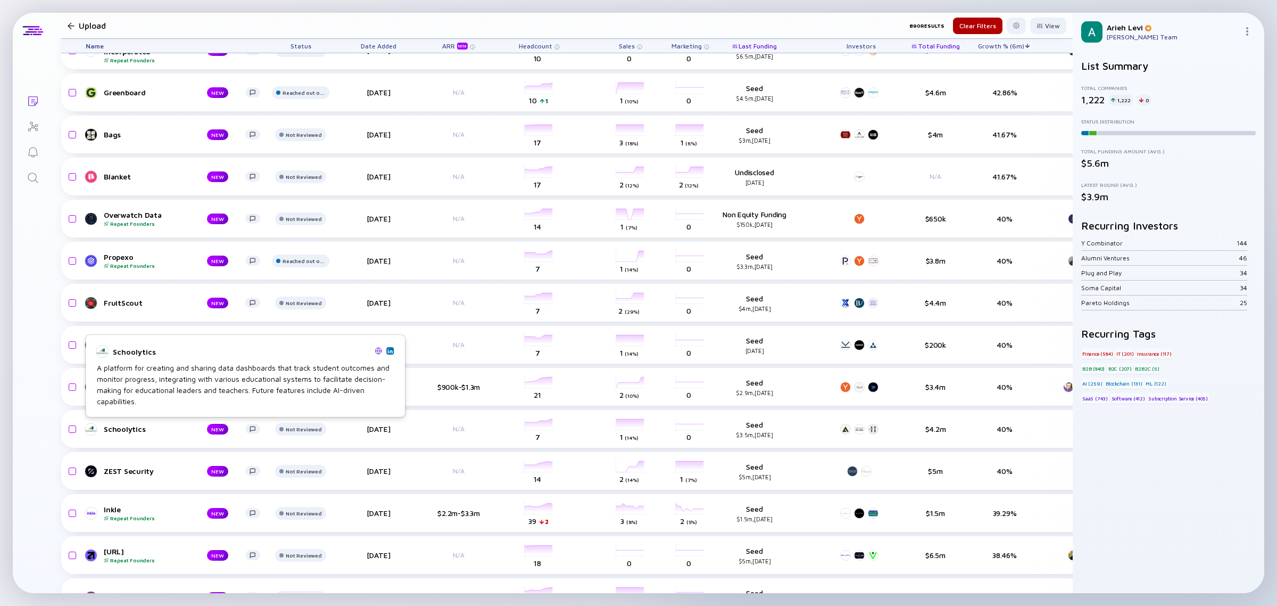
click at [392, 350] on img at bounding box center [389, 350] width 5 height 5
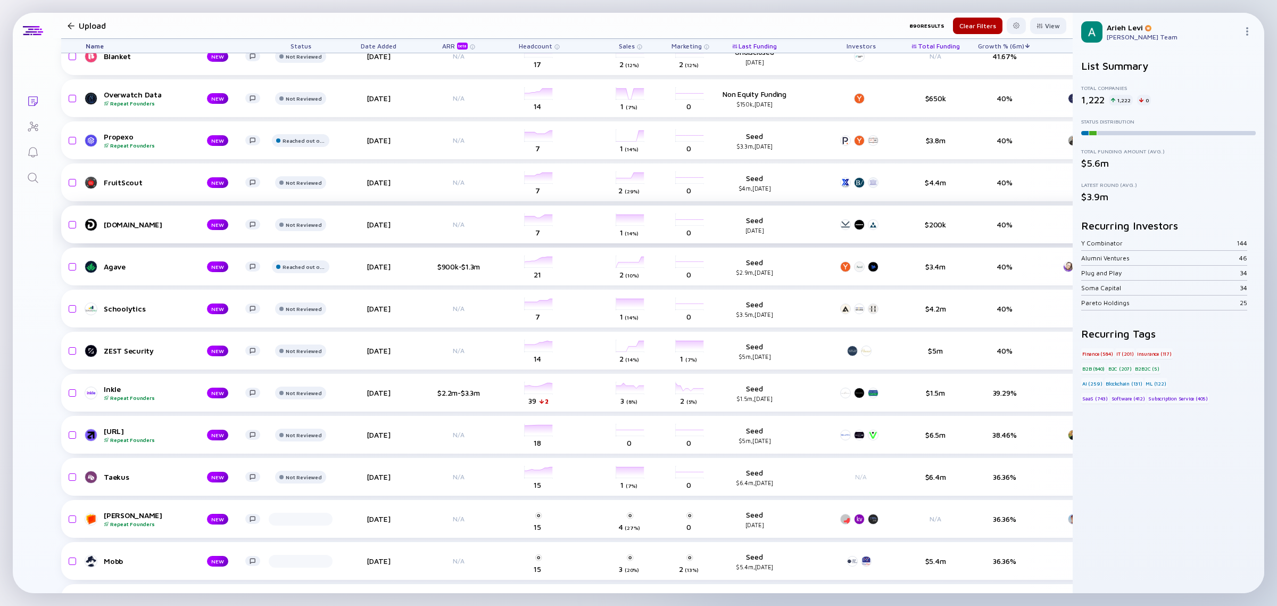
scroll to position [2461, 0]
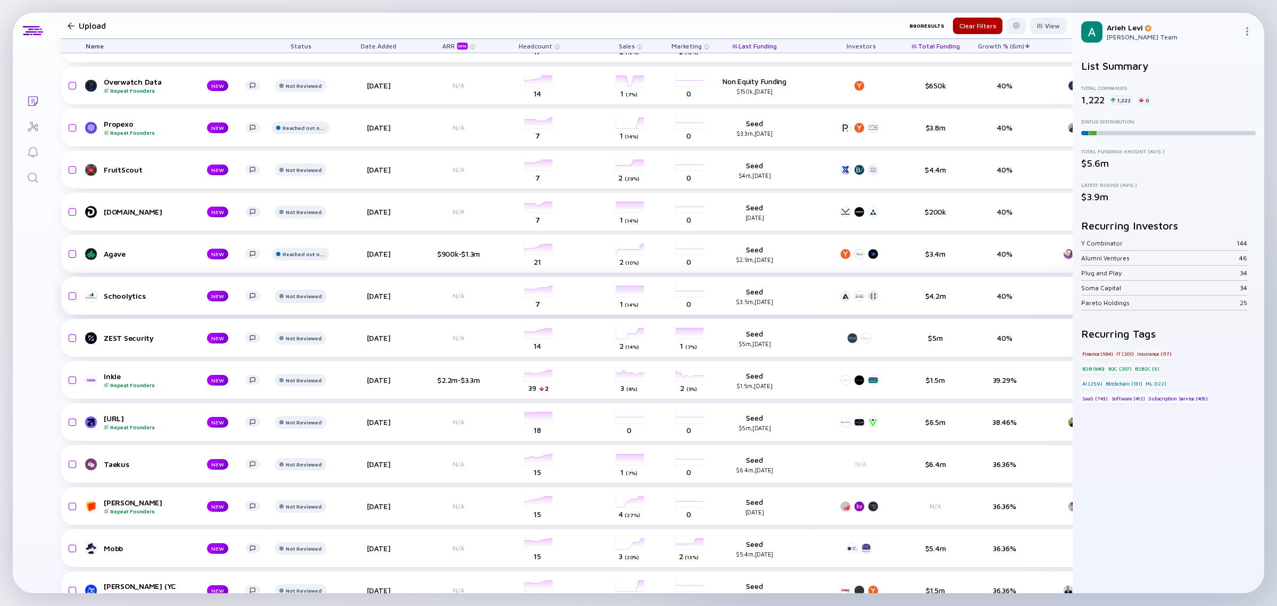
click at [296, 5] on div "Not Reviewed" at bounding box center [304, 1] width 36 height 6
click at [311, 334] on div "Reached out on LinkedIn" at bounding box center [329, 335] width 84 height 11
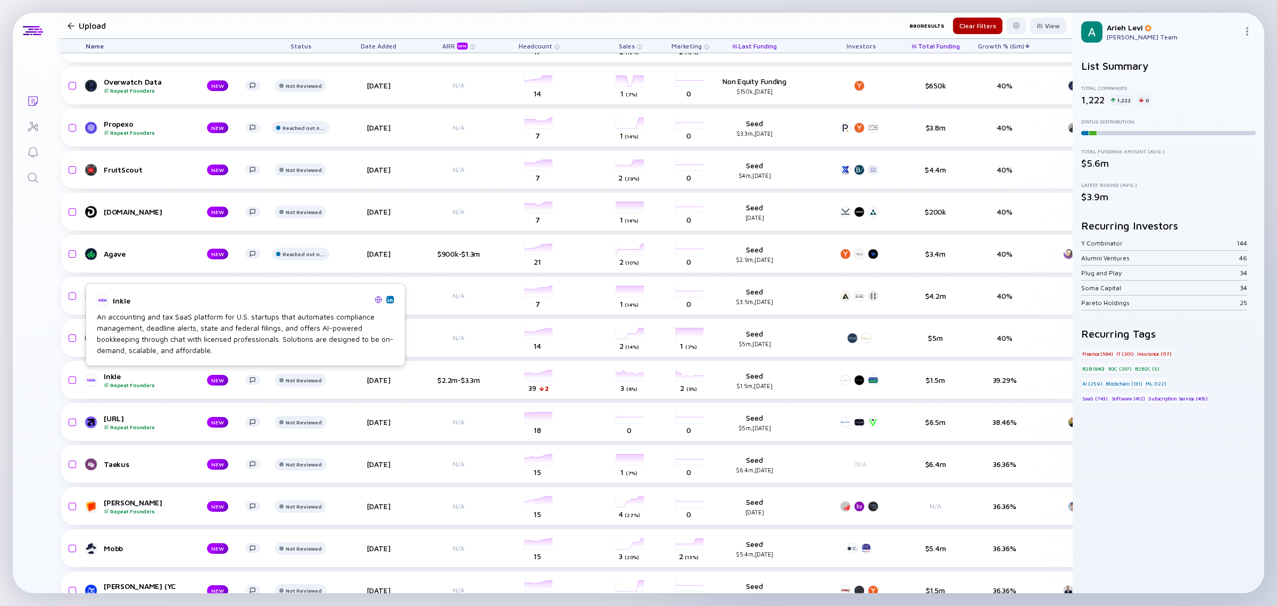
click at [391, 298] on img at bounding box center [389, 298] width 5 height 5
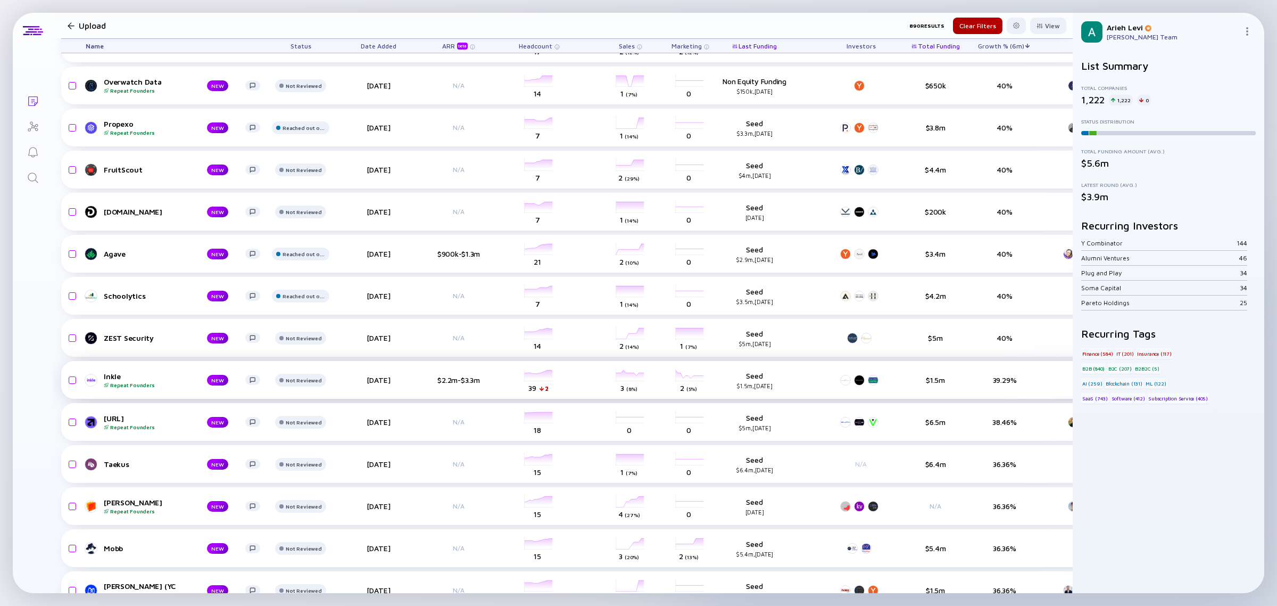
scroll to position [2528, 0]
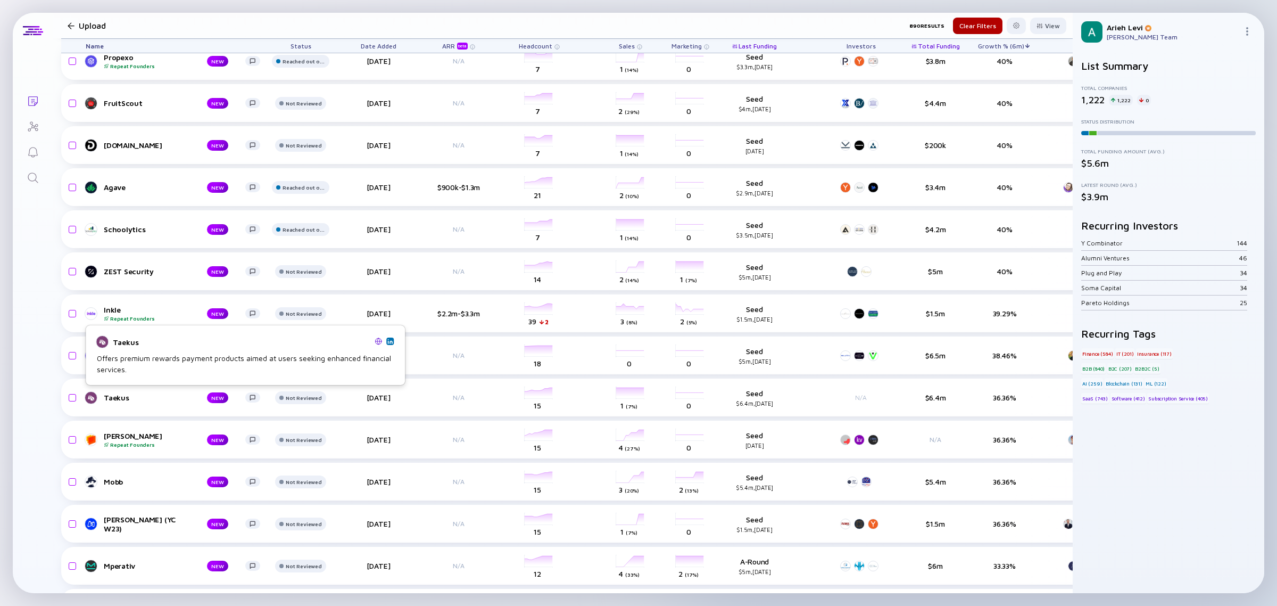
click at [388, 340] on img at bounding box center [389, 340] width 5 height 5
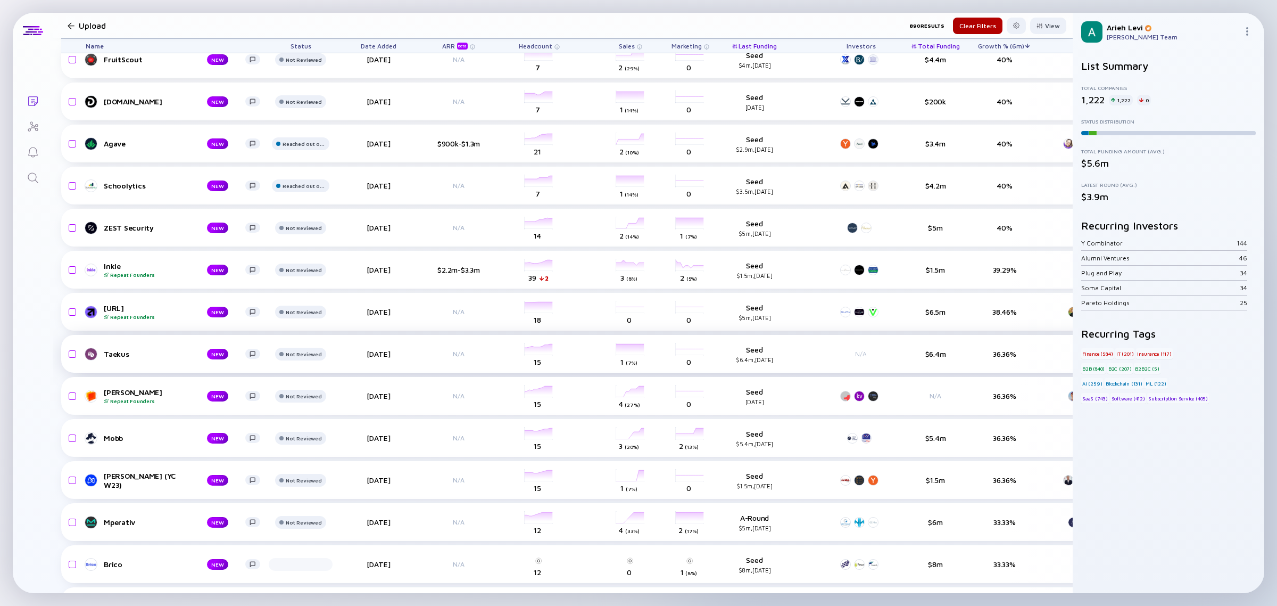
scroll to position [2594, 0]
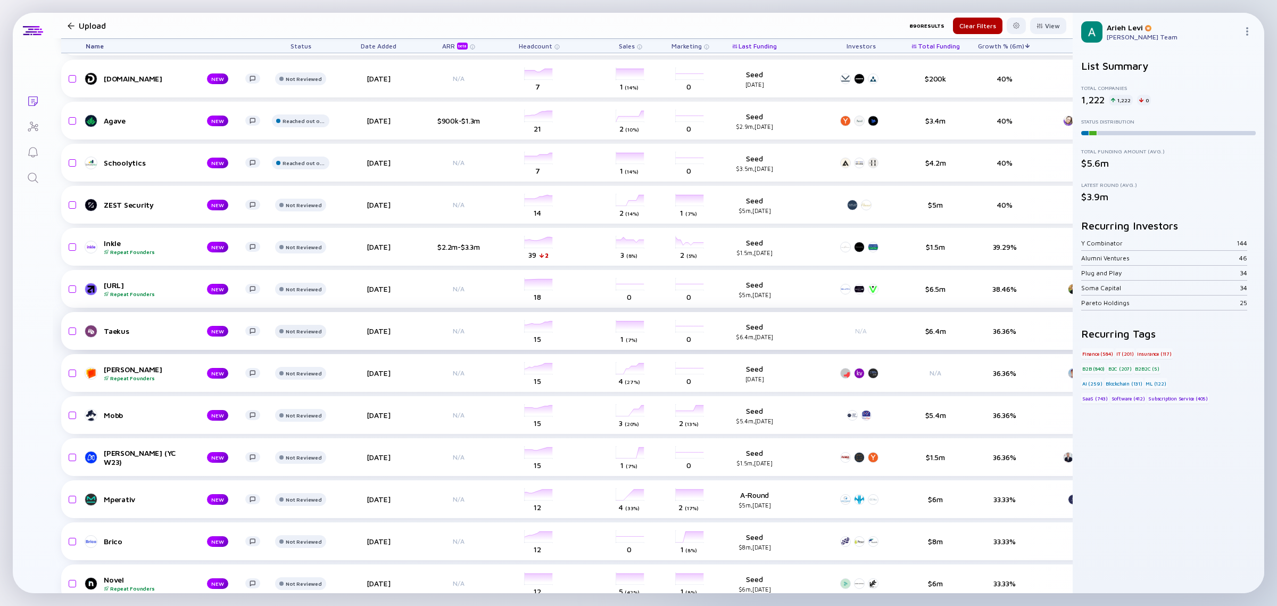
click at [315, 375] on div "Reached out on LinkedIn" at bounding box center [329, 371] width 84 height 11
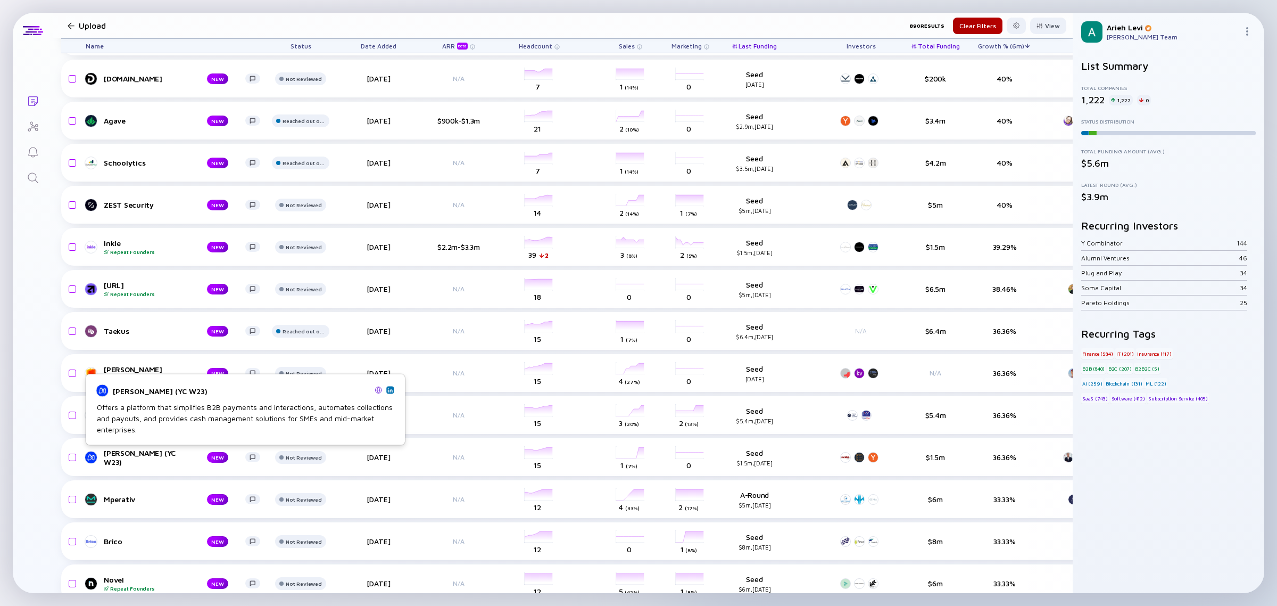
click at [392, 387] on img at bounding box center [389, 389] width 5 height 5
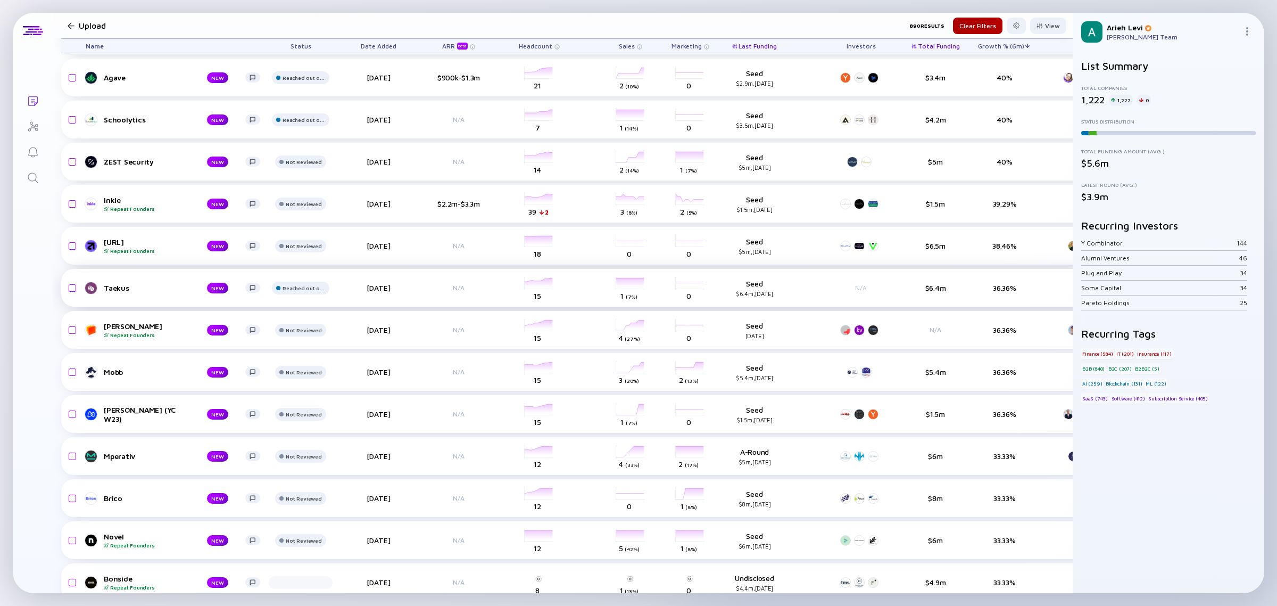
scroll to position [2661, 0]
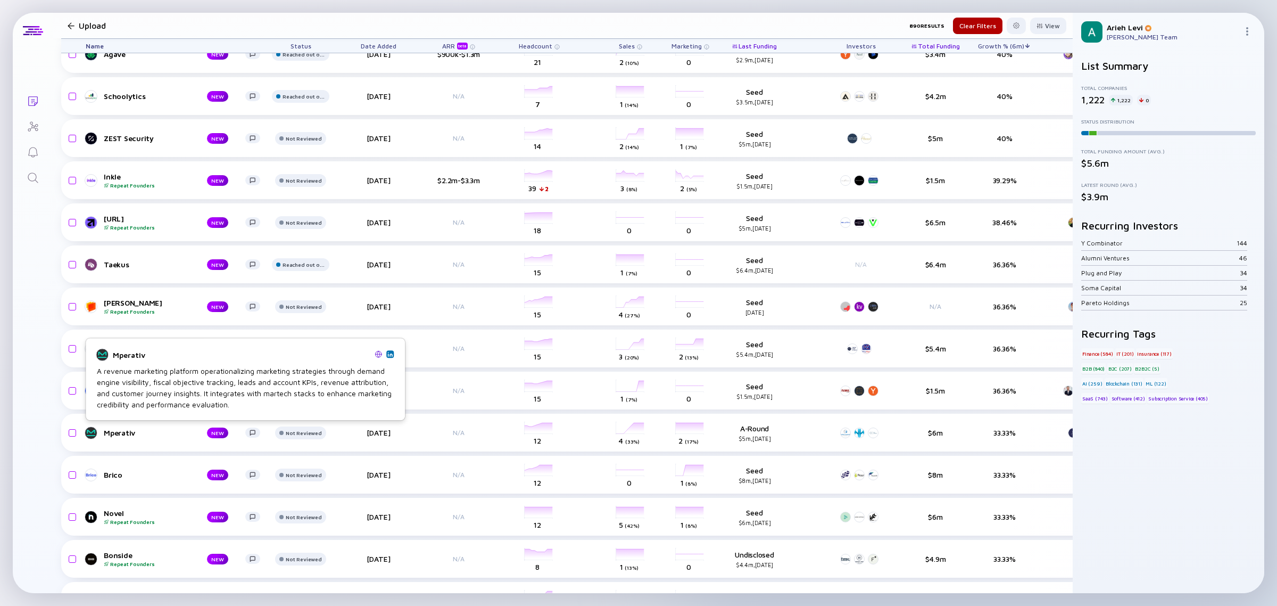
click at [390, 352] on img at bounding box center [389, 353] width 5 height 5
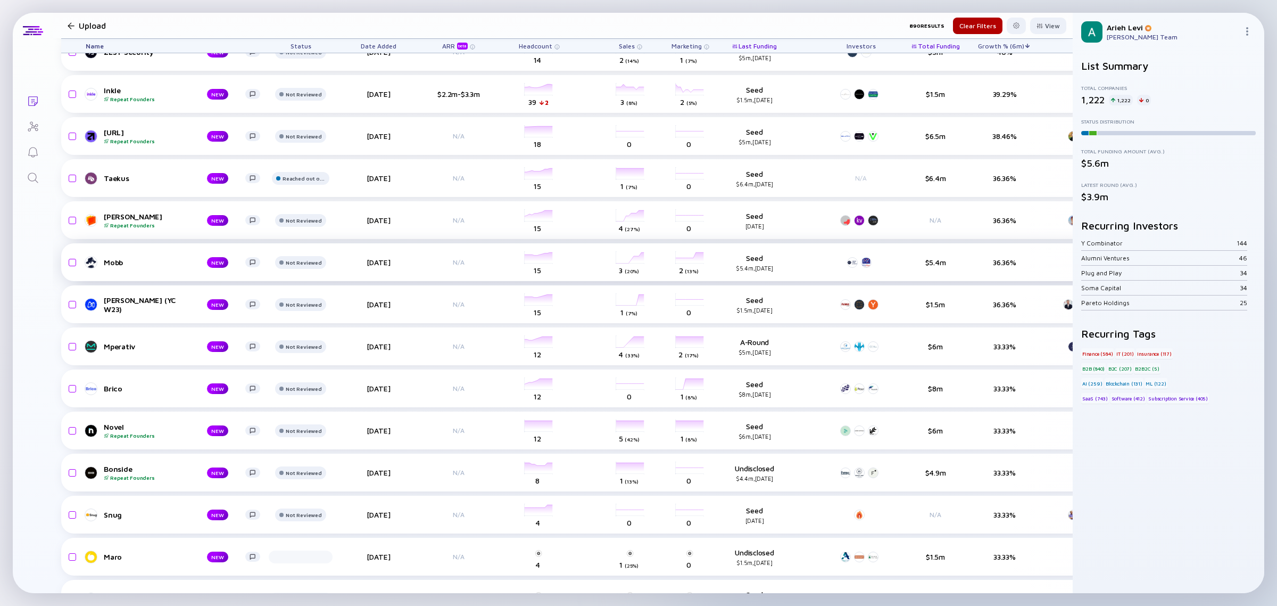
scroll to position [2794, 0]
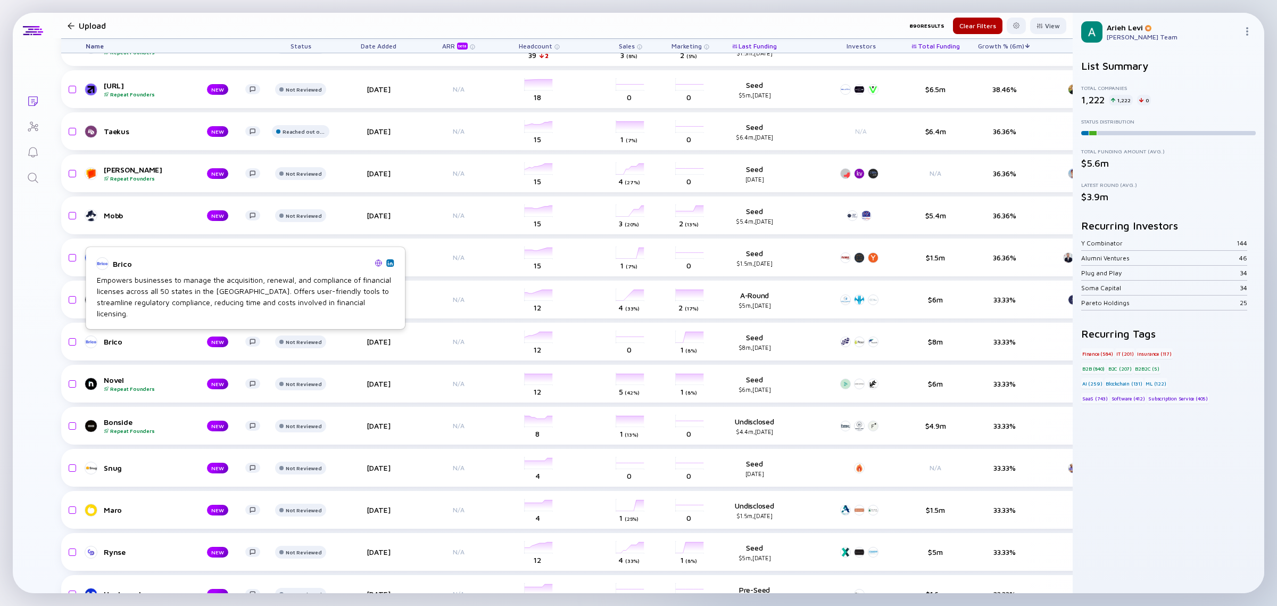
click at [389, 266] on img at bounding box center [389, 262] width 5 height 5
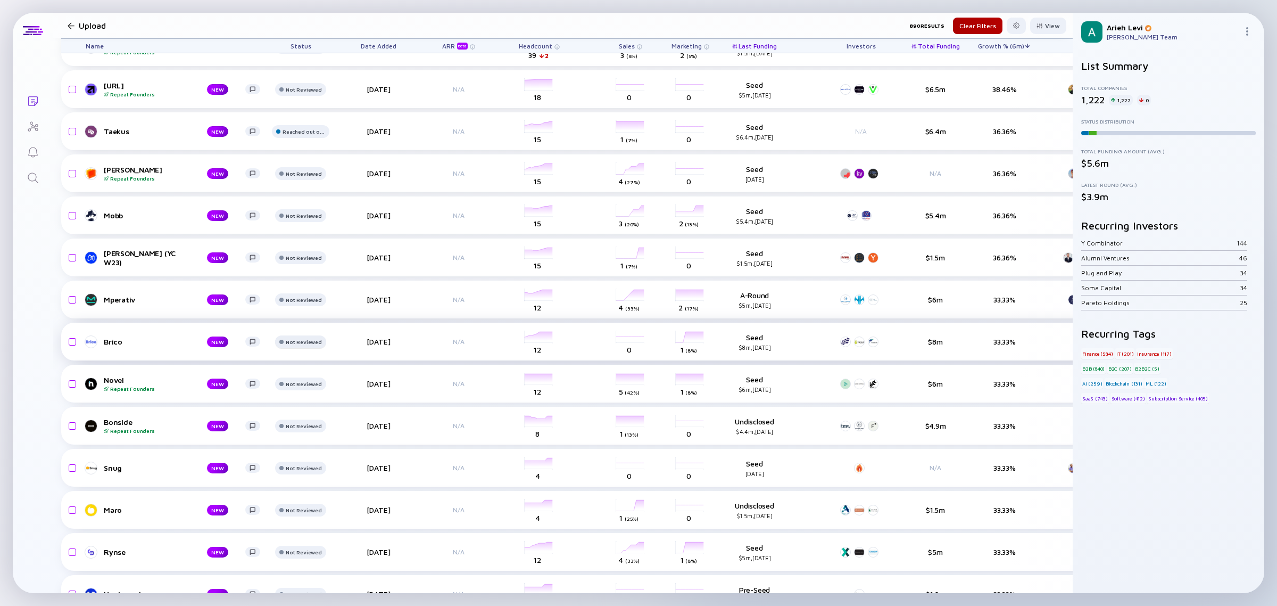
click at [303, 9] on div "Not Reviewed" at bounding box center [304, 5] width 36 height 6
click at [313, 385] on div "Reached out on LinkedIn" at bounding box center [329, 382] width 84 height 11
click at [389, 312] on img at bounding box center [389, 314] width 5 height 5
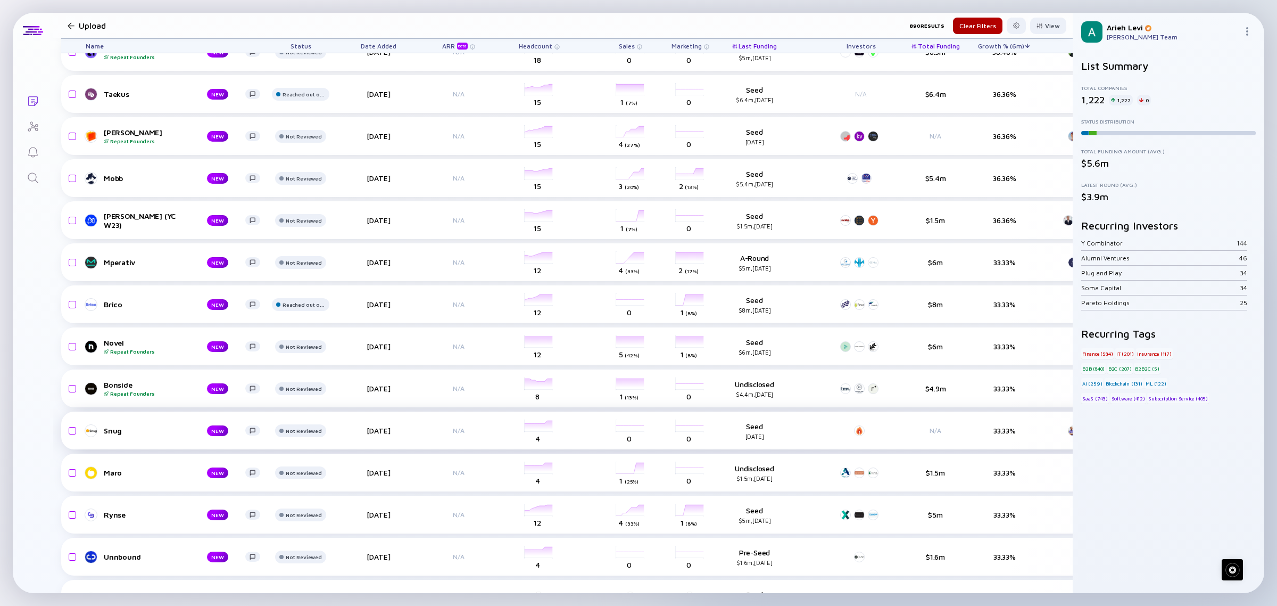
scroll to position [2860, 0]
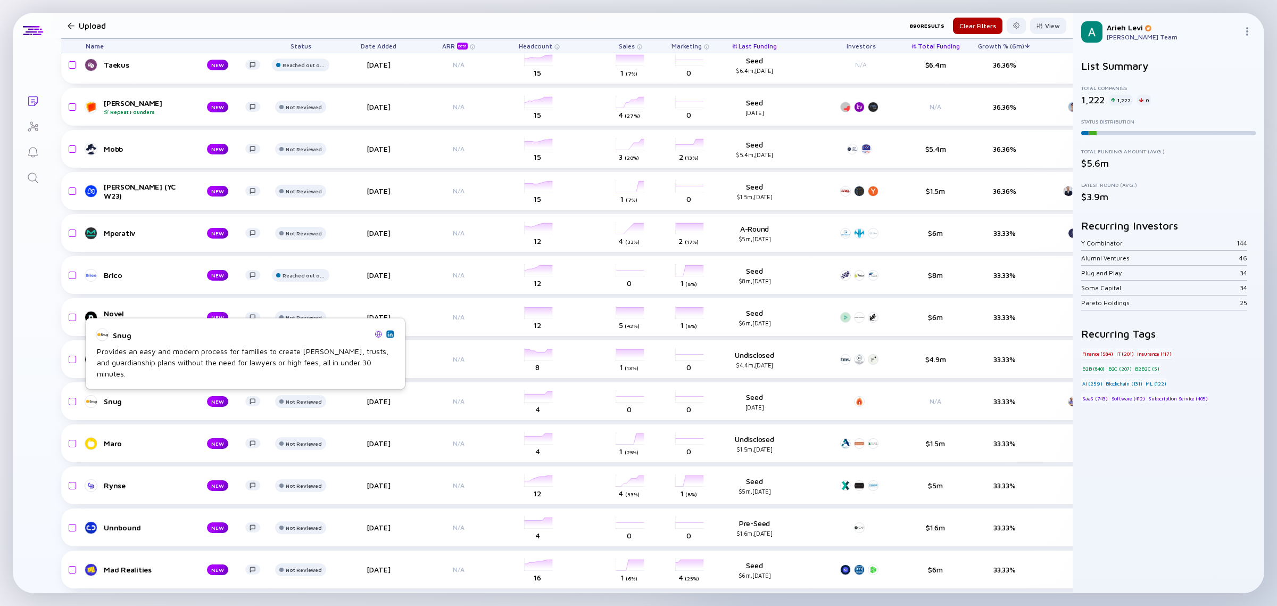
click at [388, 336] on img at bounding box center [389, 333] width 5 height 5
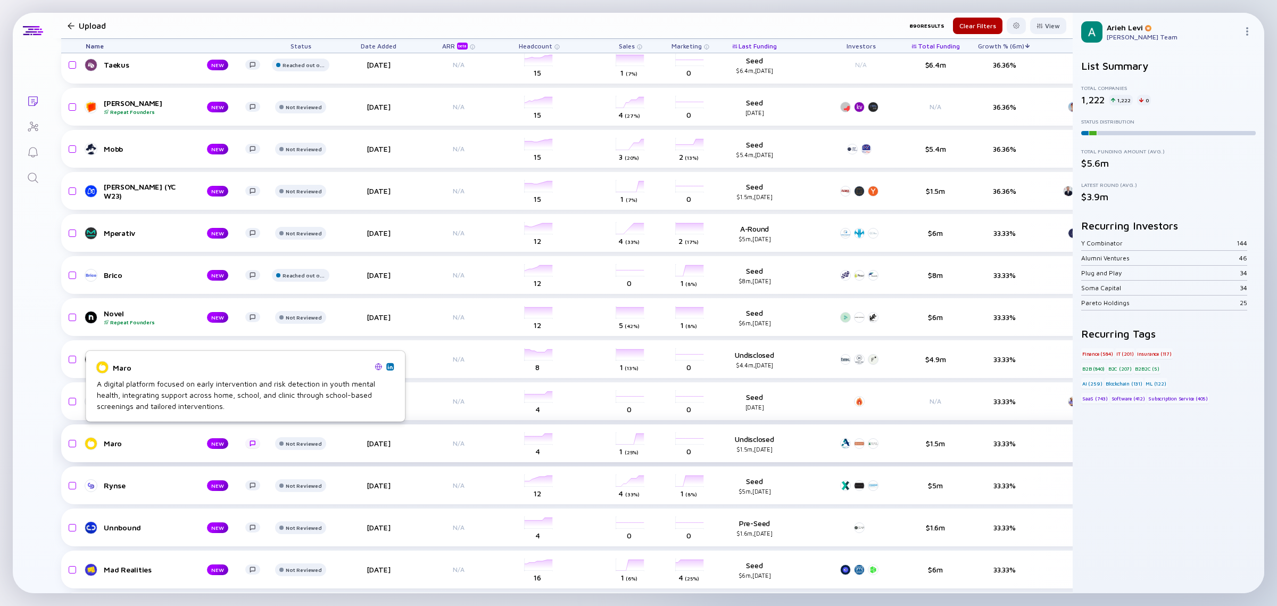
scroll to position [2927, 0]
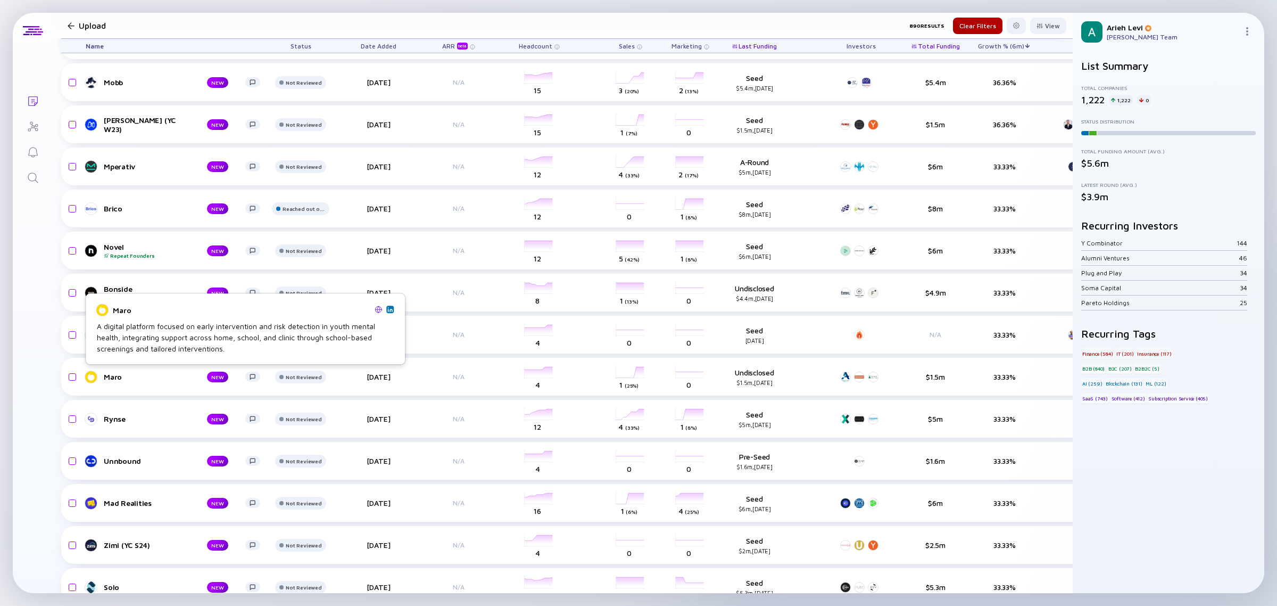
click at [390, 308] on img at bounding box center [389, 309] width 5 height 5
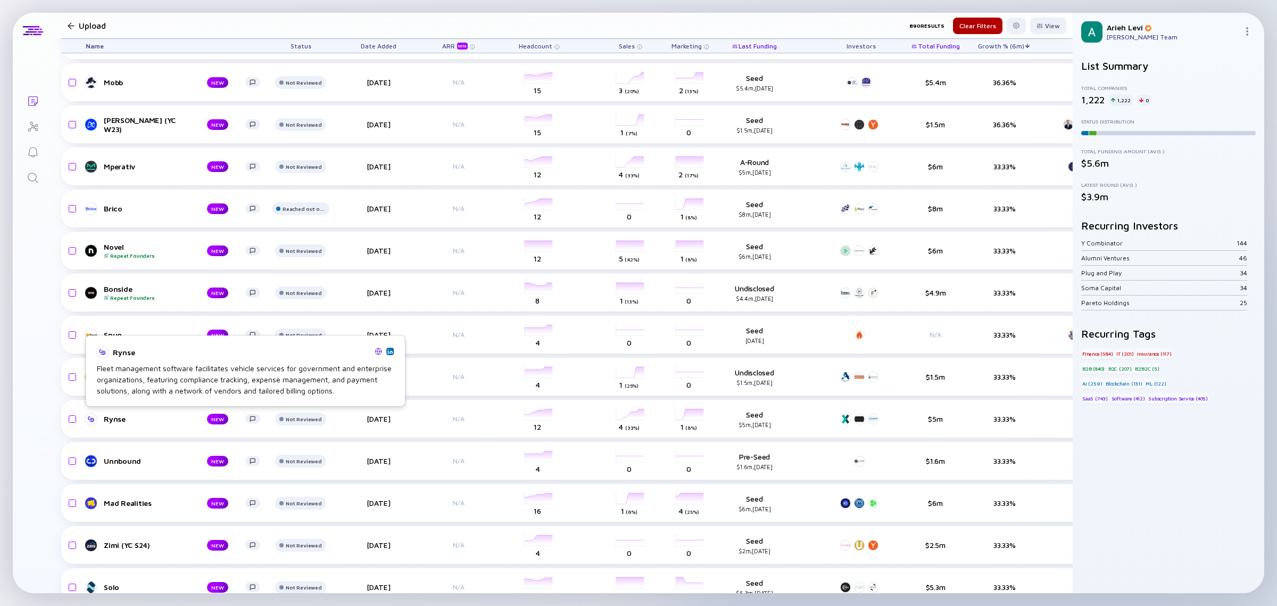
click at [392, 349] on img at bounding box center [389, 351] width 5 height 5
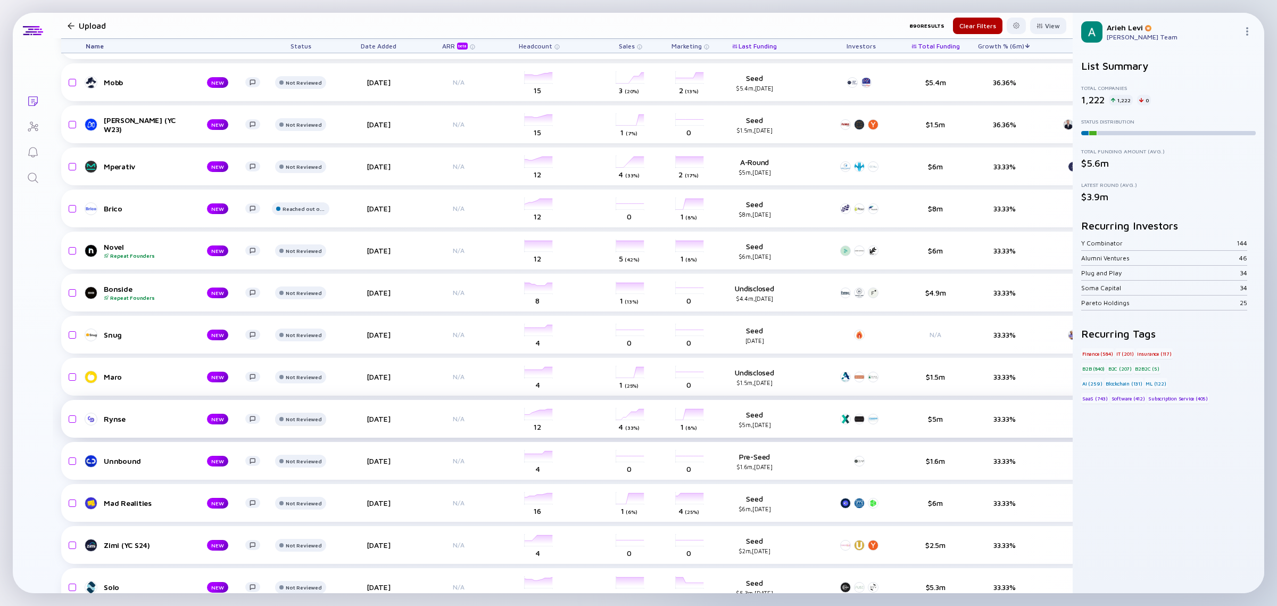
click at [320, 459] on div "Reached out on LinkedIn" at bounding box center [329, 459] width 84 height 11
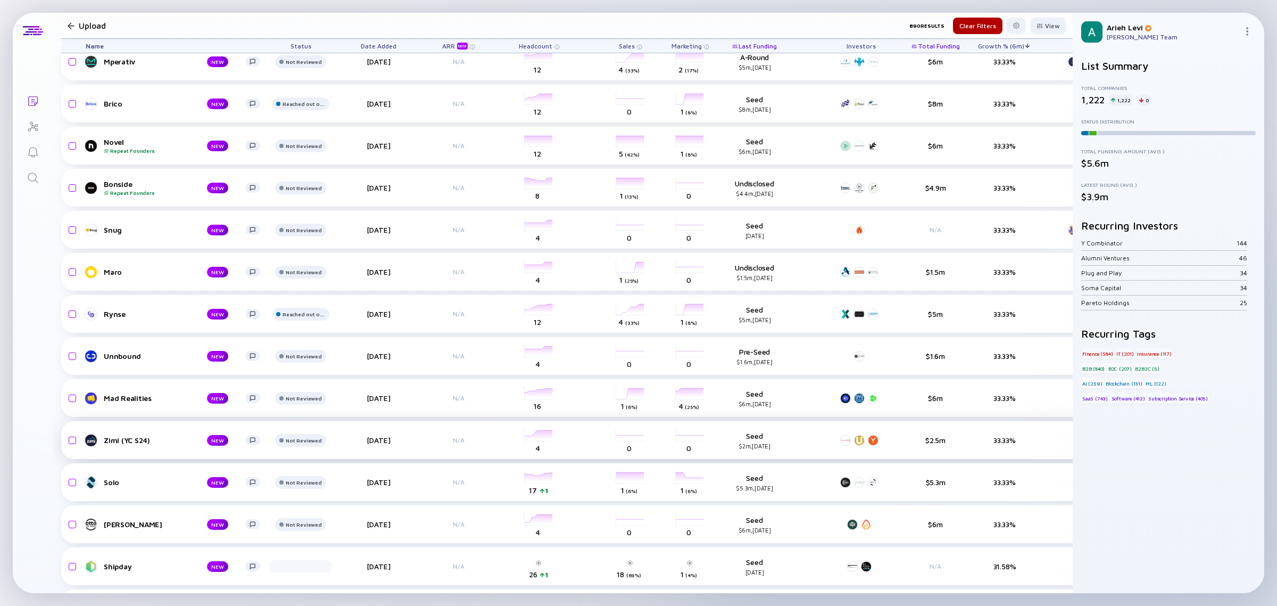
scroll to position [3060, 0]
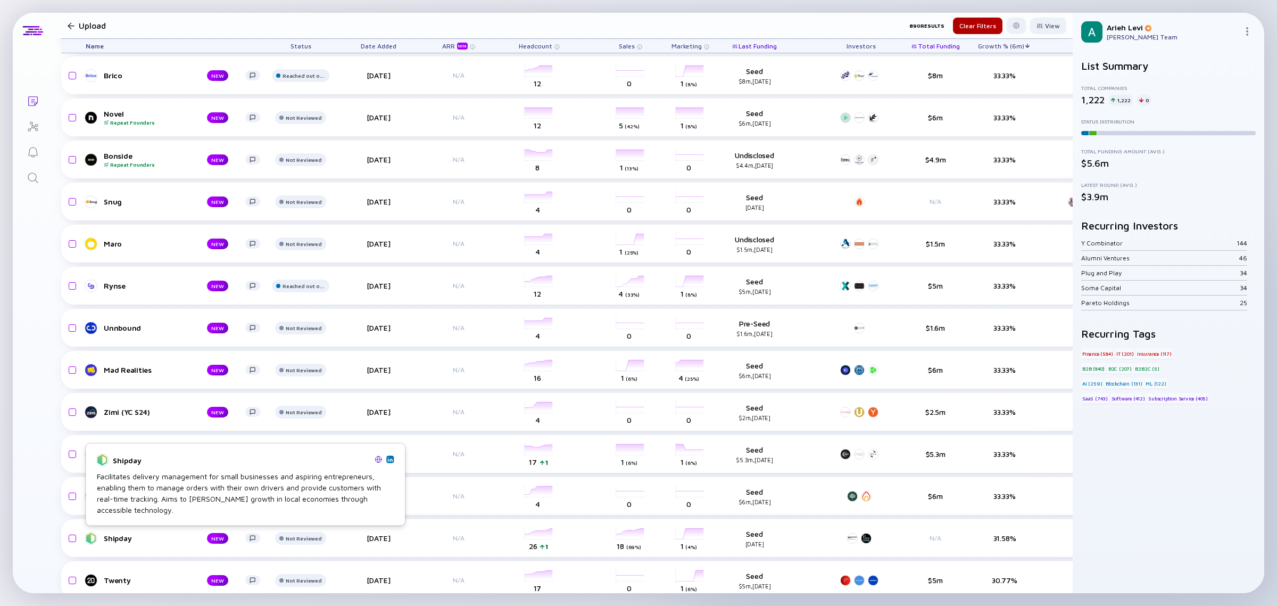
click at [393, 458] on link at bounding box center [389, 458] width 7 height 7
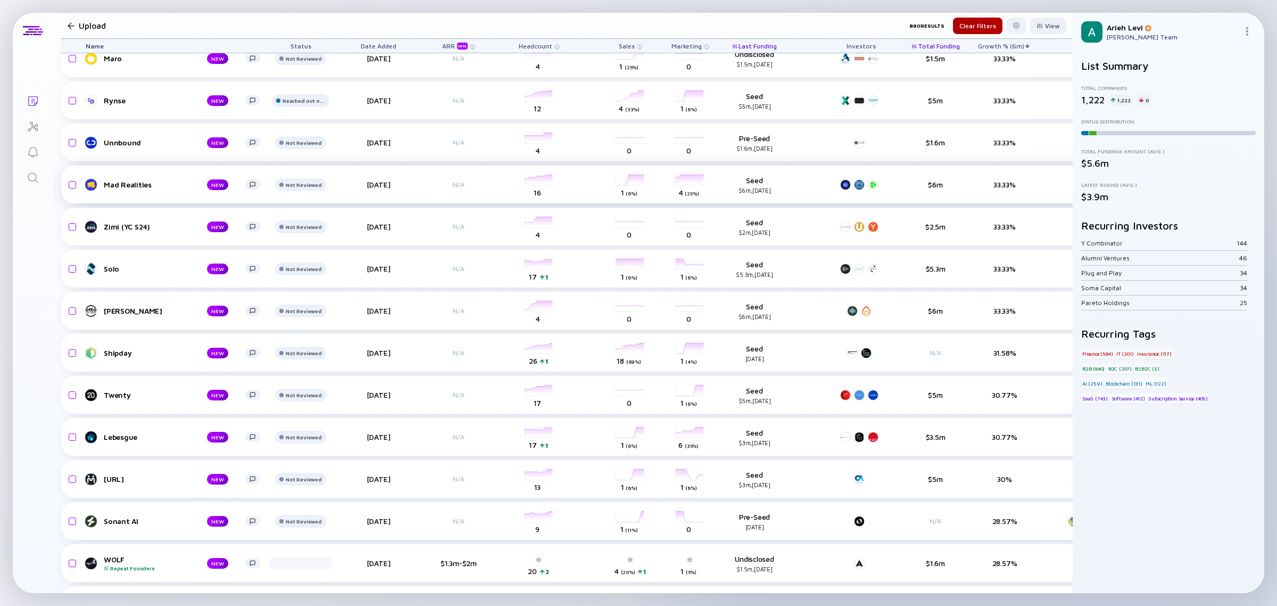
scroll to position [3260, 0]
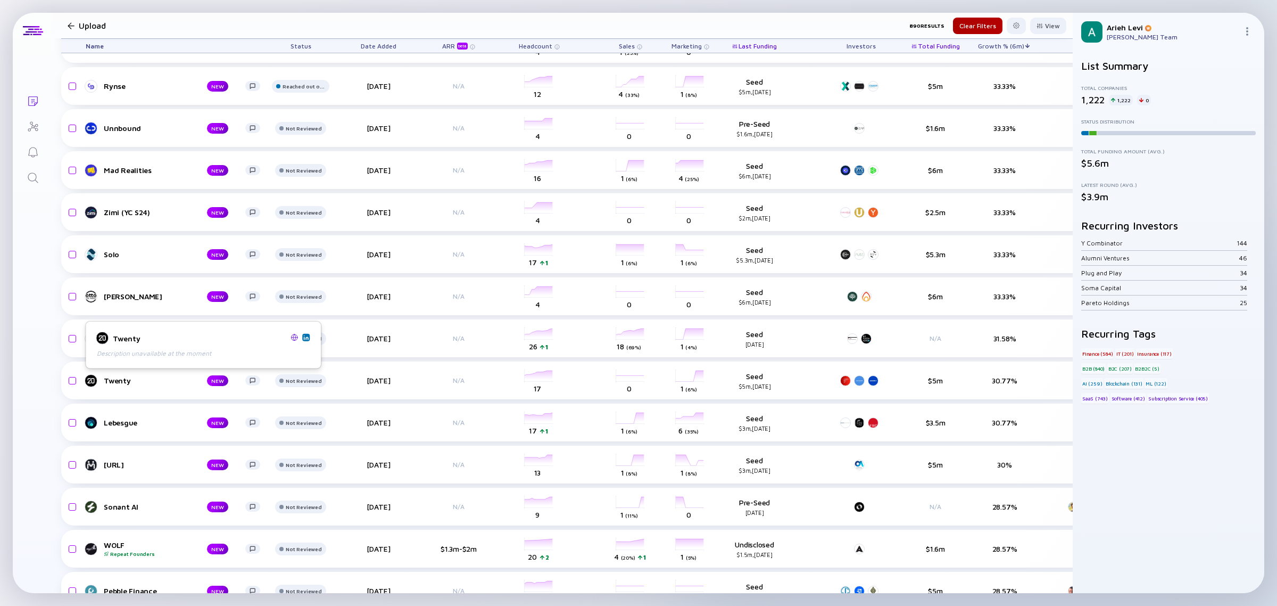
click at [309, 338] on img at bounding box center [305, 336] width 5 height 5
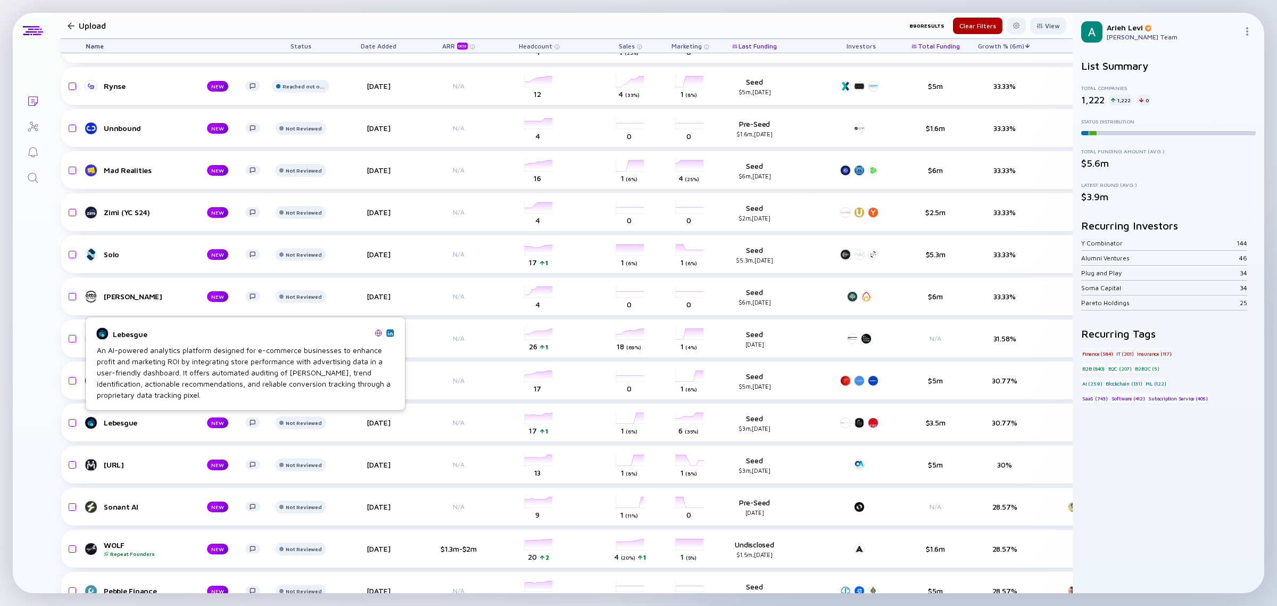
click at [388, 331] on img at bounding box center [389, 332] width 5 height 5
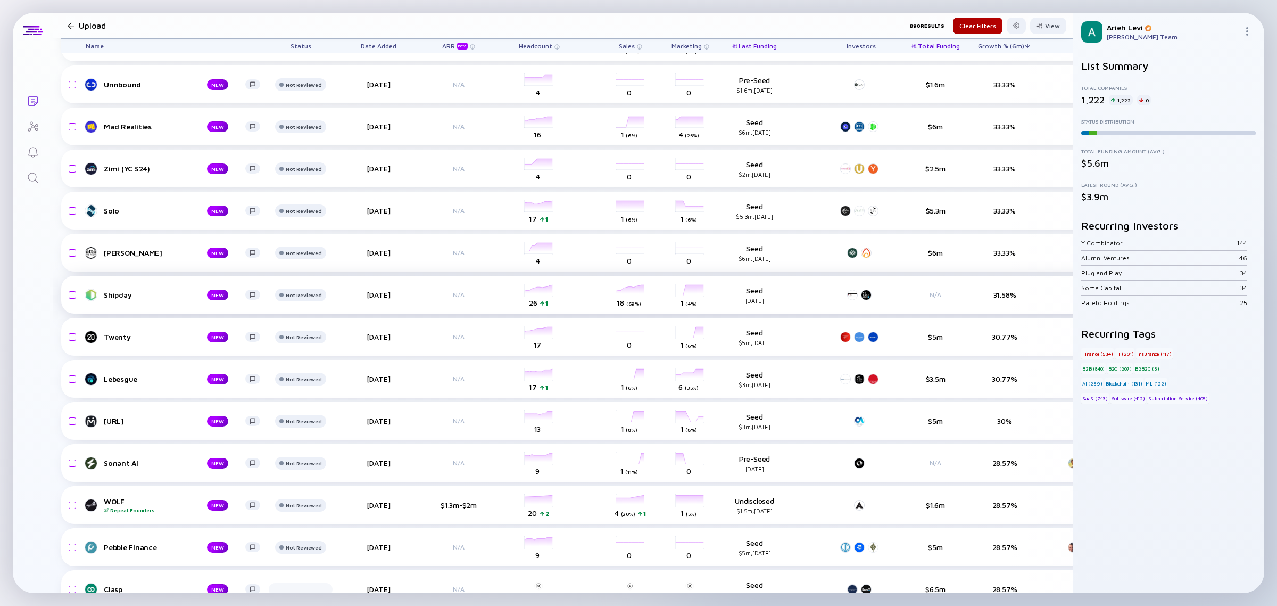
scroll to position [3326, 0]
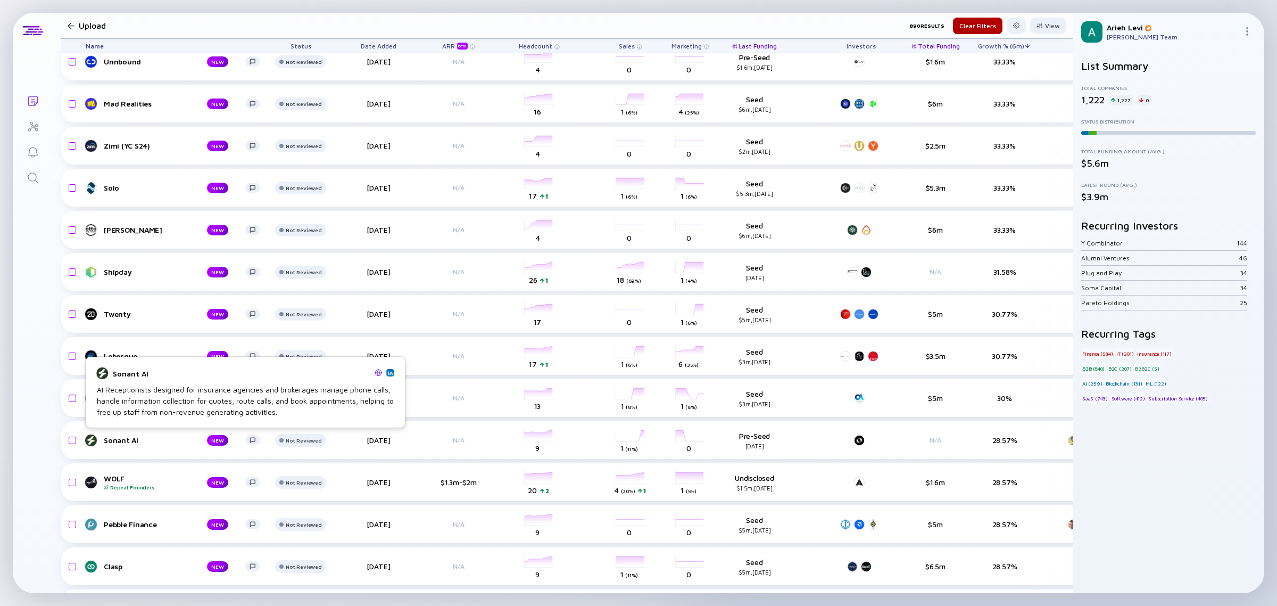
click at [391, 374] on img at bounding box center [389, 372] width 5 height 5
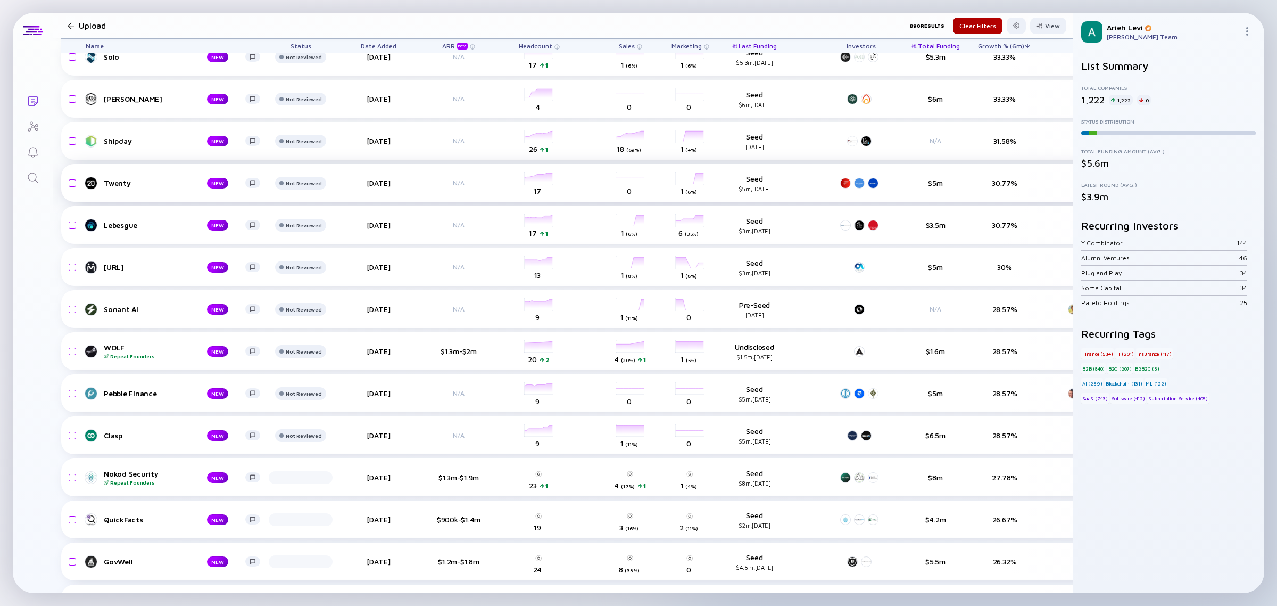
scroll to position [3459, 0]
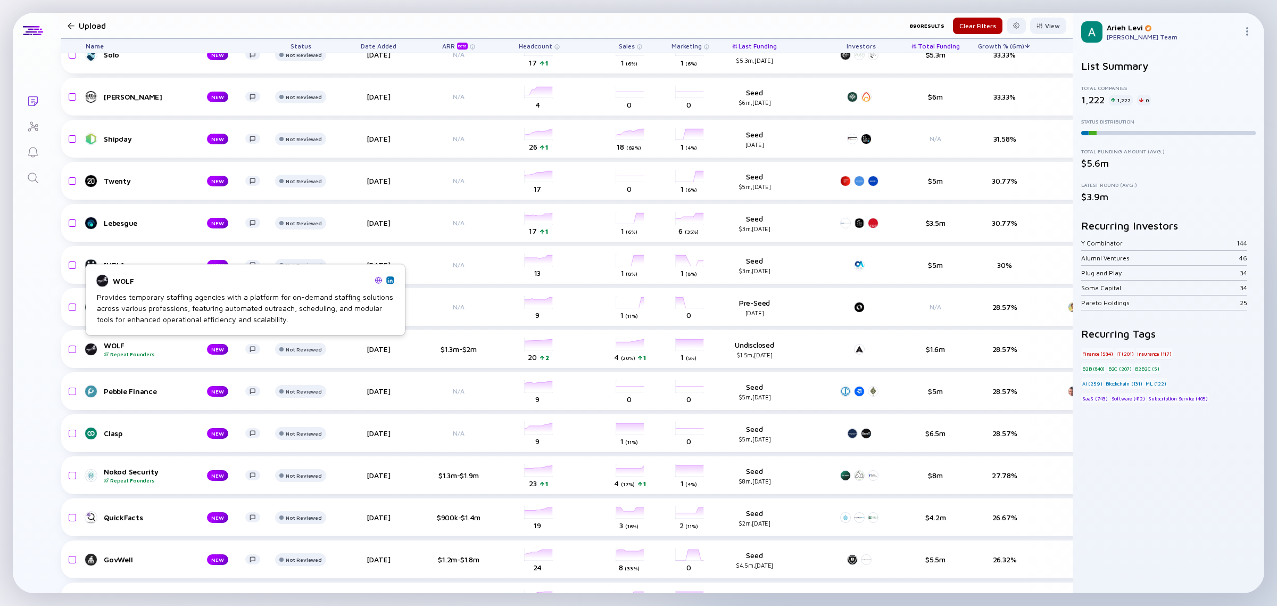
click at [390, 280] on img at bounding box center [389, 279] width 5 height 5
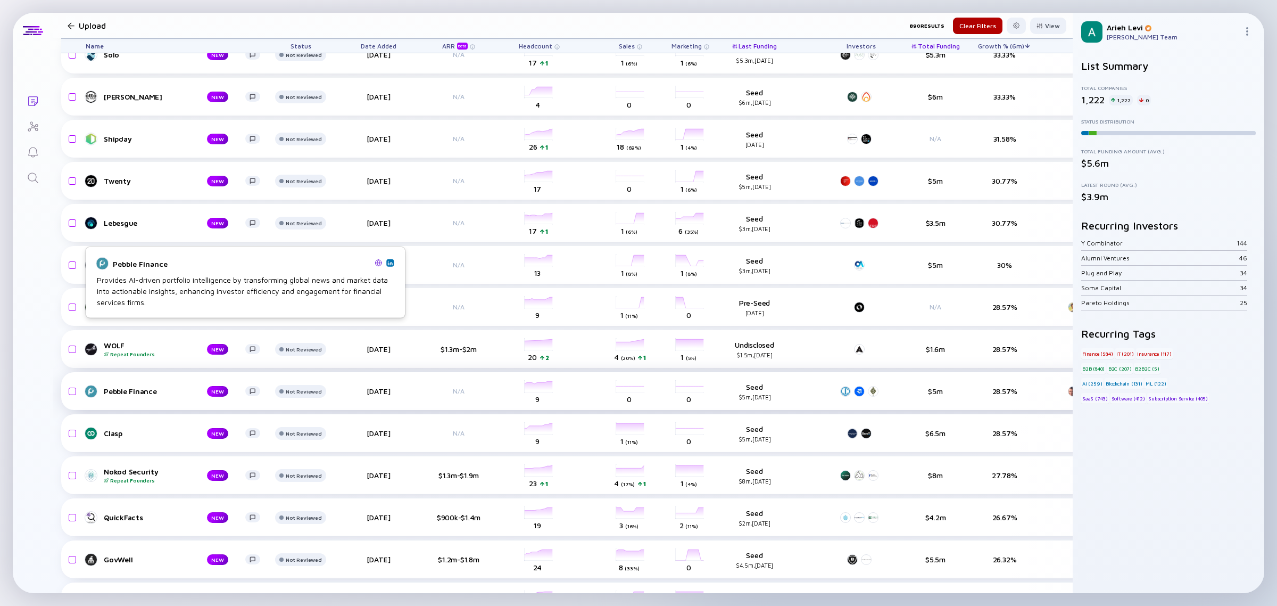
scroll to position [3526, 0]
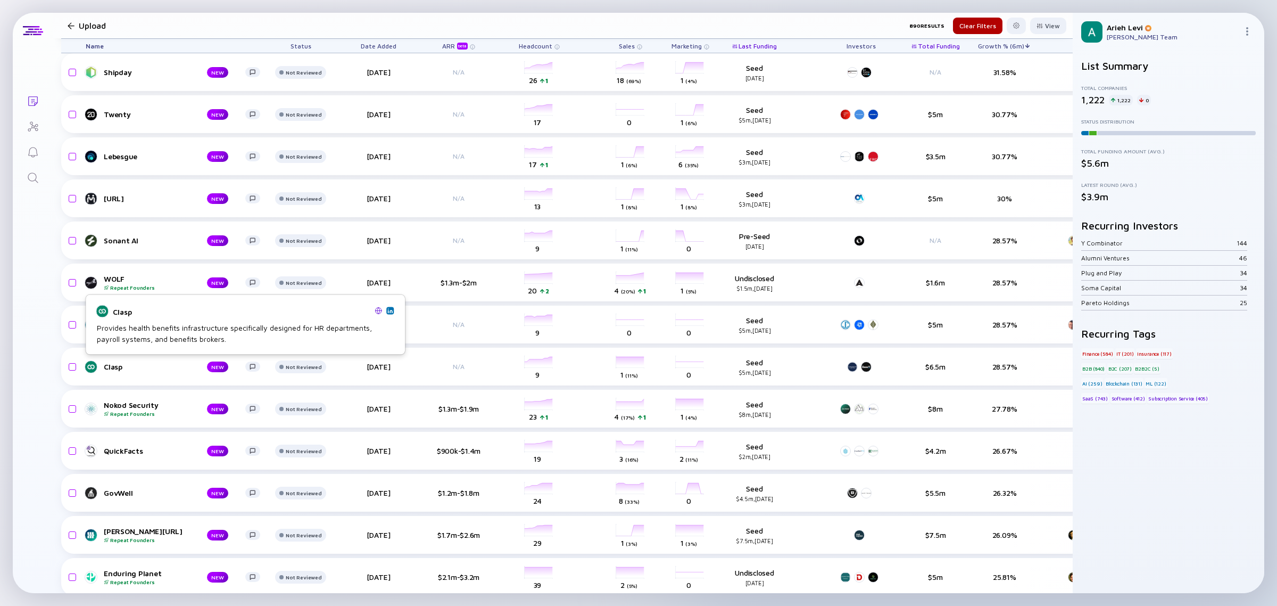
click at [392, 311] on img at bounding box center [389, 310] width 5 height 5
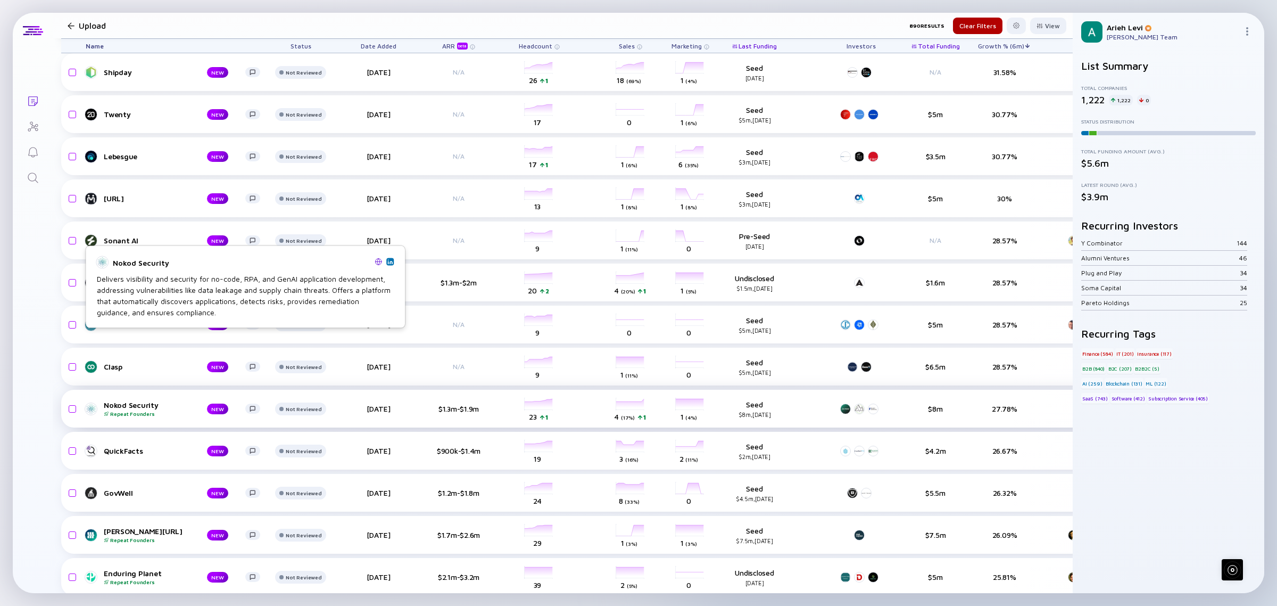
scroll to position [3592, 0]
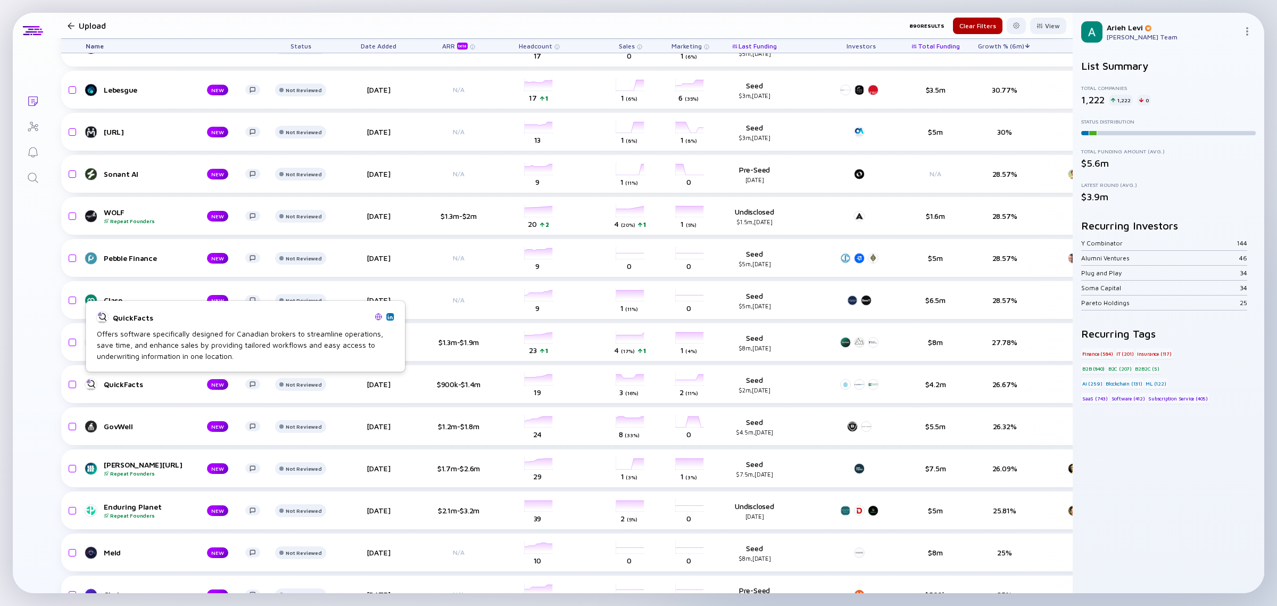
click at [388, 317] on img at bounding box center [389, 316] width 5 height 5
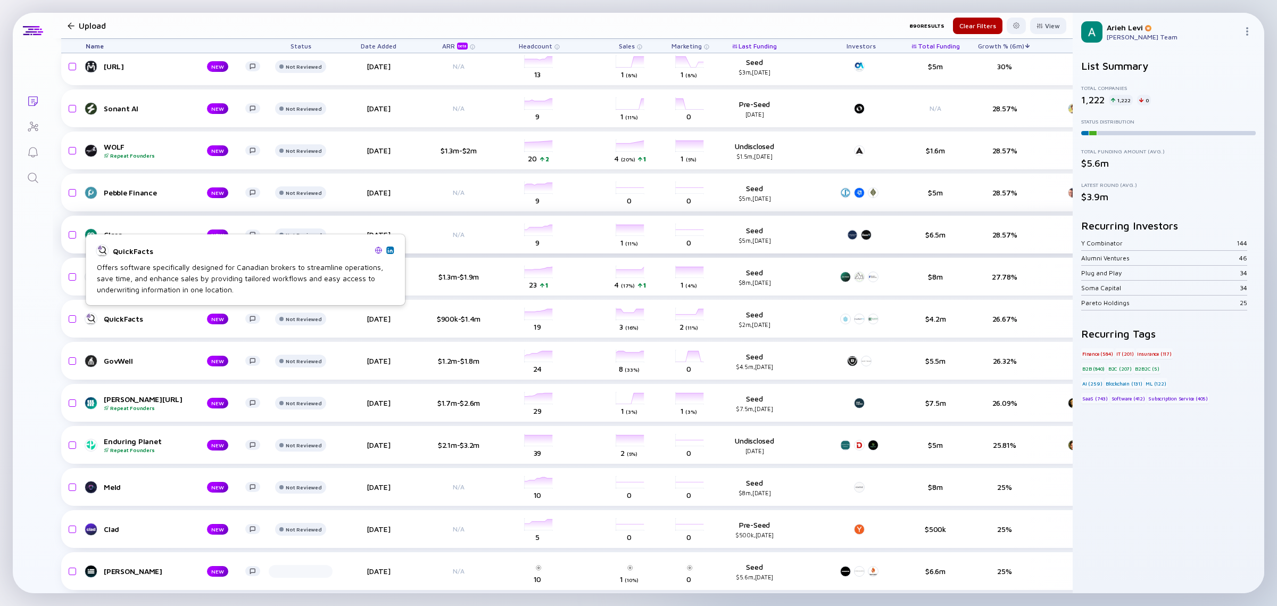
scroll to position [3659, 0]
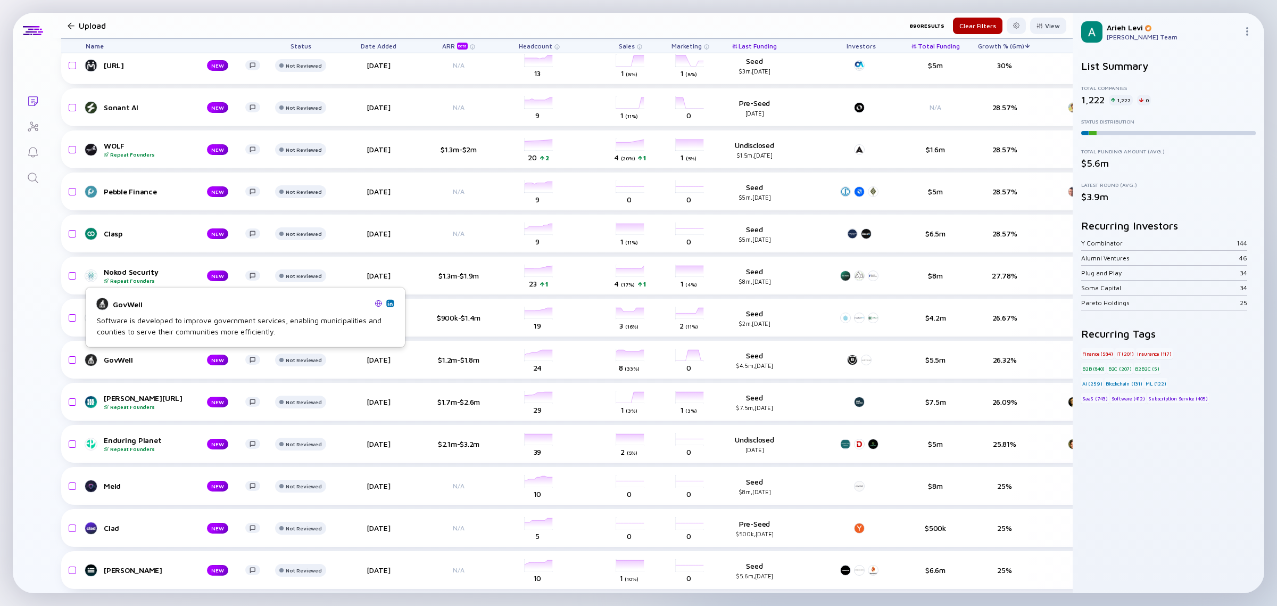
click at [392, 301] on img at bounding box center [389, 302] width 5 height 5
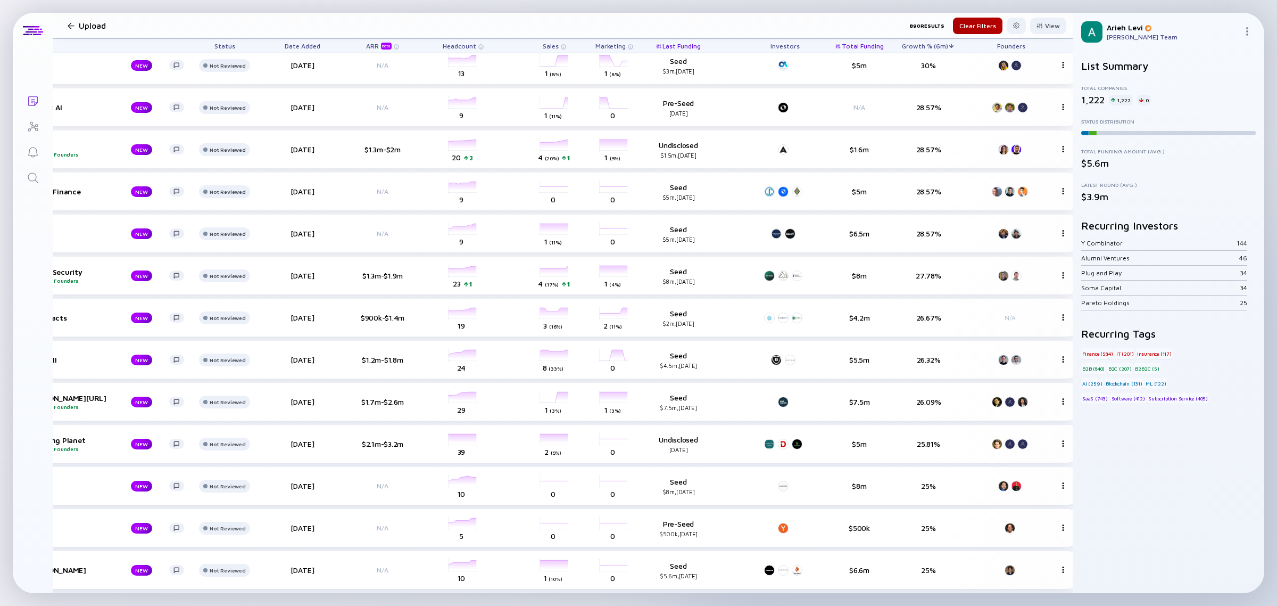
scroll to position [3659, 105]
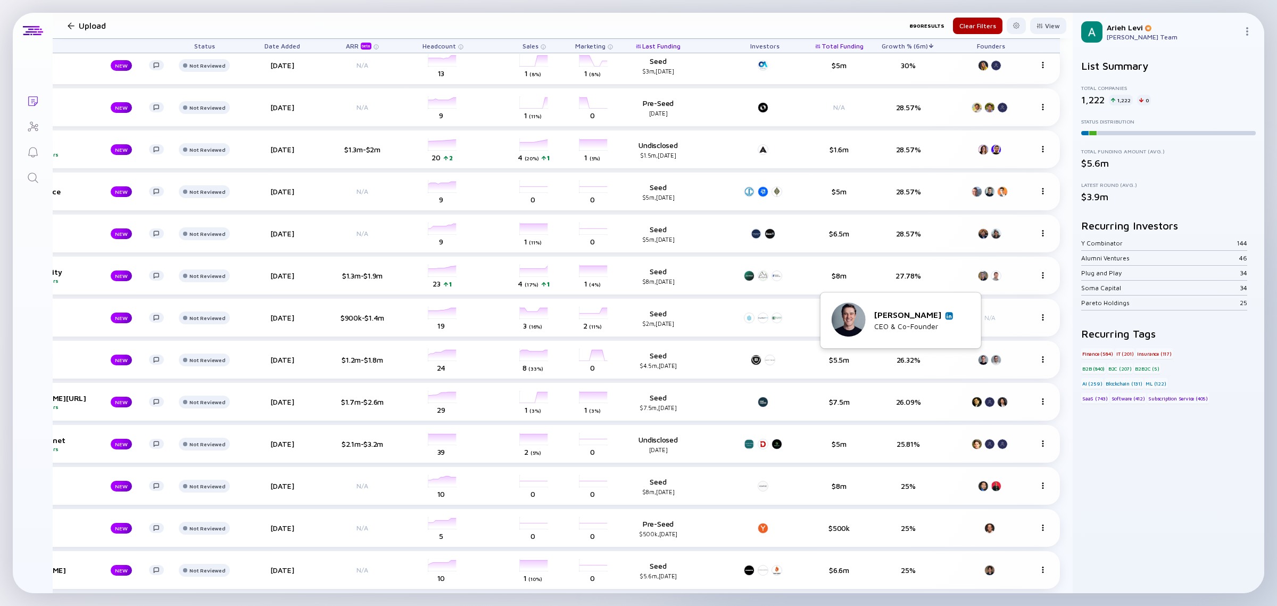
click at [947, 315] on img at bounding box center [949, 315] width 5 height 5
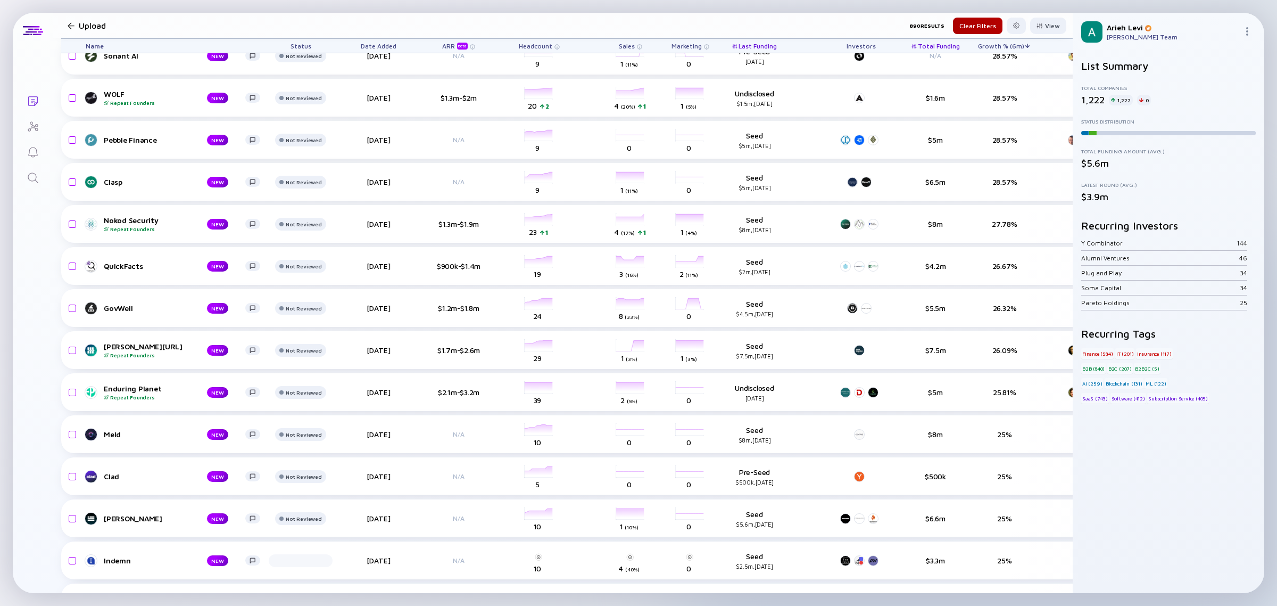
scroll to position [3725, 0]
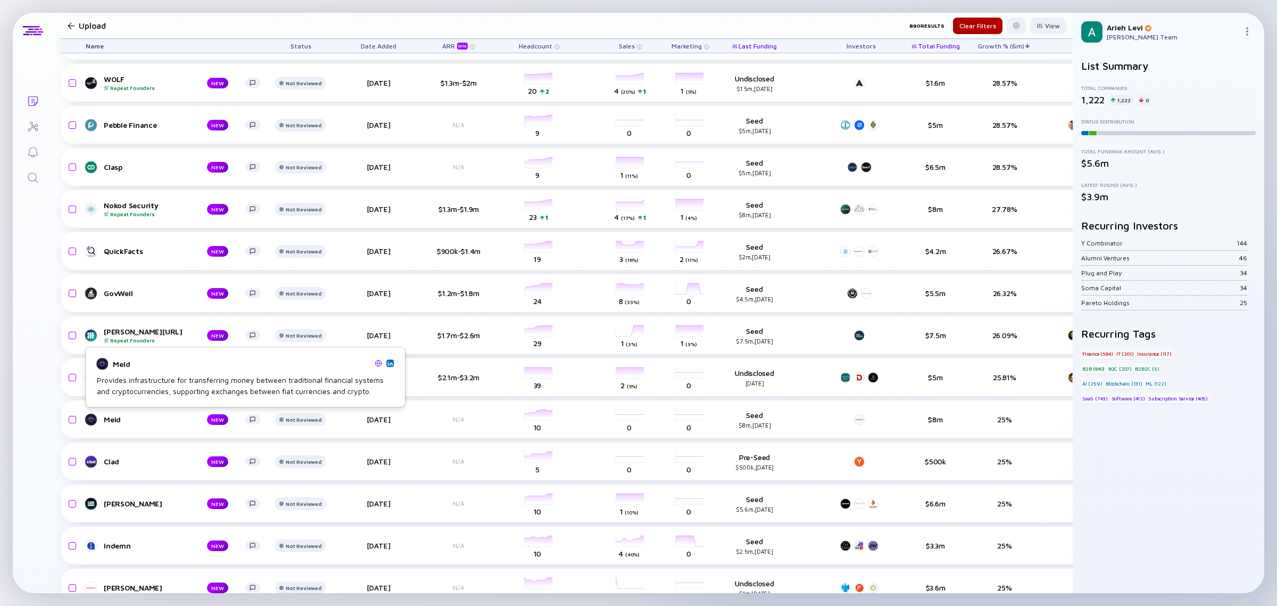
click at [392, 365] on img at bounding box center [389, 362] width 5 height 5
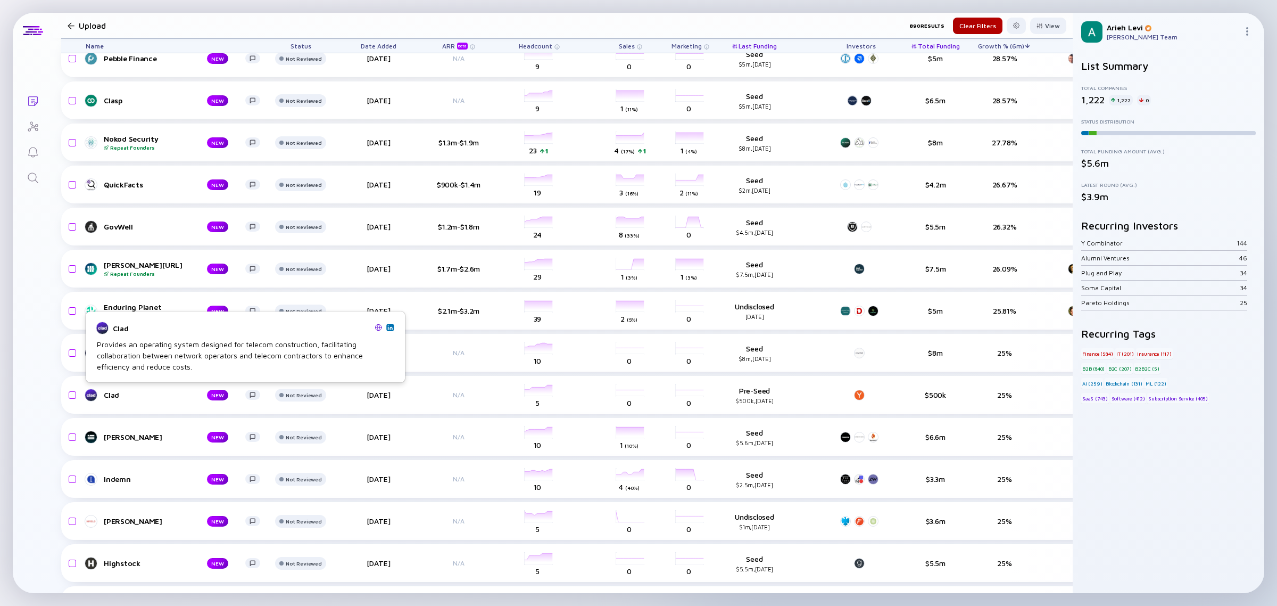
click at [389, 326] on img at bounding box center [389, 327] width 5 height 5
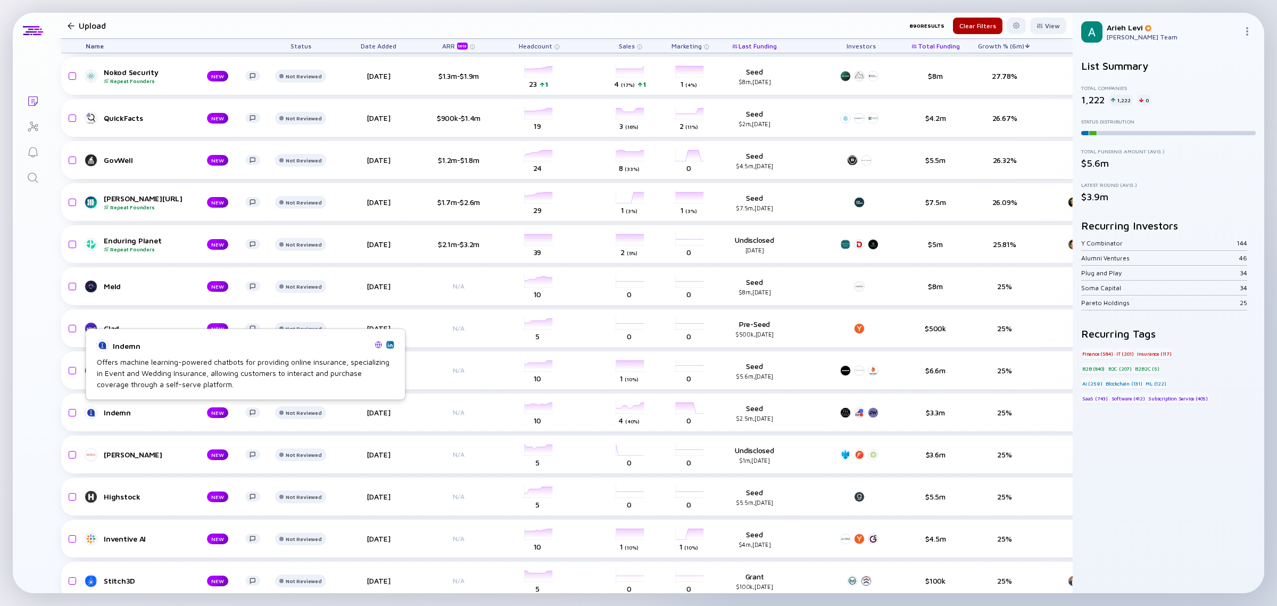
click at [391, 344] on img at bounding box center [389, 344] width 5 height 5
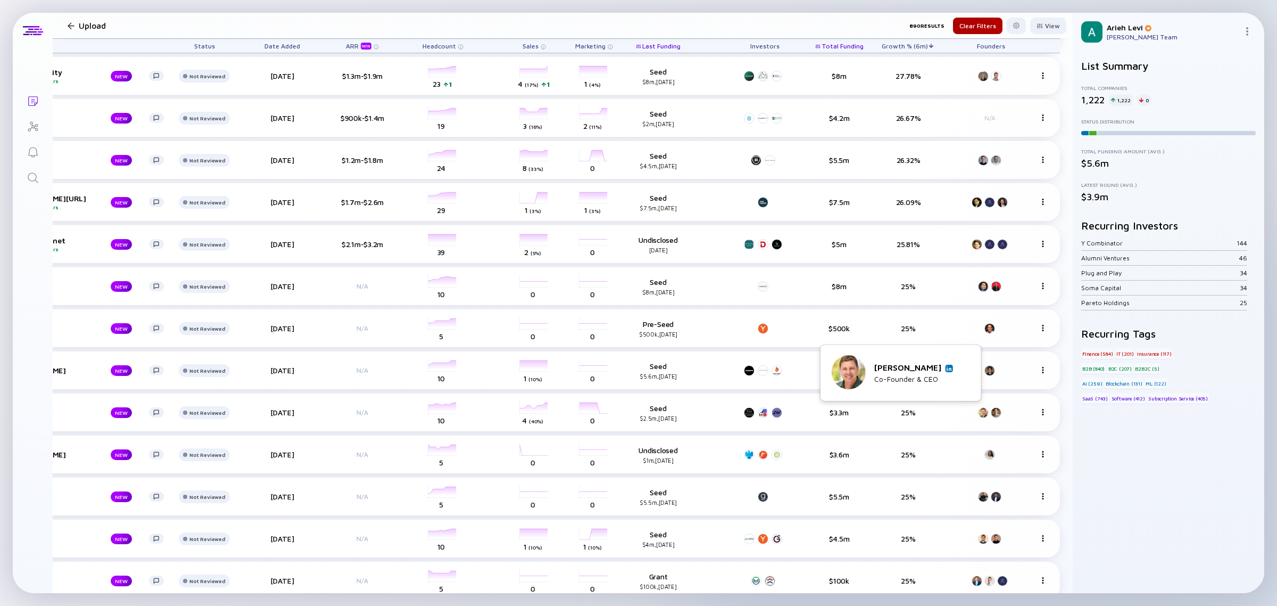
click at [948, 368] on img at bounding box center [949, 368] width 5 height 5
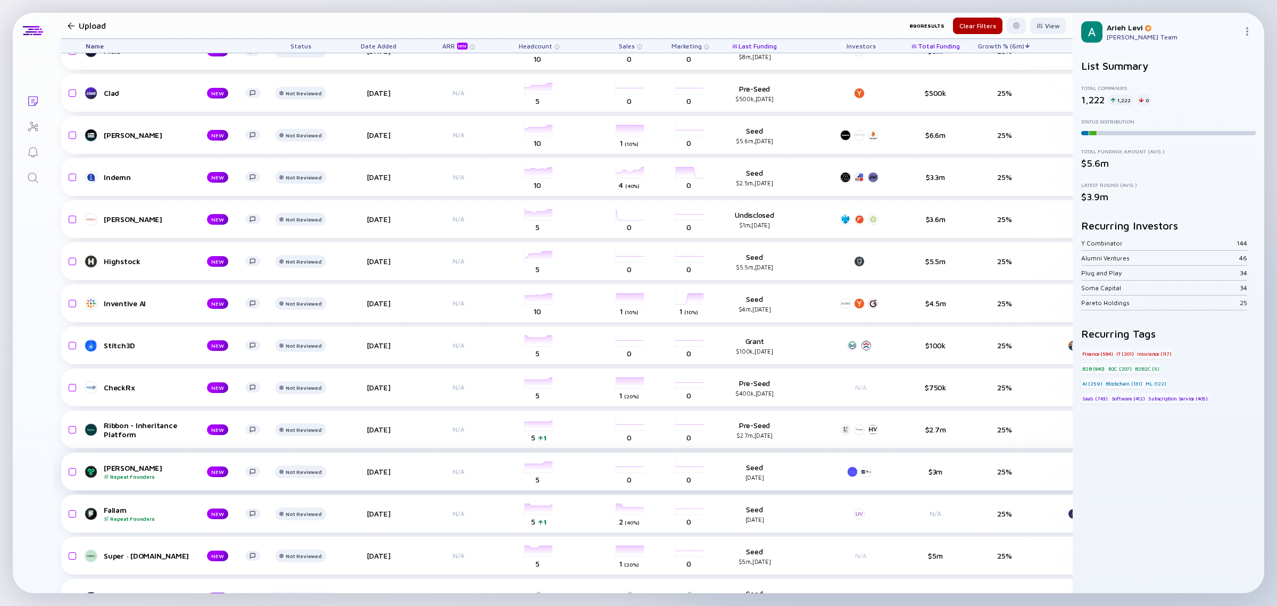
scroll to position [4124, 0]
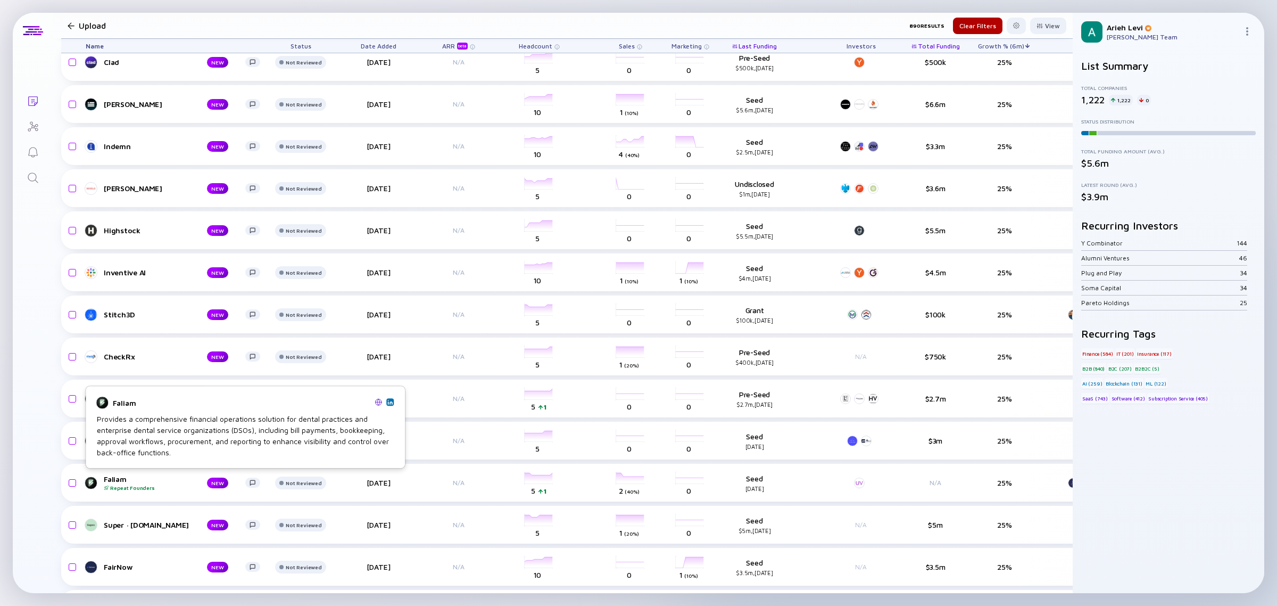
click at [393, 401] on link at bounding box center [389, 401] width 7 height 7
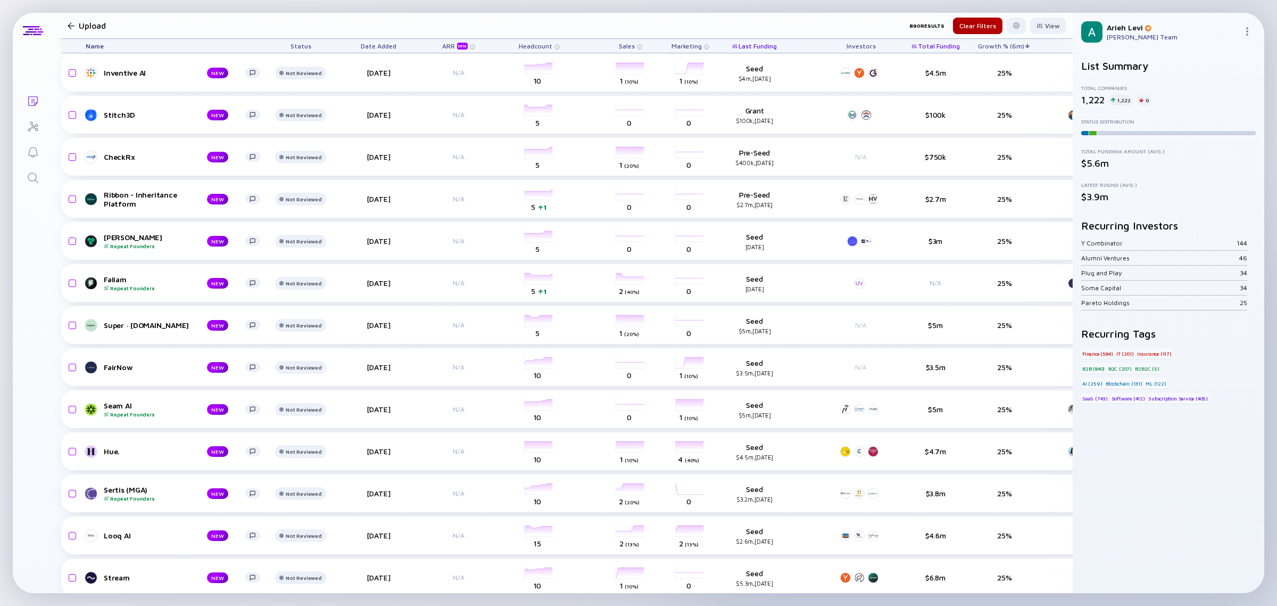
scroll to position [4324, 105]
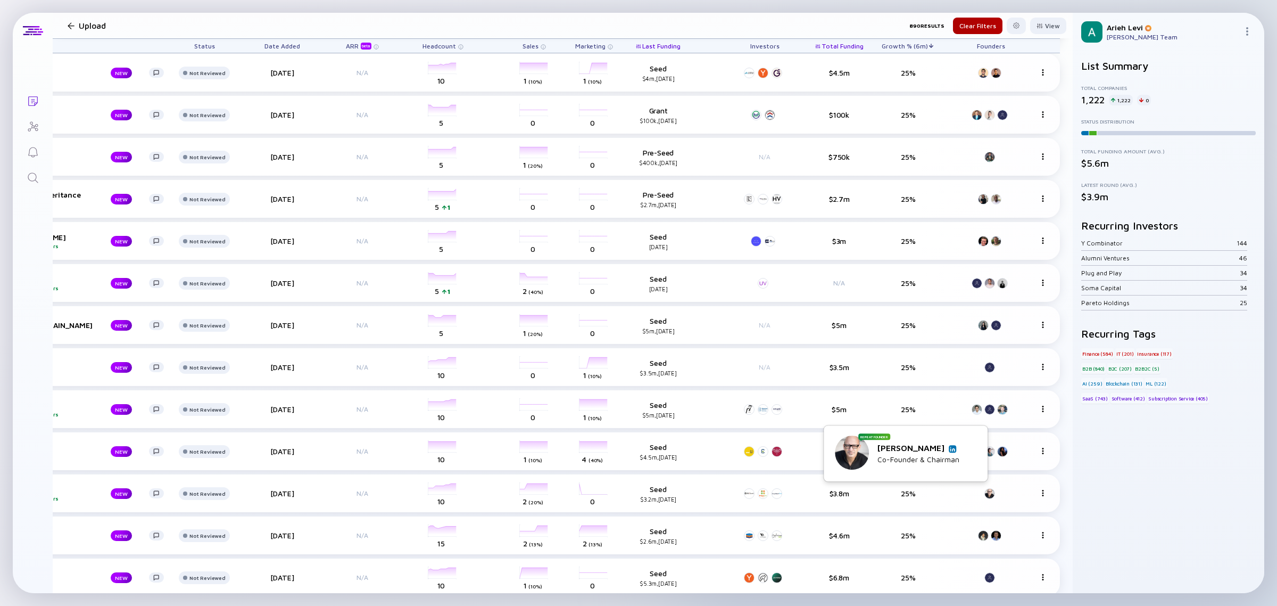
click at [955, 448] on img at bounding box center [952, 448] width 5 height 5
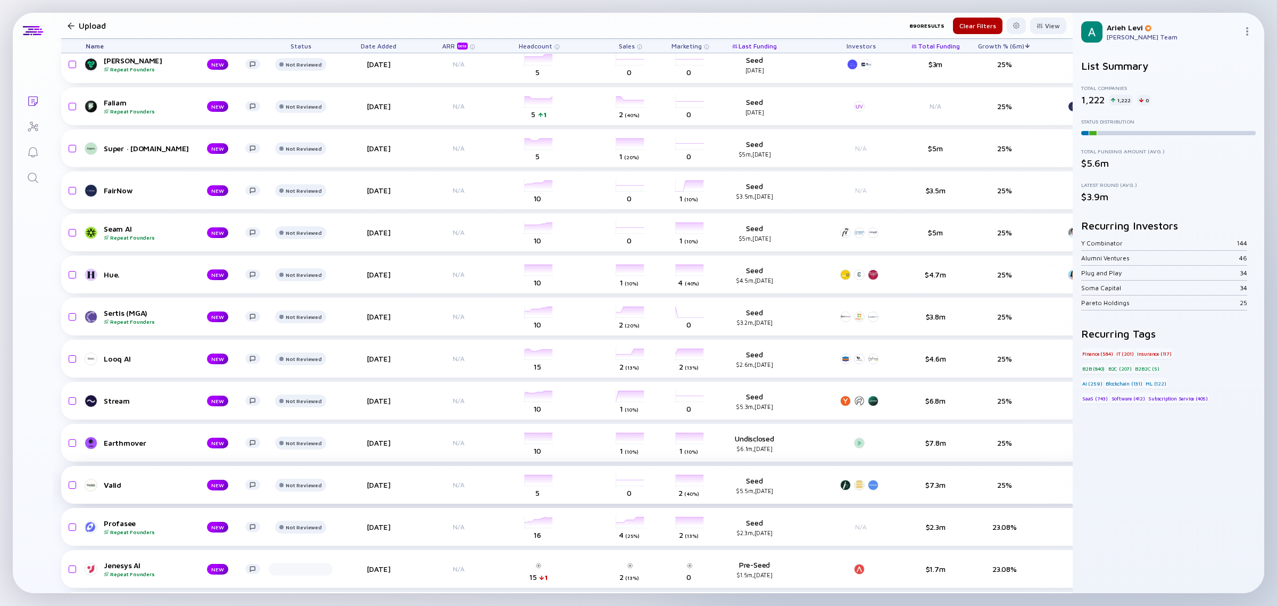
scroll to position [4524, 0]
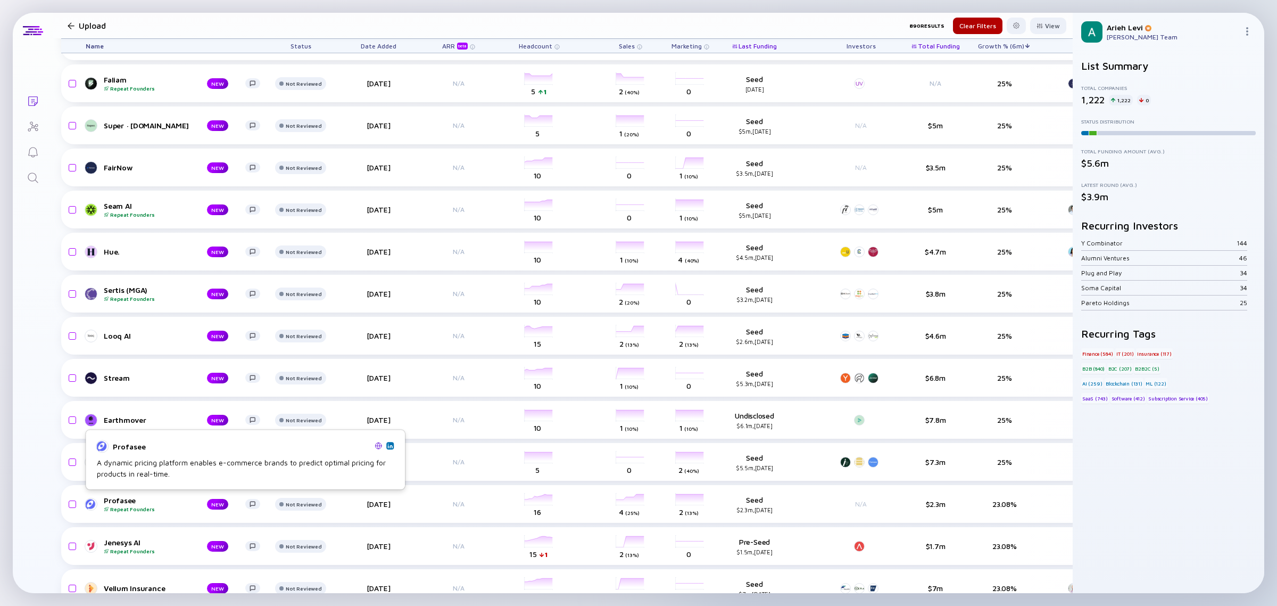
click at [391, 443] on img at bounding box center [389, 445] width 5 height 5
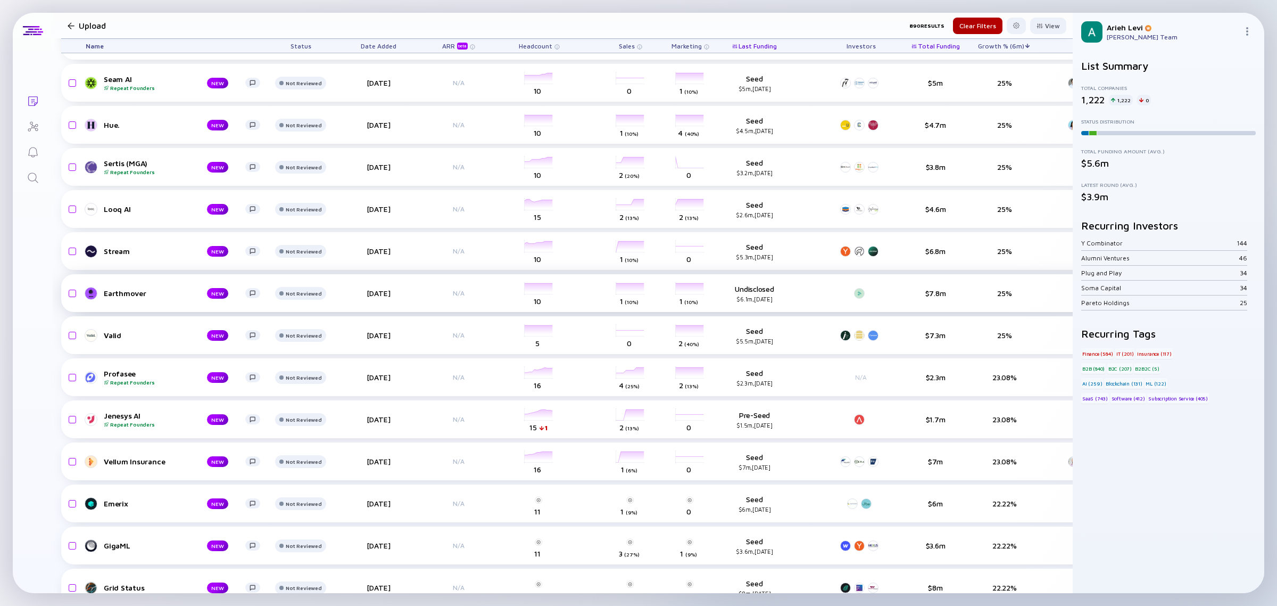
scroll to position [4657, 0]
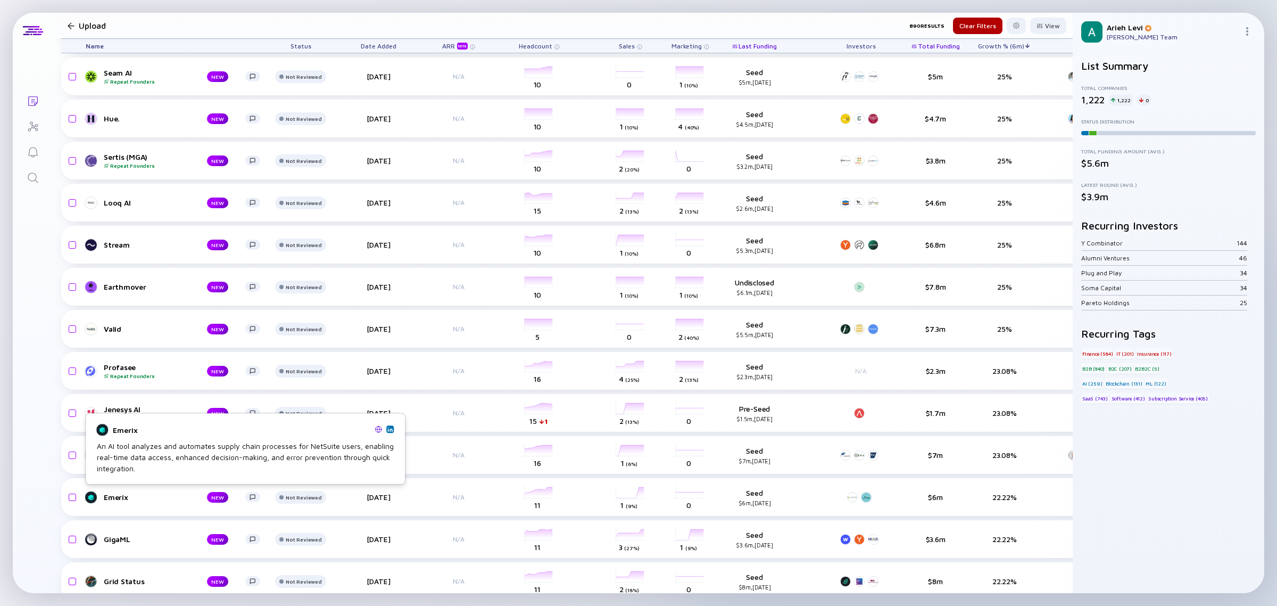
click at [393, 429] on link at bounding box center [389, 428] width 7 height 7
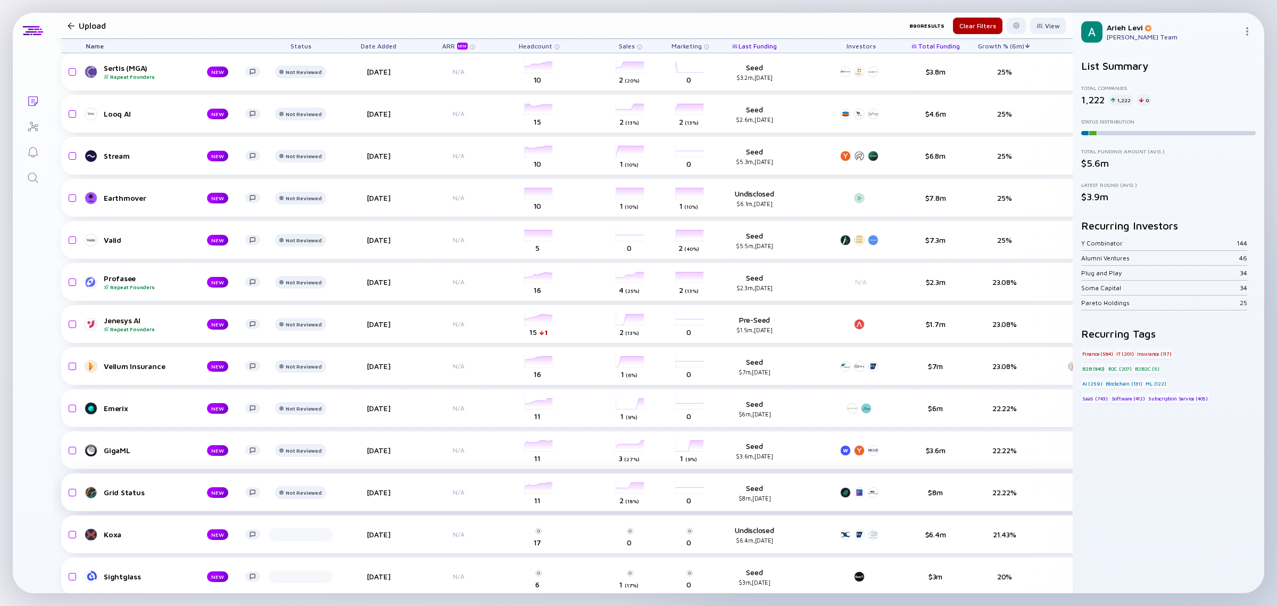
scroll to position [4856, 0]
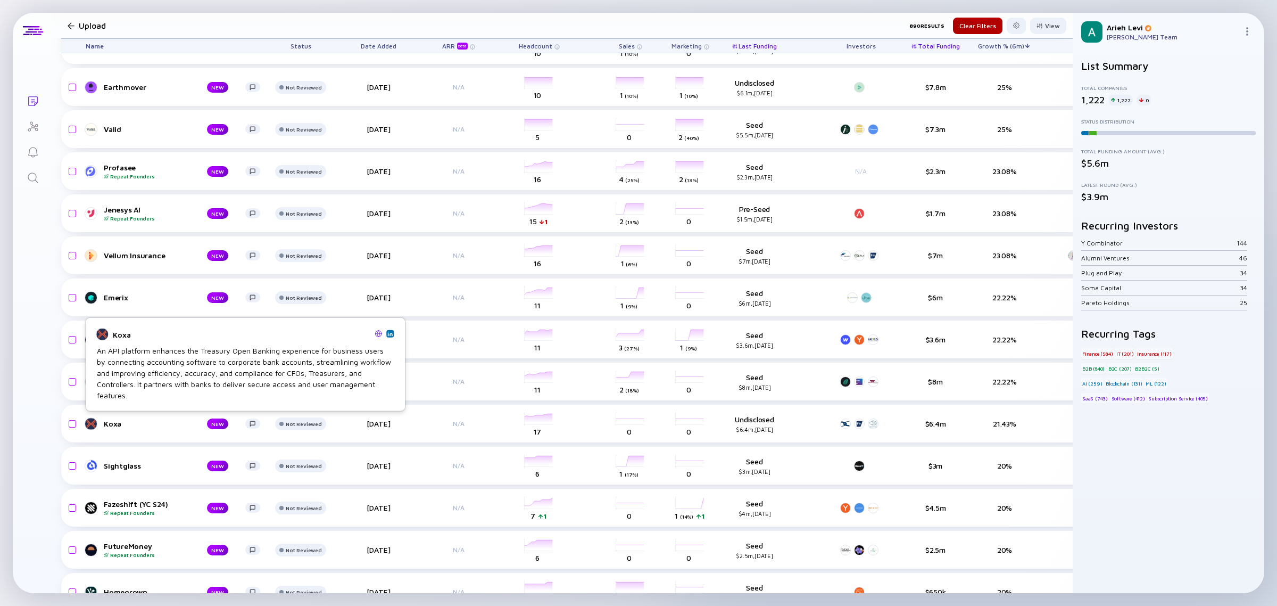
click at [390, 333] on img at bounding box center [389, 332] width 5 height 5
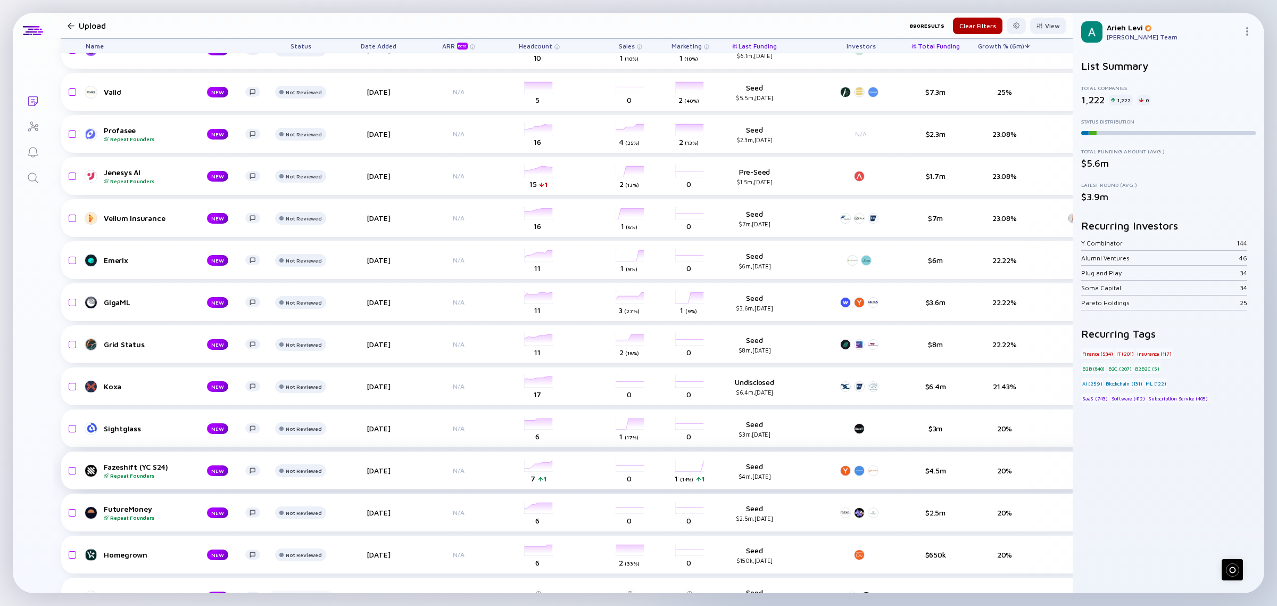
scroll to position [4989, 0]
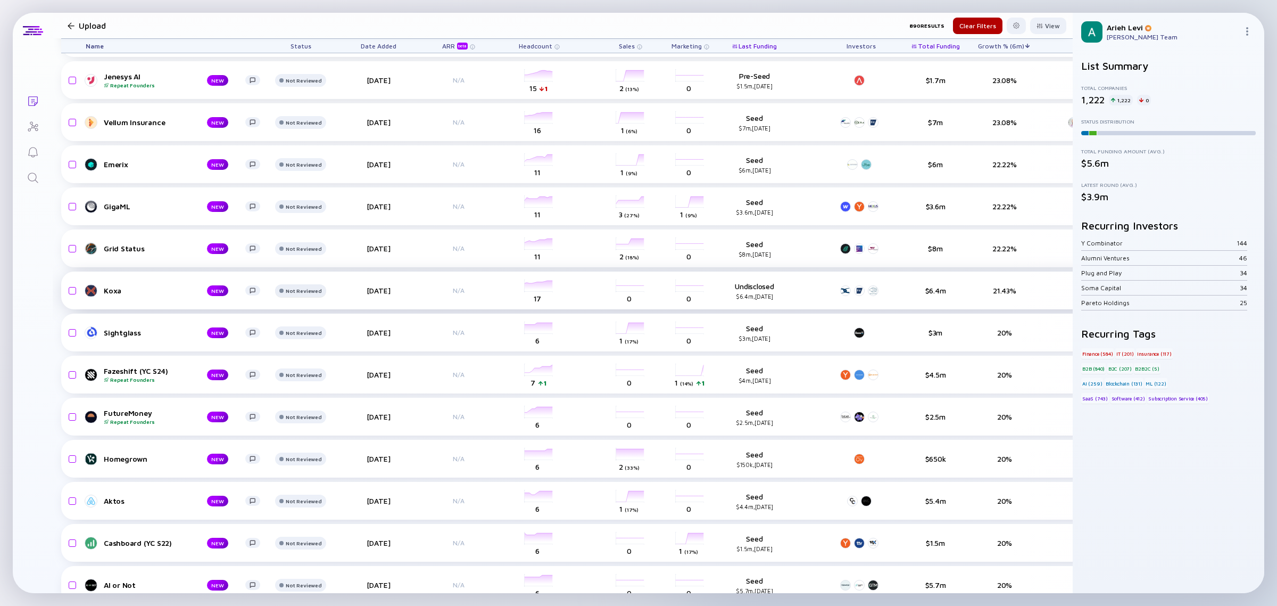
click at [312, 327] on div "Reached out on LinkedIn" at bounding box center [329, 330] width 84 height 11
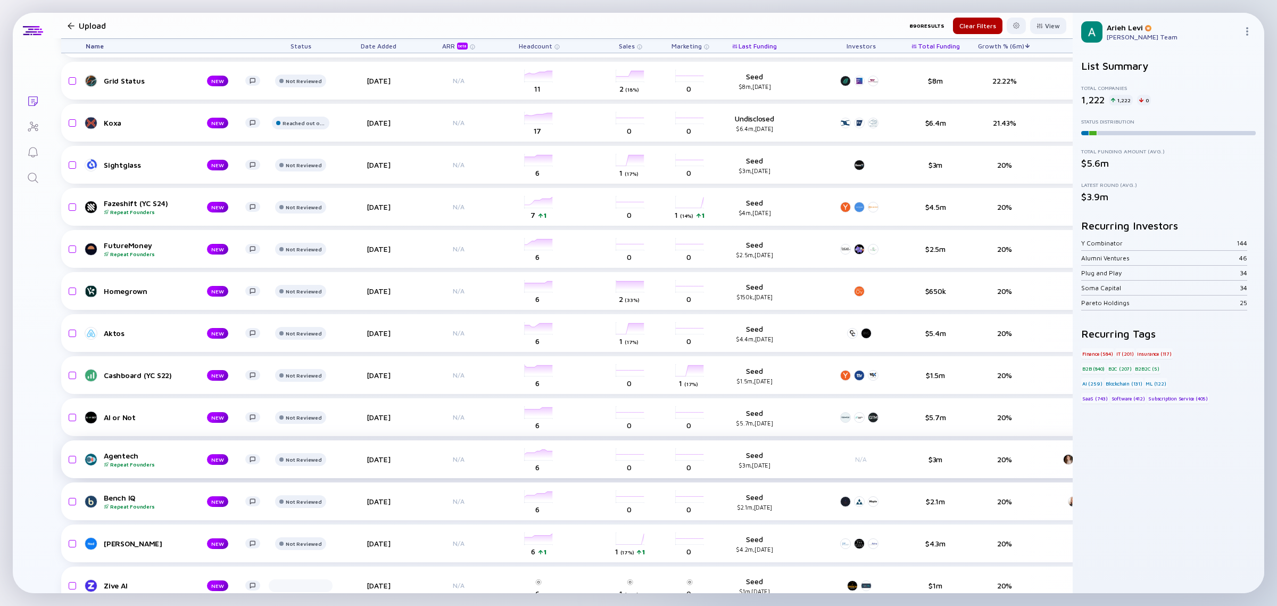
scroll to position [5189, 0]
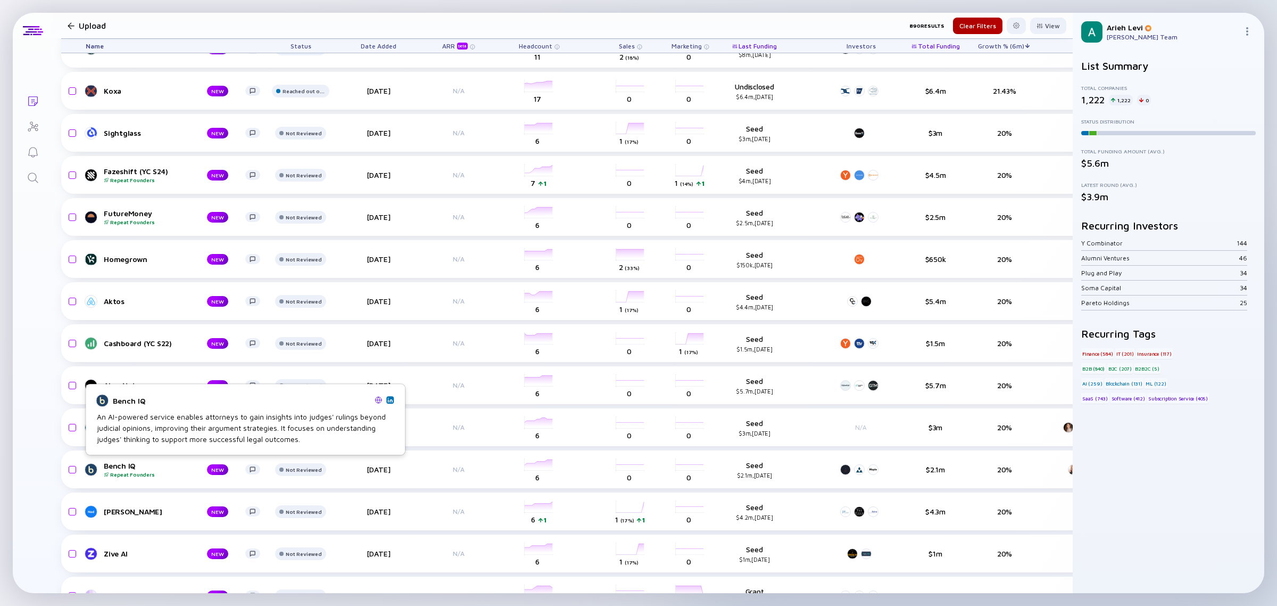
click at [388, 398] on img at bounding box center [389, 399] width 5 height 5
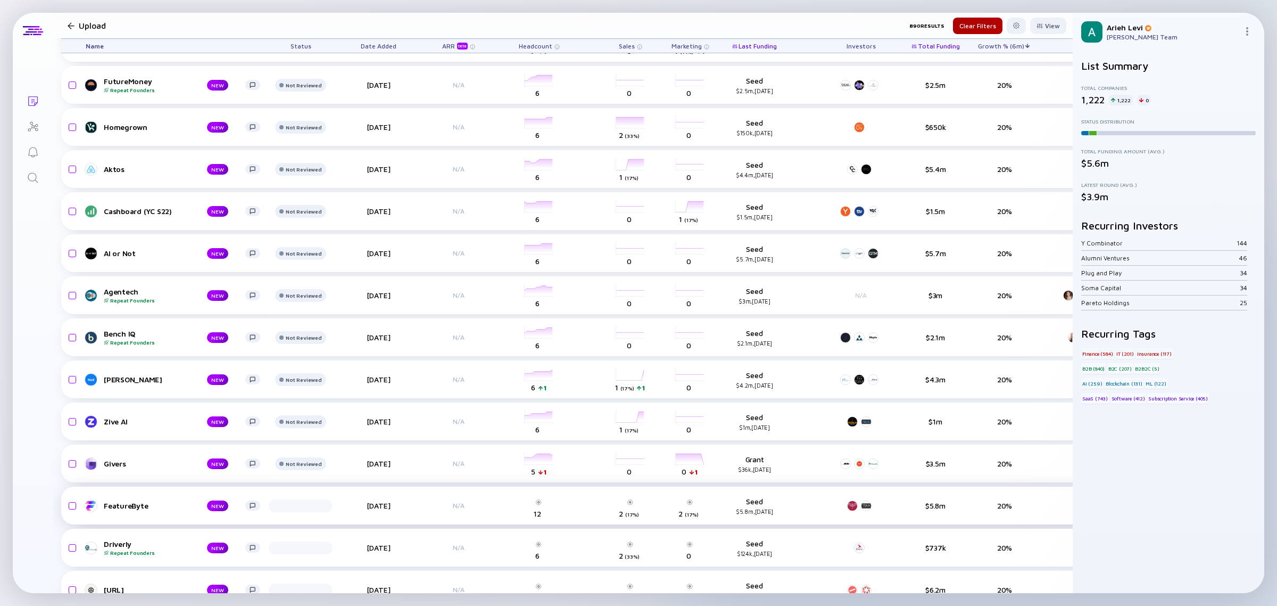
scroll to position [5322, 0]
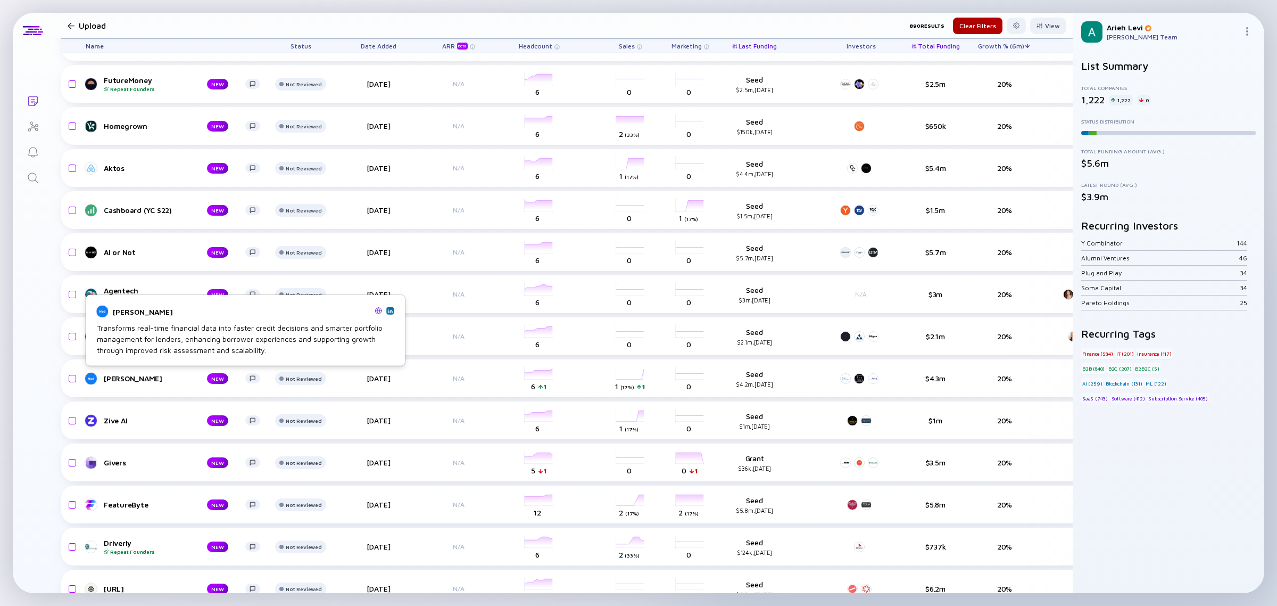
click at [393, 309] on link at bounding box center [389, 310] width 7 height 7
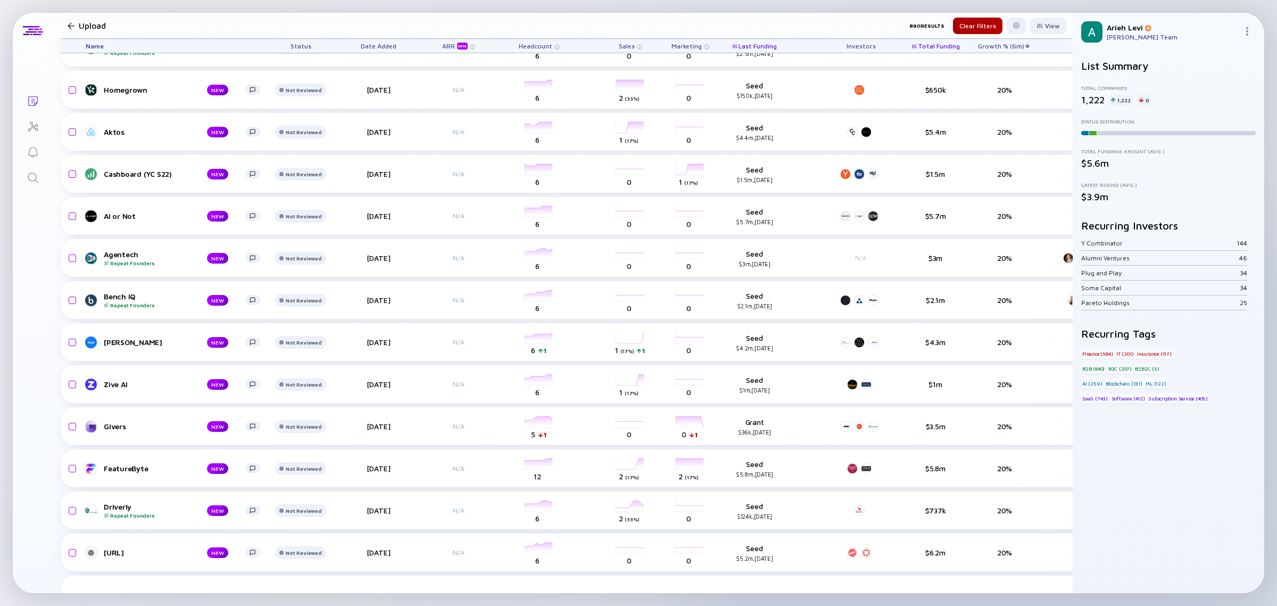
scroll to position [5388, 0]
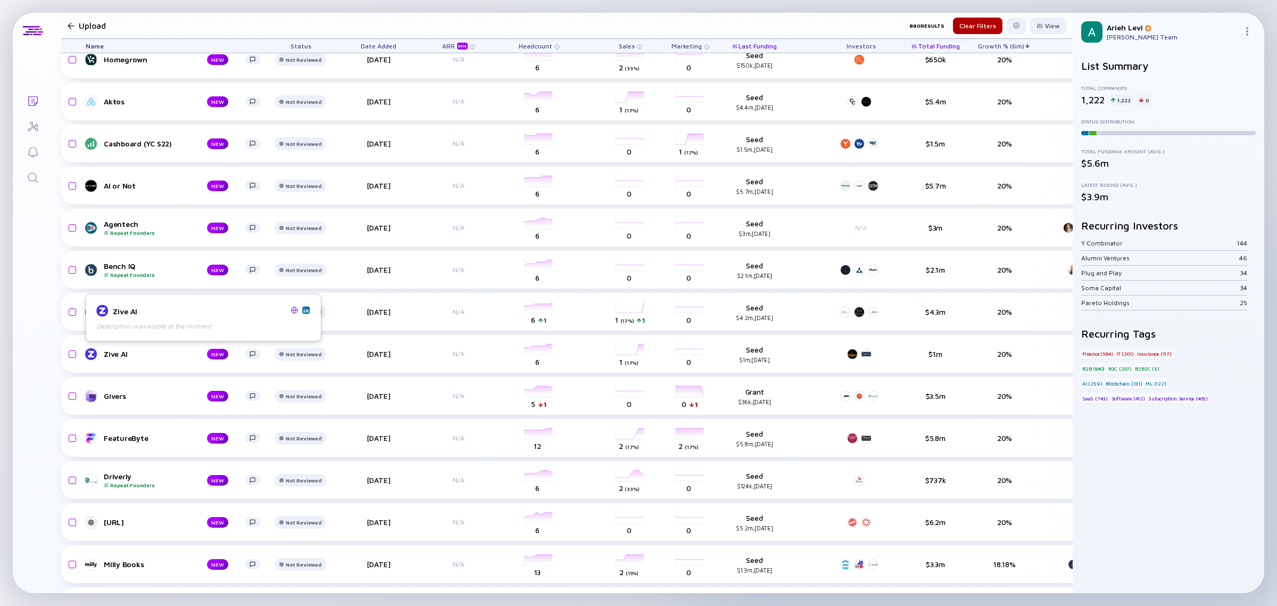
click at [308, 309] on img at bounding box center [305, 309] width 5 height 5
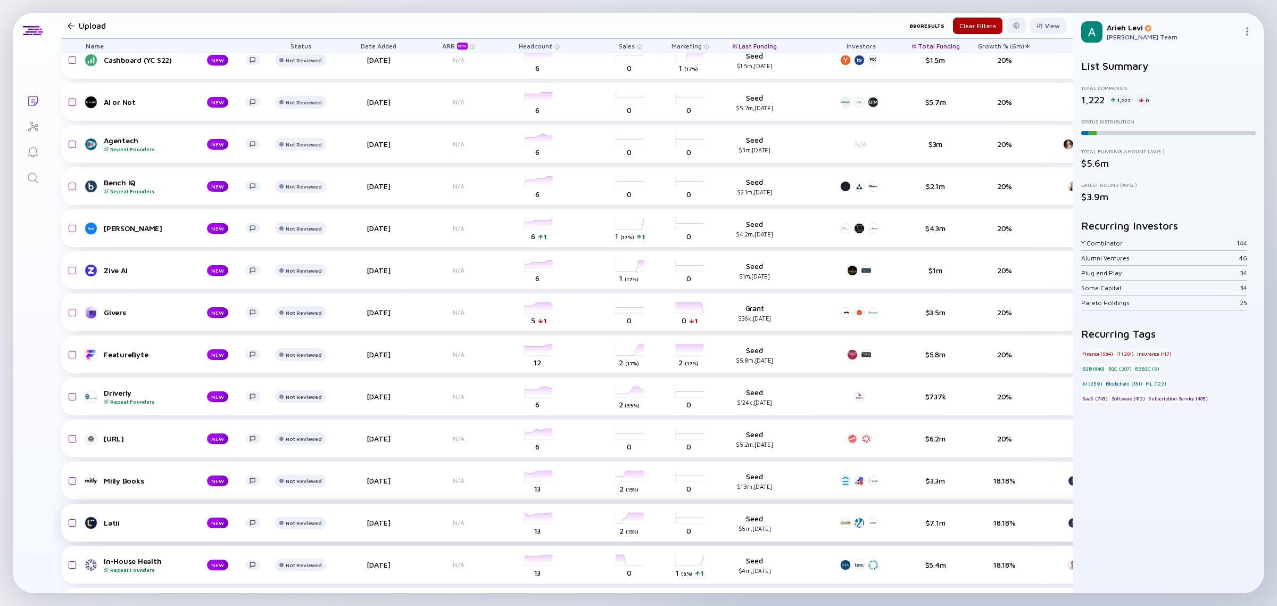
scroll to position [5521, 0]
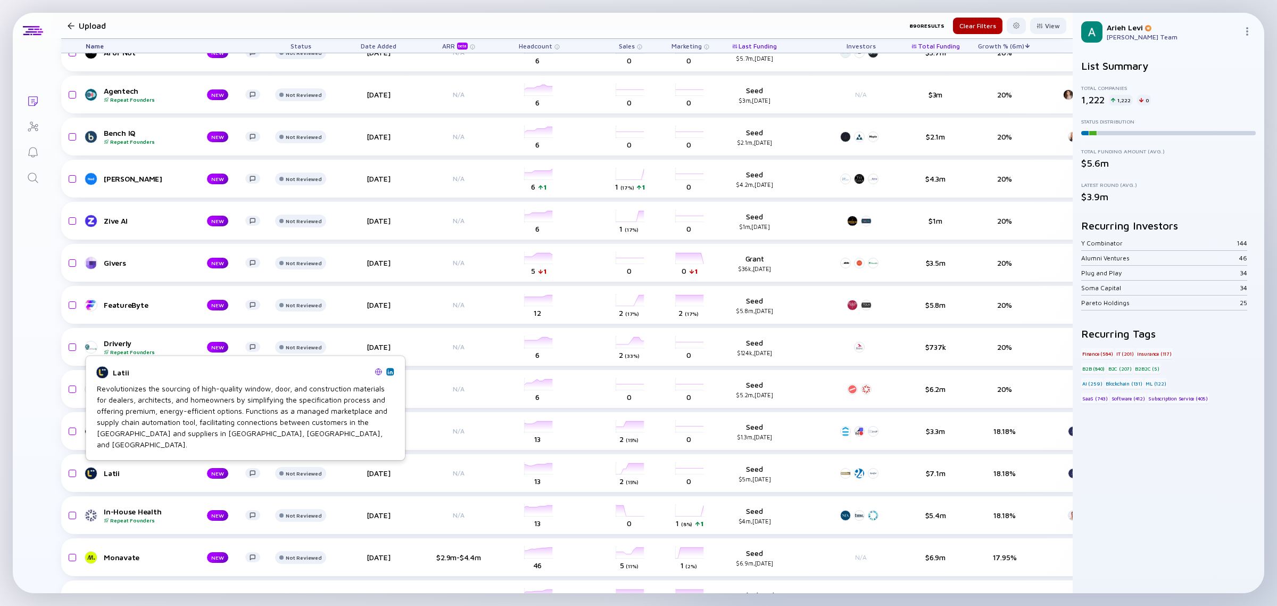
click at [388, 374] on img at bounding box center [389, 371] width 5 height 5
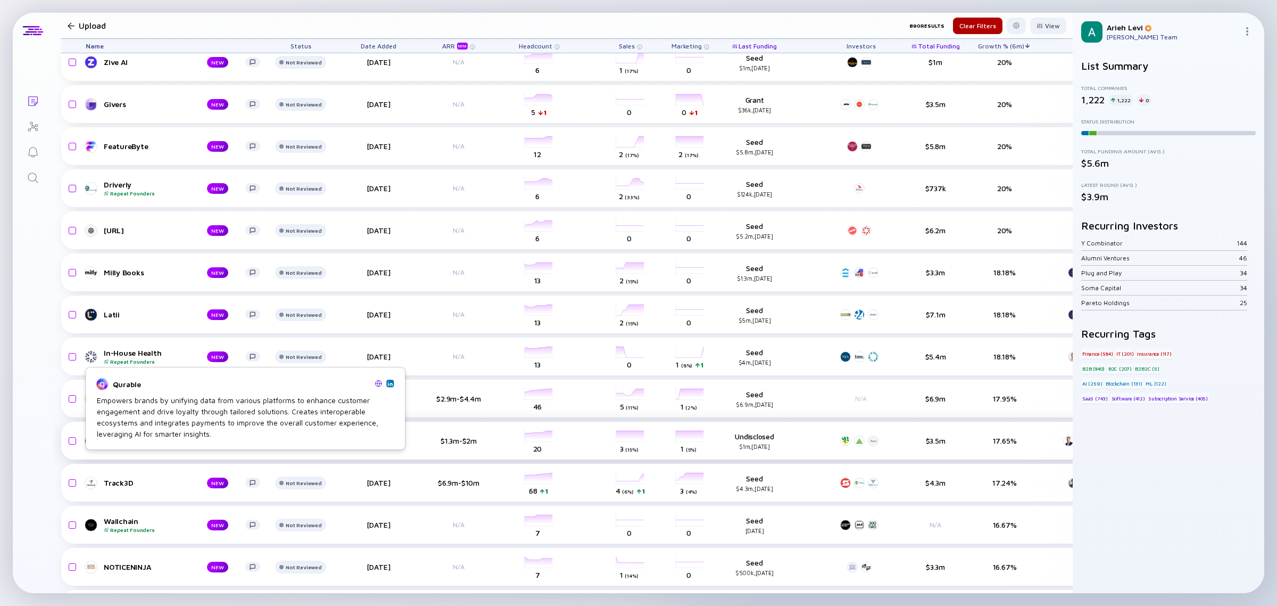
scroll to position [5721, 0]
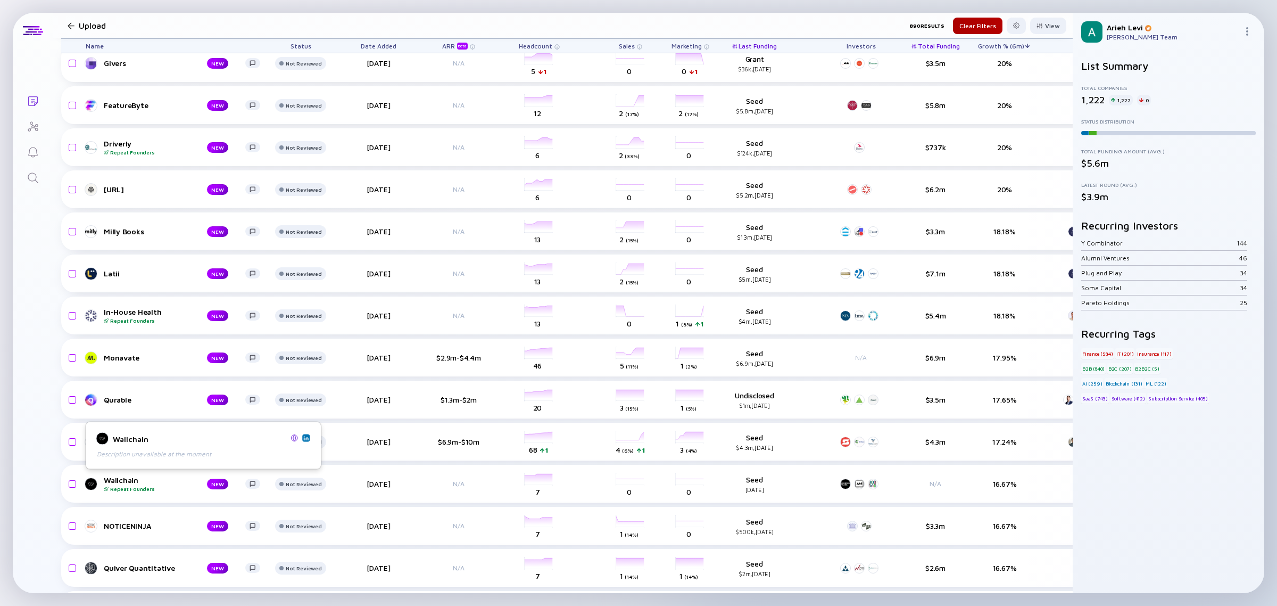
click at [303, 439] on img at bounding box center [305, 437] width 5 height 5
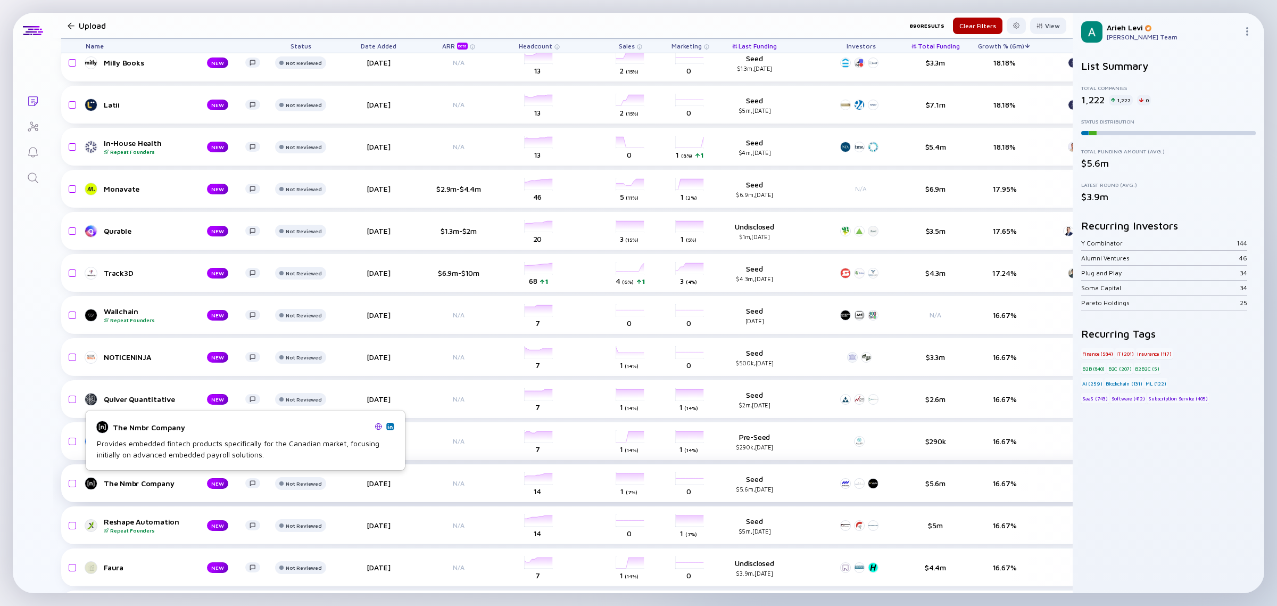
scroll to position [5921, 0]
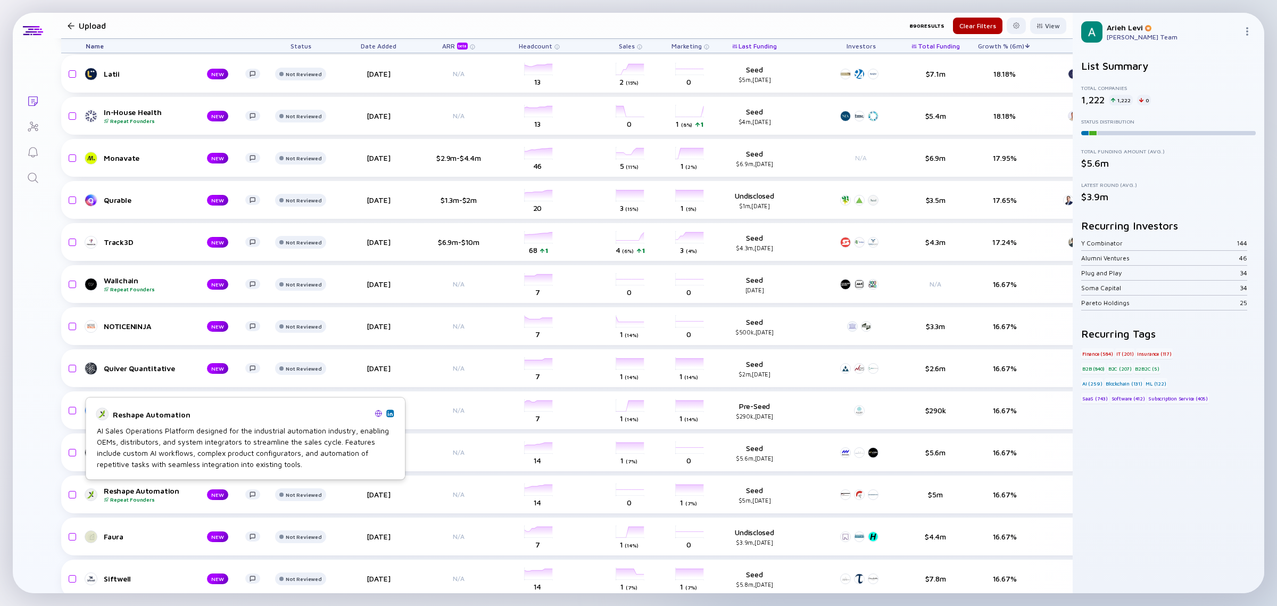
click at [391, 413] on img at bounding box center [389, 412] width 5 height 5
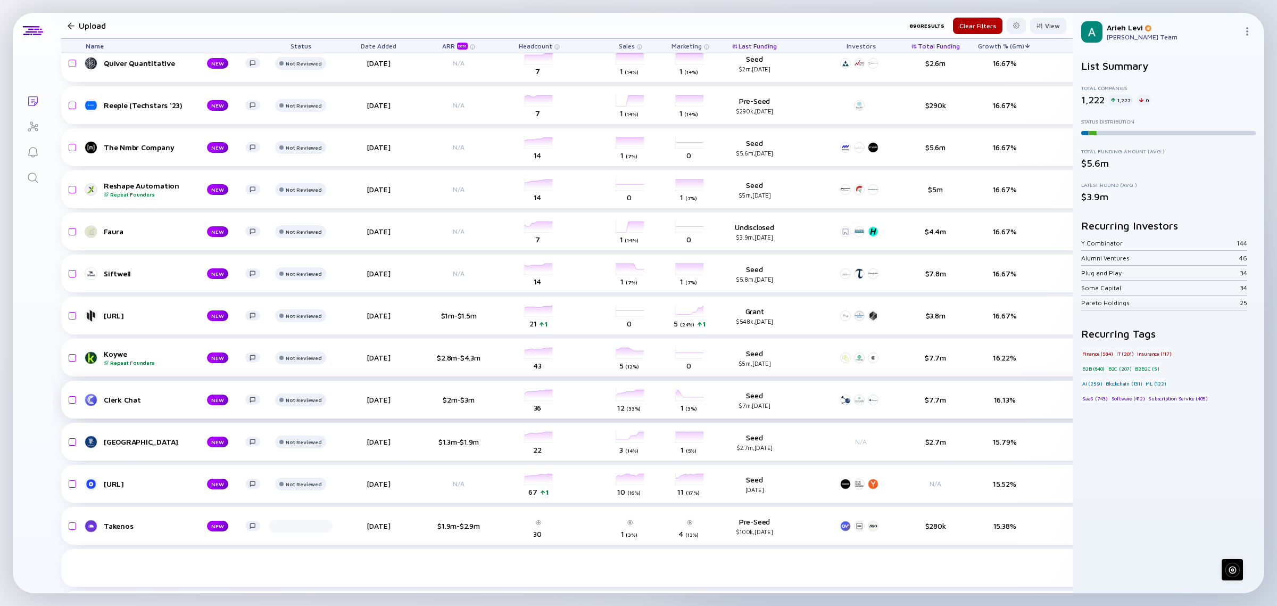
scroll to position [6187, 0]
